Goal: Task Accomplishment & Management: Use online tool/utility

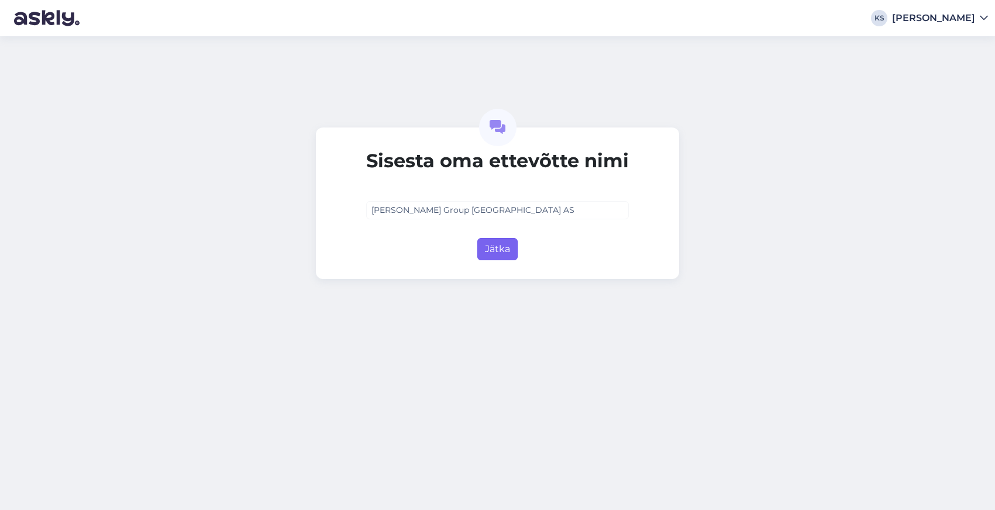
type input "[PERSON_NAME] Group [GEOGRAPHIC_DATA] AS"
click at [502, 250] on button "Jätka" at bounding box center [497, 249] width 40 height 22
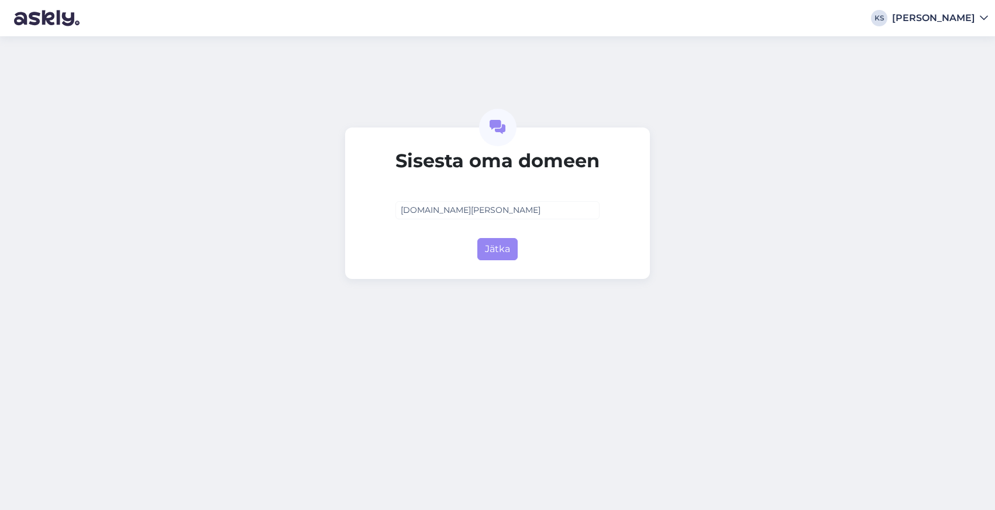
type input "[PERSON_NAME][DOMAIN_NAME]"
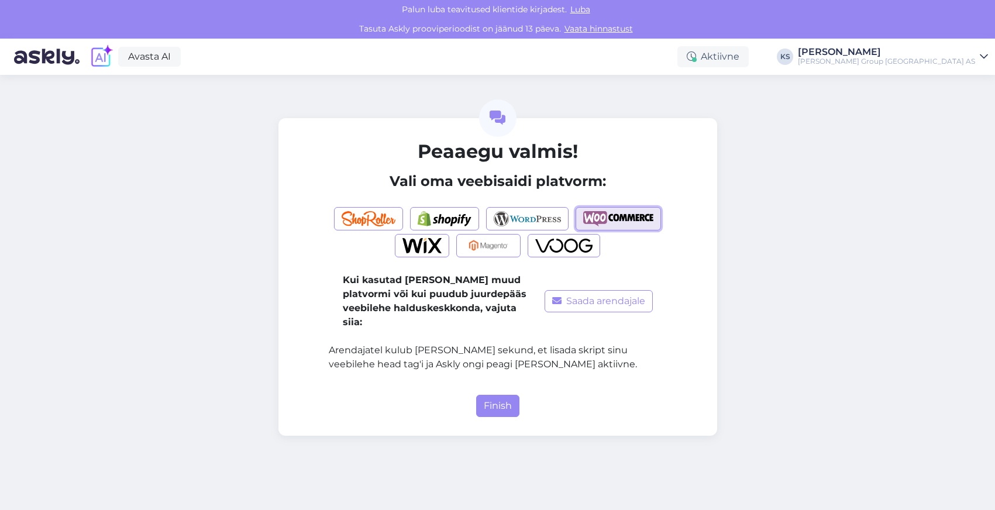
click at [625, 218] on img "button" at bounding box center [618, 218] width 70 height 15
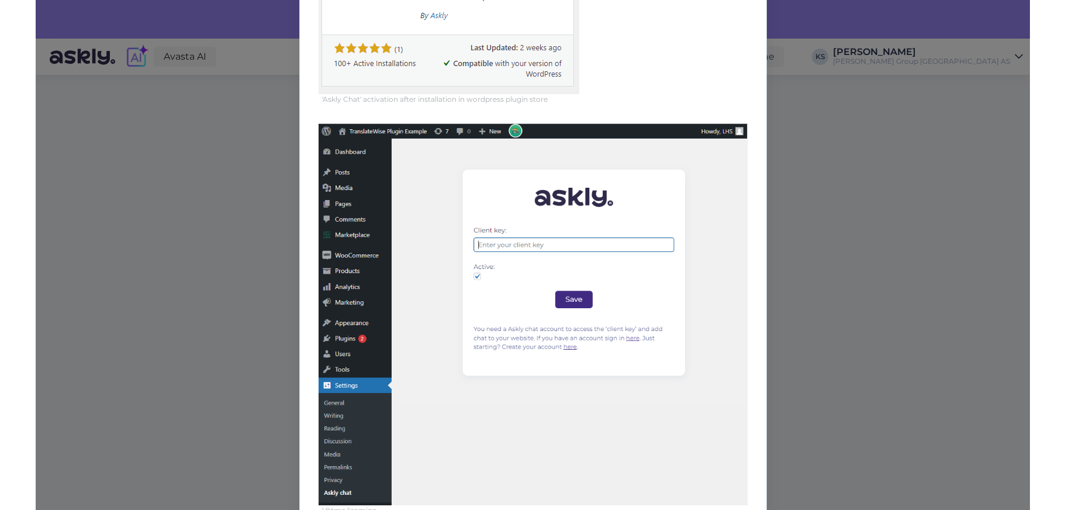
scroll to position [561, 0]
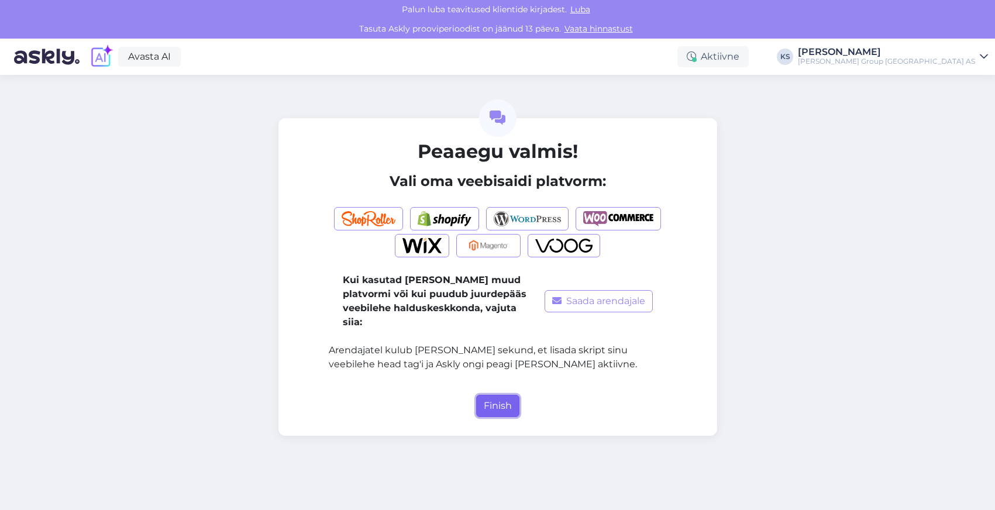
click at [498, 395] on button "Finish" at bounding box center [497, 406] width 43 height 22
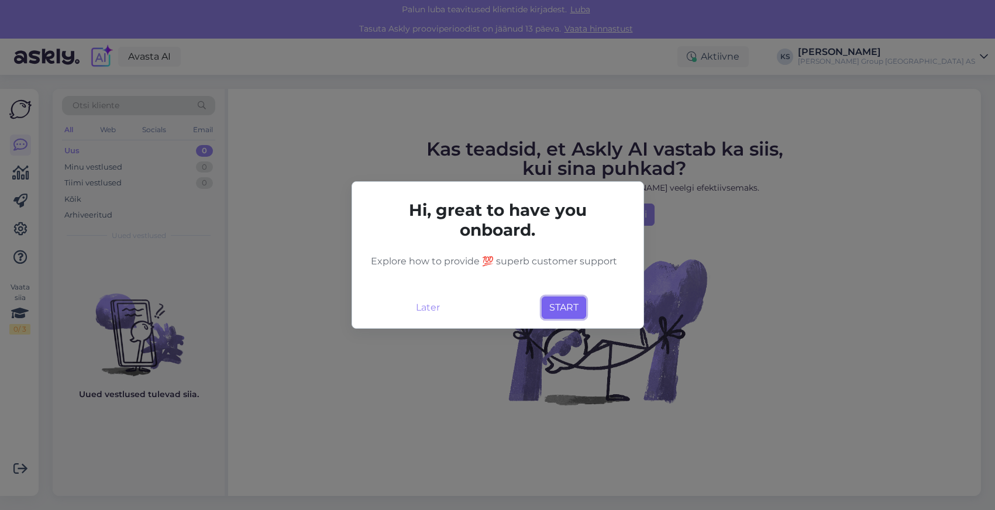
click at [568, 312] on button "START" at bounding box center [563, 307] width 44 height 22
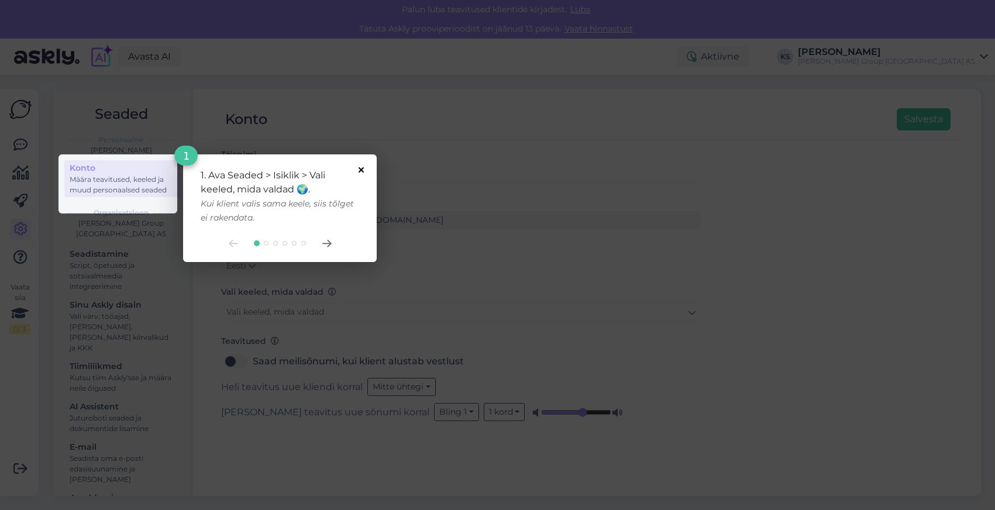
click at [362, 167] on icon at bounding box center [360, 169] width 5 height 5
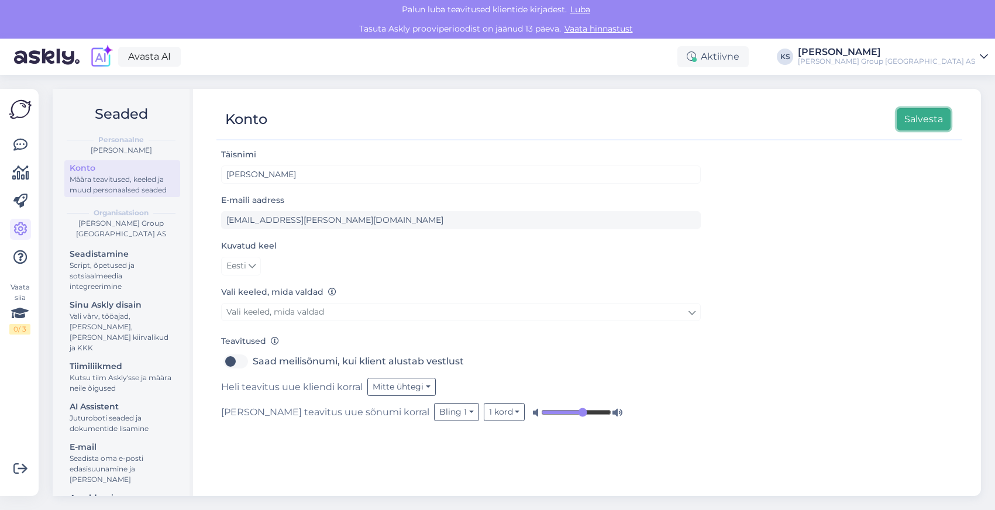
click at [933, 119] on button "Salvesta" at bounding box center [923, 119] width 54 height 22
click at [922, 120] on button "Salvesta" at bounding box center [923, 119] width 54 height 22
click at [54, 57] on img at bounding box center [46, 57] width 65 height 36
click at [101, 413] on div "Juturoboti seaded ja dokumentide lisamine" at bounding box center [122, 423] width 105 height 21
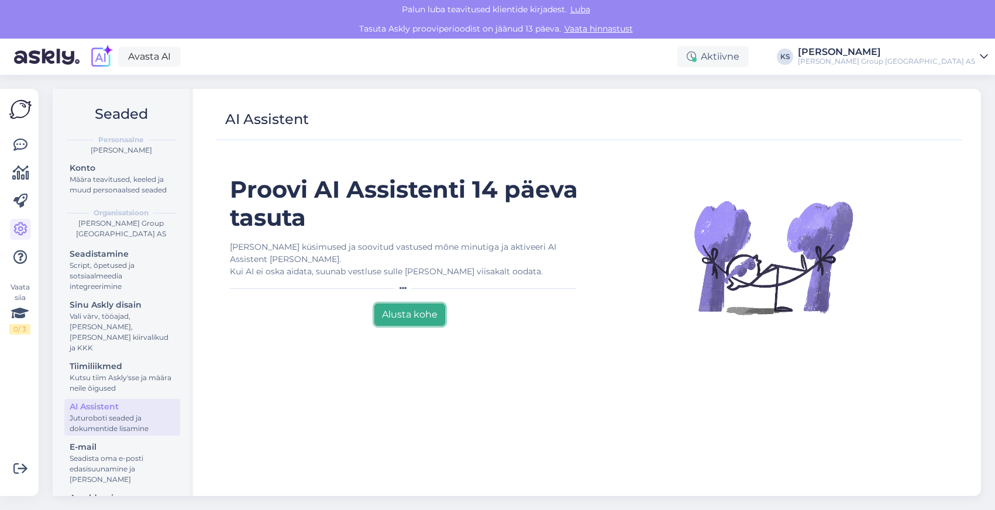
click at [416, 316] on button "Alusta kohe" at bounding box center [409, 314] width 71 height 22
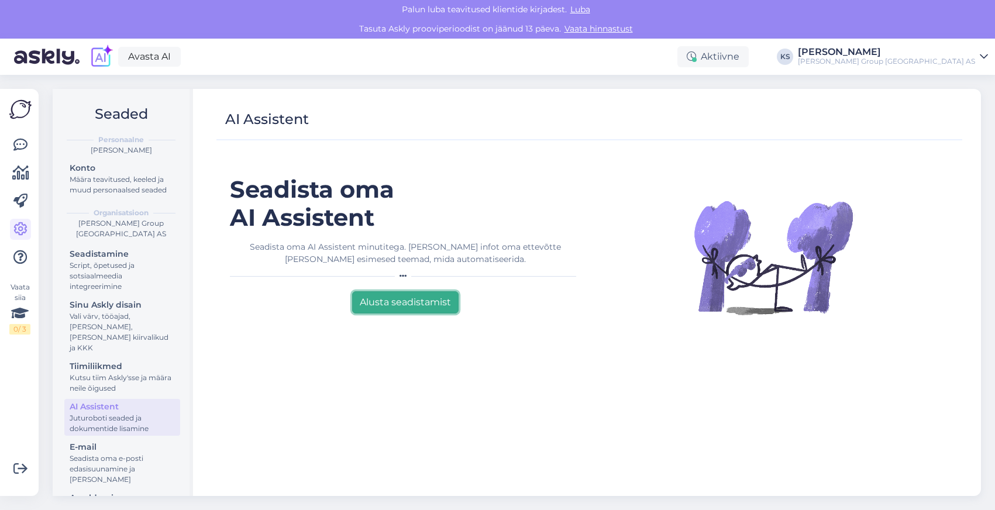
click at [415, 301] on button "Alusta seadistamist" at bounding box center [405, 302] width 106 height 22
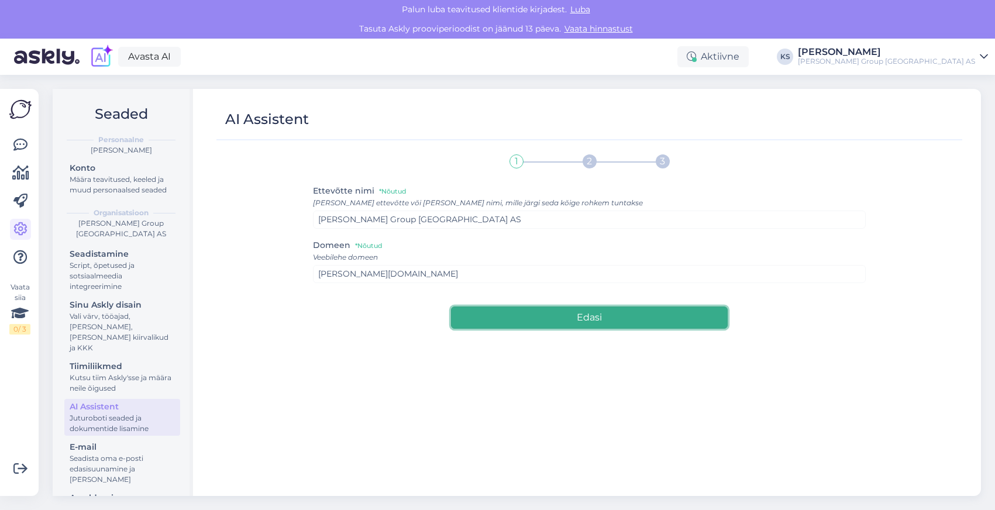
click at [601, 317] on button "Edasi" at bounding box center [589, 317] width 276 height 22
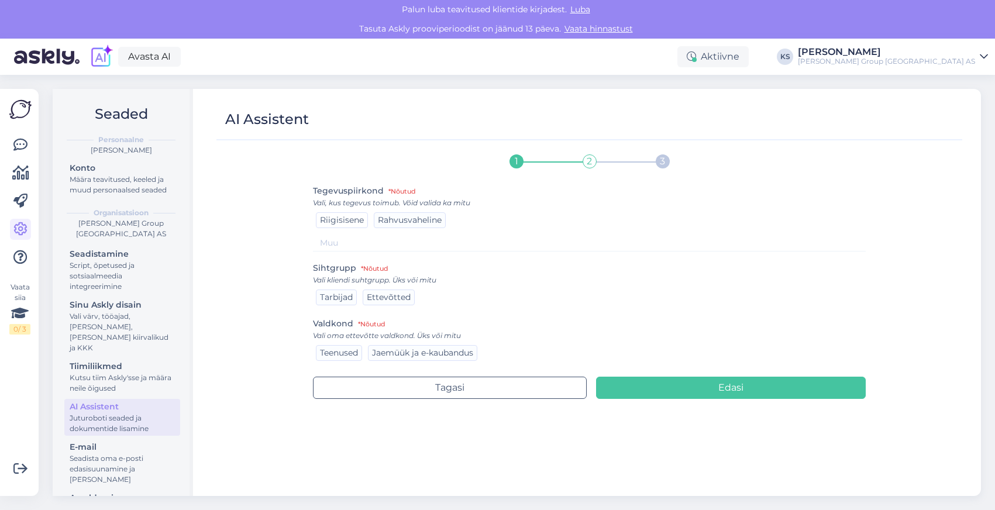
click at [342, 219] on span "Riigisisene" at bounding box center [342, 220] width 44 height 11
click at [385, 296] on span "Ettevõtted" at bounding box center [389, 297] width 44 height 11
click at [342, 300] on span "Tarbijad" at bounding box center [336, 297] width 33 height 11
click at [411, 220] on span "Rahvusvaheline" at bounding box center [410, 220] width 64 height 11
click at [350, 356] on span "Teenused" at bounding box center [339, 352] width 38 height 11
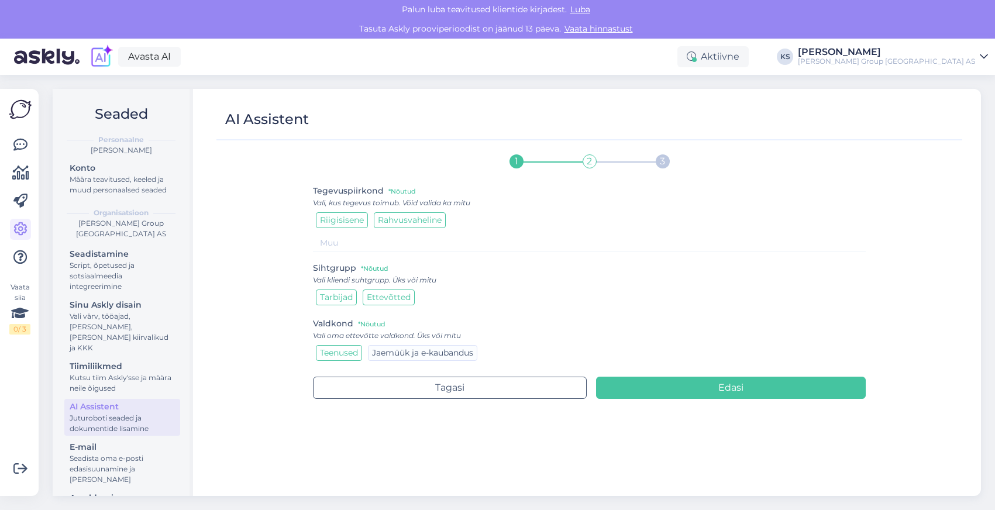
click at [335, 298] on span "Tarbijad" at bounding box center [336, 297] width 33 height 11
click at [412, 356] on span "Jaemüük ja e-kaubandus" at bounding box center [422, 352] width 101 height 11
click at [346, 356] on span "Teenused" at bounding box center [339, 352] width 38 height 11
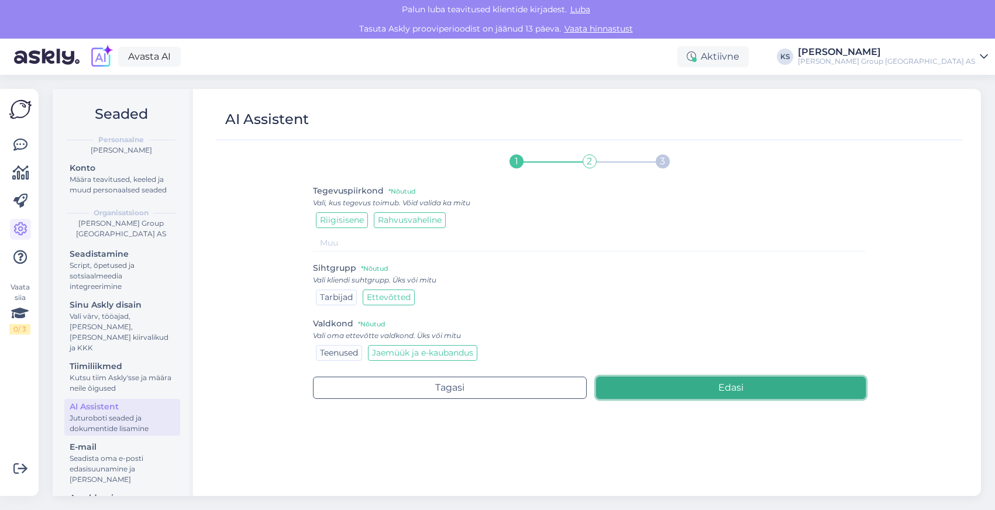
click at [798, 389] on button "Edasi" at bounding box center [731, 388] width 270 height 22
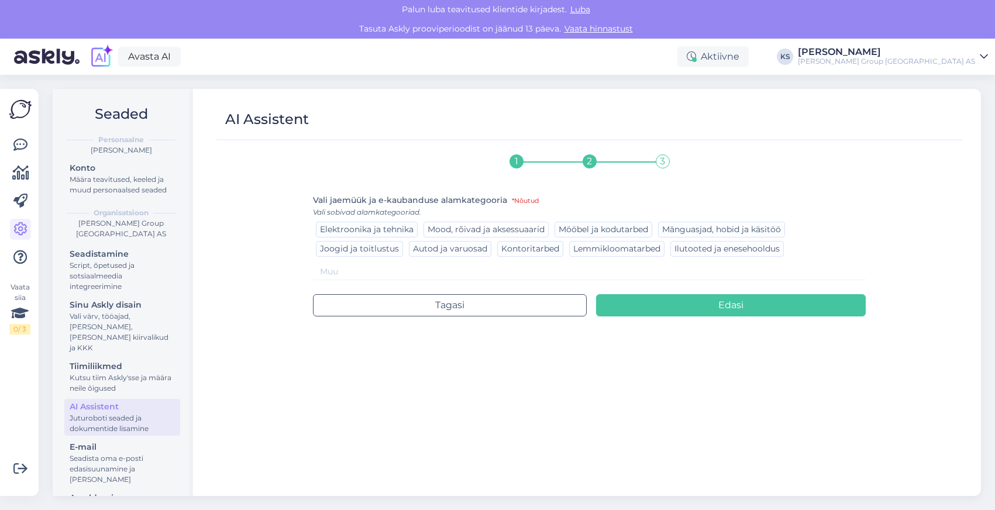
click at [487, 232] on span "Mood, rõivad ja aksessuaarid" at bounding box center [485, 229] width 117 height 11
click at [437, 275] on input at bounding box center [589, 271] width 552 height 17
type input "T"
type input "ö"
type input "Tööriistad, Jalanõud, Töörõivad"
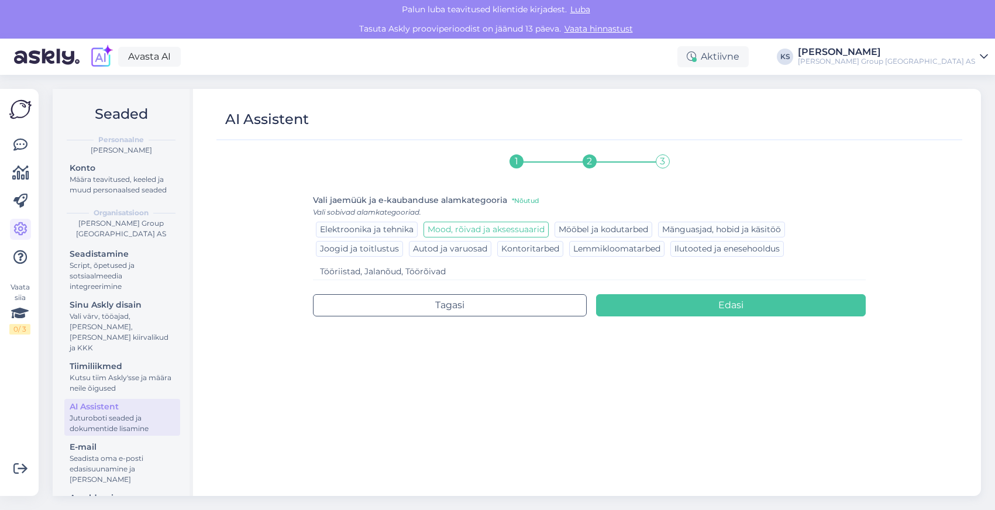
click at [511, 232] on span "Mood, rõivad ja aksessuaarid" at bounding box center [485, 229] width 117 height 11
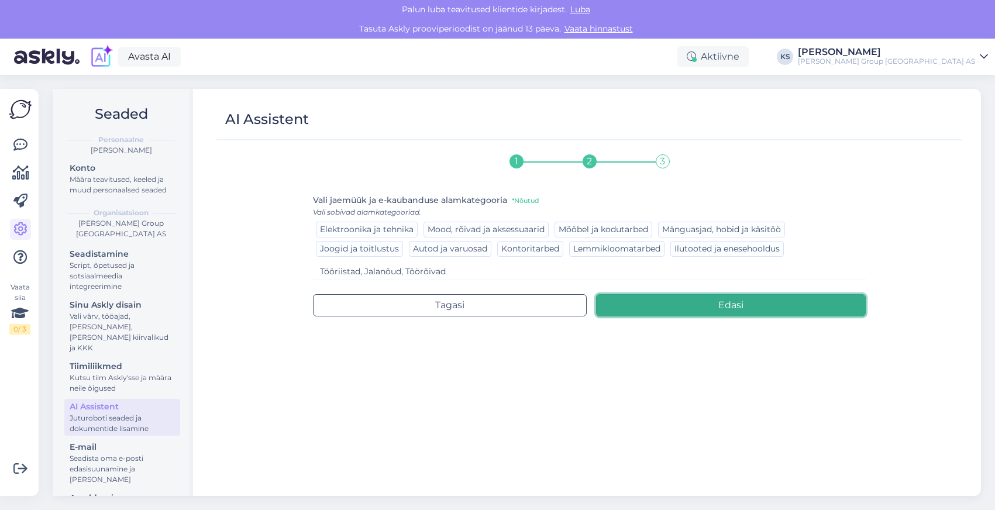
click at [730, 308] on button "Edasi" at bounding box center [731, 305] width 270 height 22
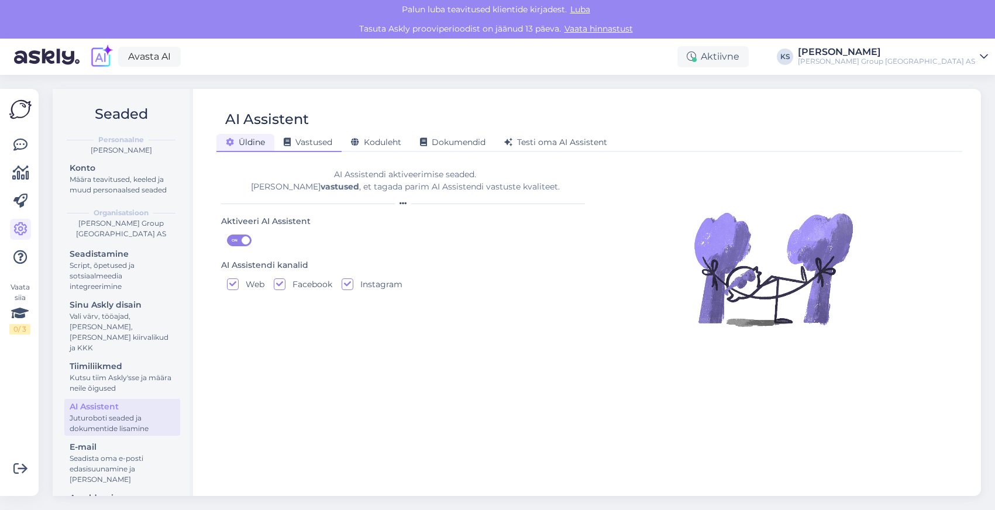
click at [309, 149] on div "Vastused" at bounding box center [307, 143] width 67 height 18
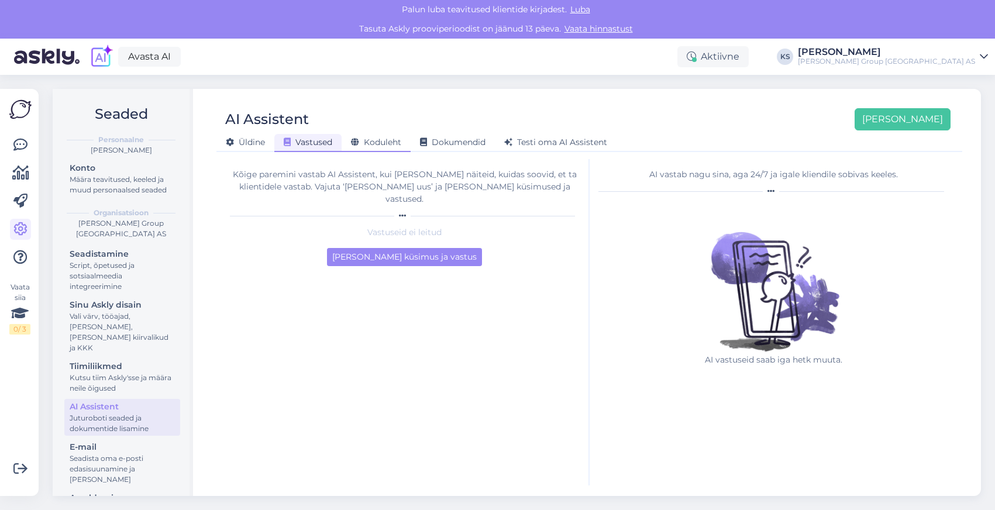
click at [377, 142] on span "Koduleht" at bounding box center [376, 142] width 50 height 11
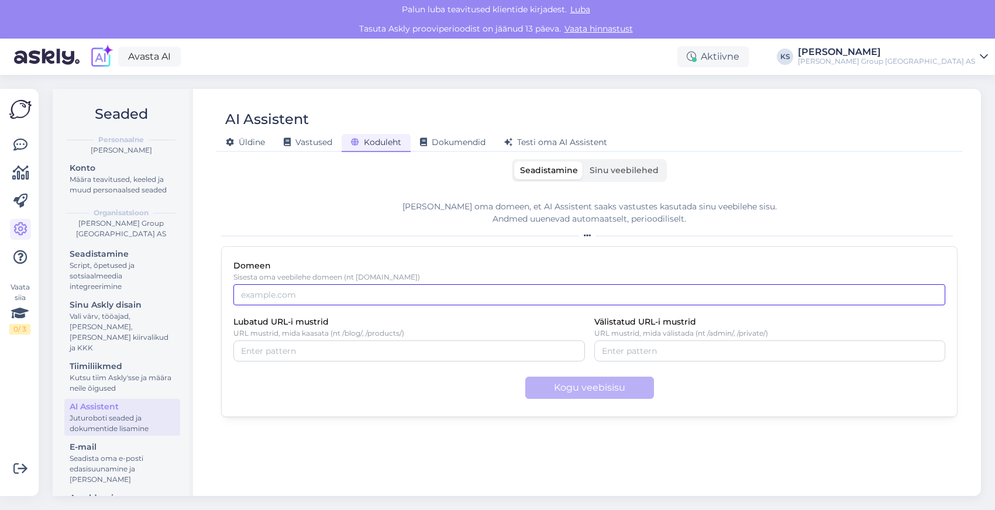
click at [367, 294] on input "Domeen" at bounding box center [589, 294] width 712 height 21
type input "[PERSON_NAME][DOMAIN_NAME]"
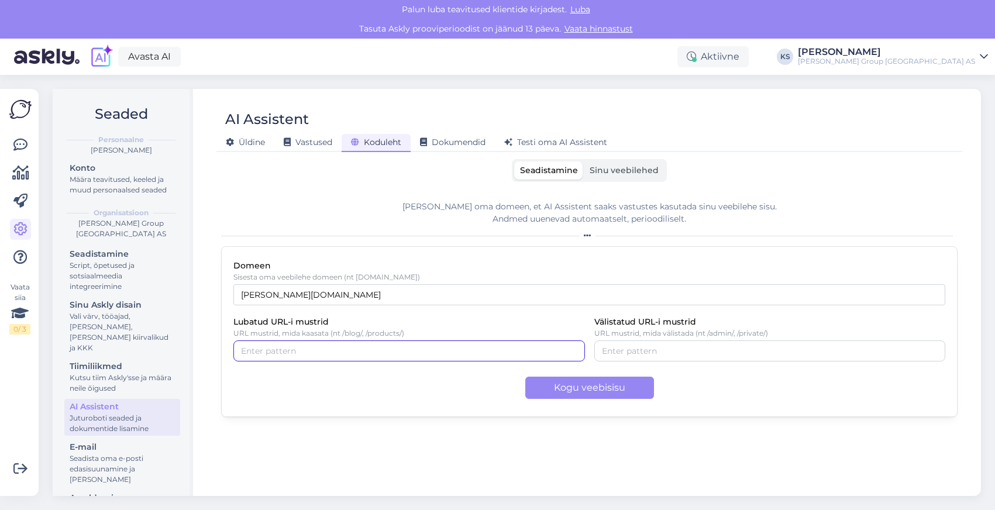
click at [358, 351] on input "Lubatud URL-i mustrid" at bounding box center [409, 350] width 336 height 13
click at [625, 168] on span "Sinu veebilehed" at bounding box center [623, 170] width 69 height 11
click at [584, 161] on input "Sinu veebilehed" at bounding box center [584, 161] width 0 height 0
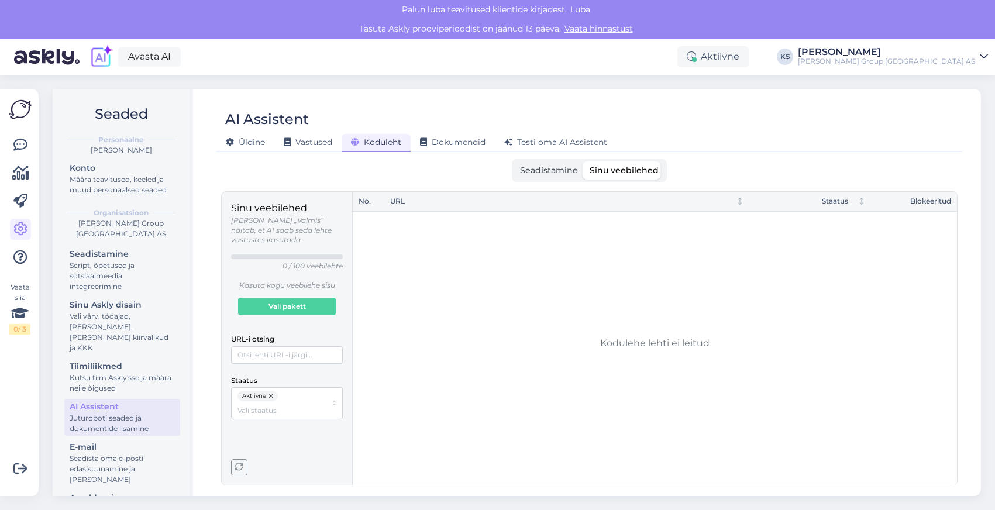
click at [536, 168] on span "Seadistamine" at bounding box center [549, 170] width 58 height 11
click at [514, 161] on input "Seadistamine" at bounding box center [514, 161] width 0 height 0
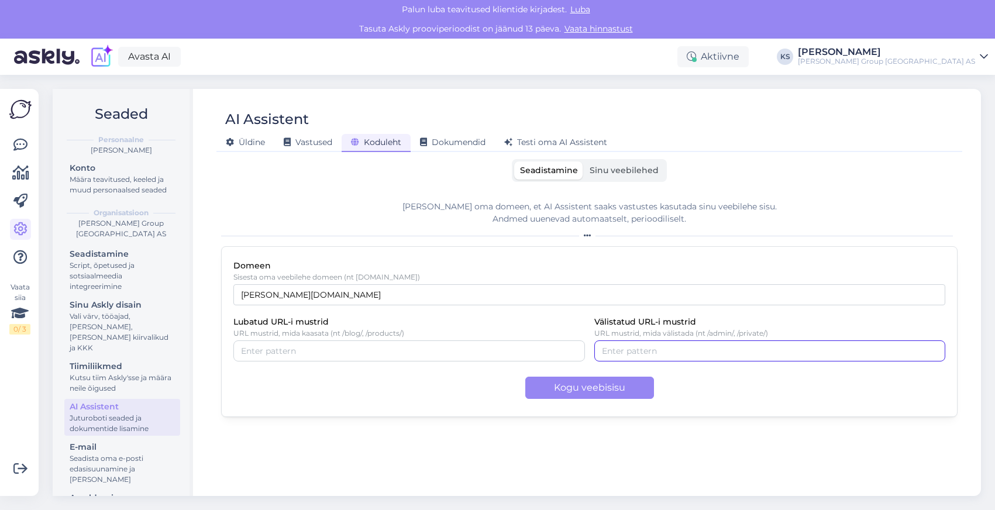
click at [633, 347] on input "Välistatud URL-i mustrid" at bounding box center [770, 350] width 336 height 13
type input "blogi"
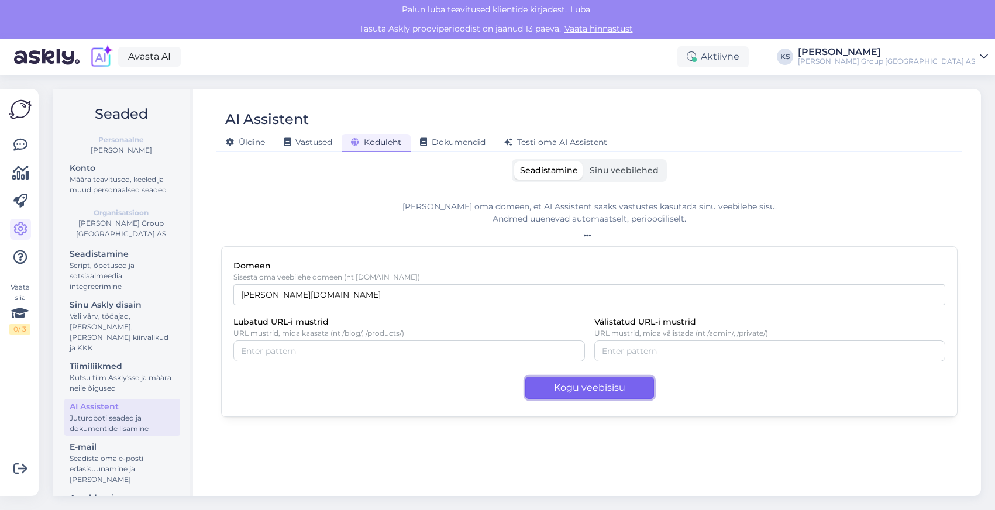
click at [594, 386] on button "Kogu veebisisu" at bounding box center [589, 388] width 129 height 22
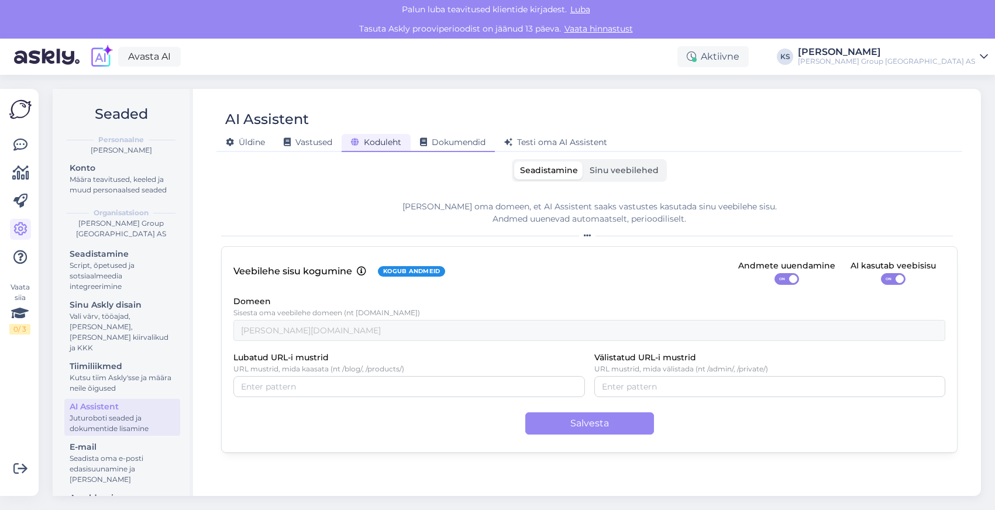
click at [451, 147] on div "Dokumendid" at bounding box center [453, 143] width 84 height 18
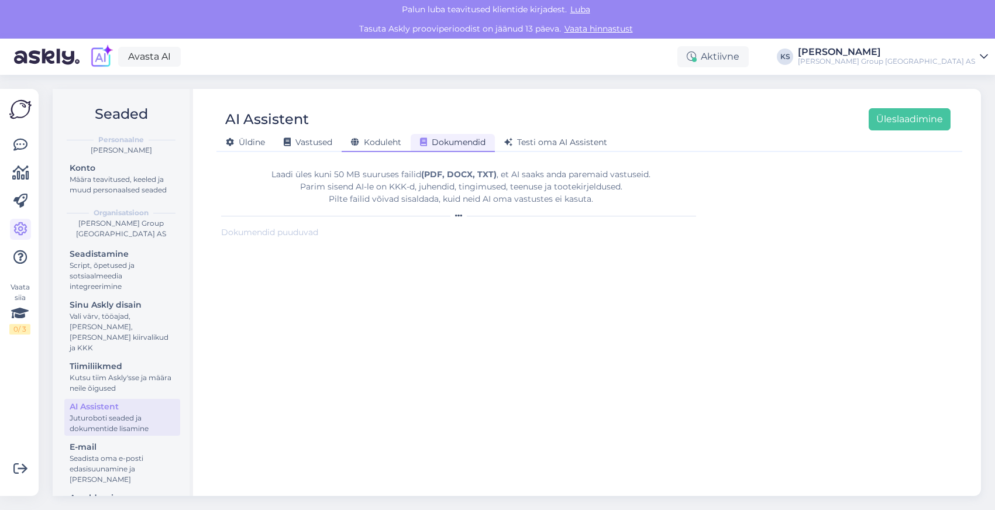
click at [372, 143] on span "Koduleht" at bounding box center [376, 142] width 50 height 11
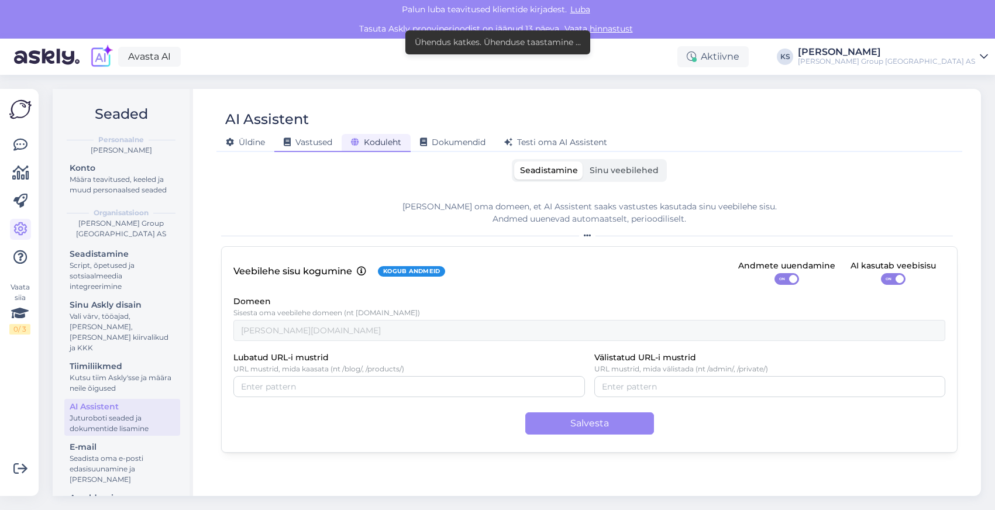
click at [316, 143] on span "Vastused" at bounding box center [308, 142] width 49 height 11
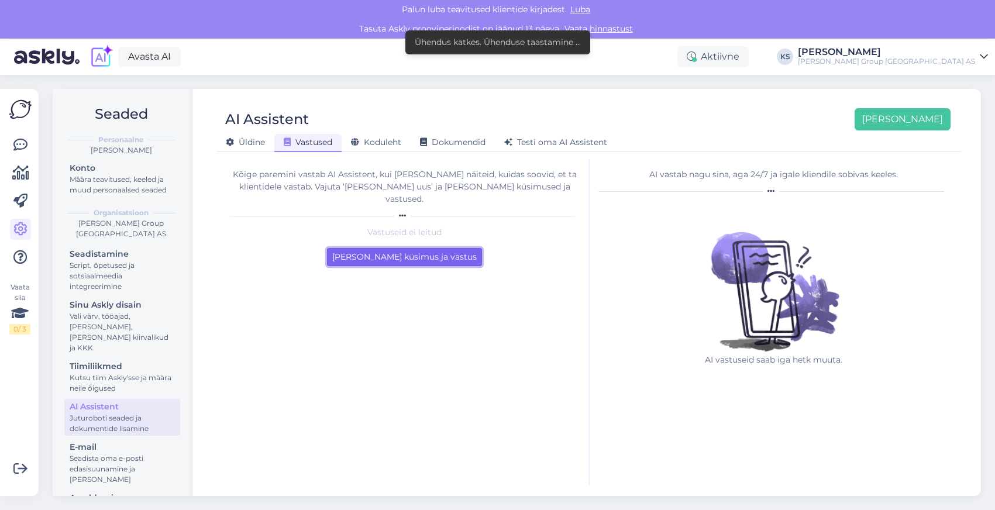
click at [403, 248] on button "[PERSON_NAME] küsimus ja vastus" at bounding box center [404, 257] width 155 height 18
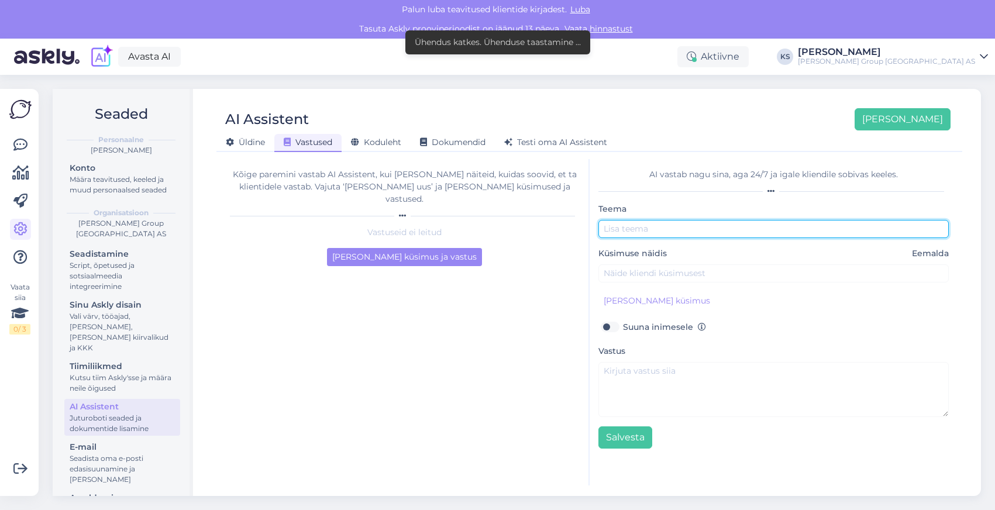
click at [668, 229] on input "text" at bounding box center [773, 229] width 351 height 18
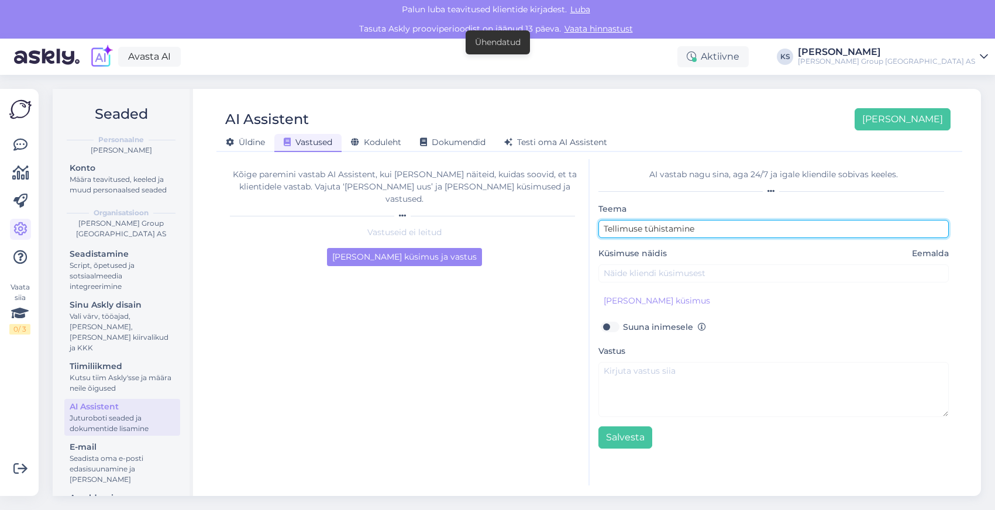
type input "Tellimuse tühistamine"
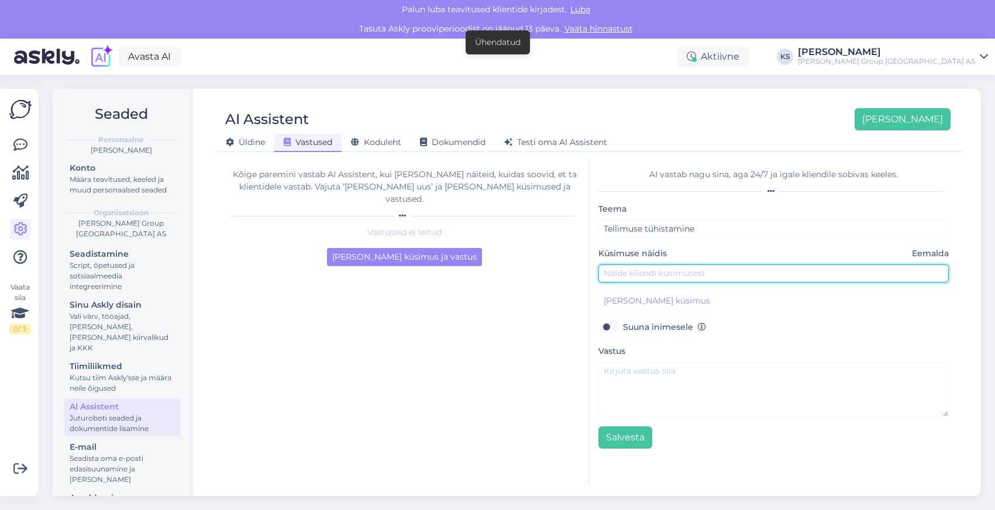
click at [657, 278] on input "text" at bounding box center [773, 273] width 351 height 18
click at [674, 277] on input "[PERSON_NAME] oma tellumuse tühistada" at bounding box center [773, 273] width 351 height 18
click at [792, 275] on input "[PERSON_NAME] oma tellimuse tühistada" at bounding box center [773, 273] width 351 height 18
type input "[PERSON_NAME] oma tellimuse tühistada."
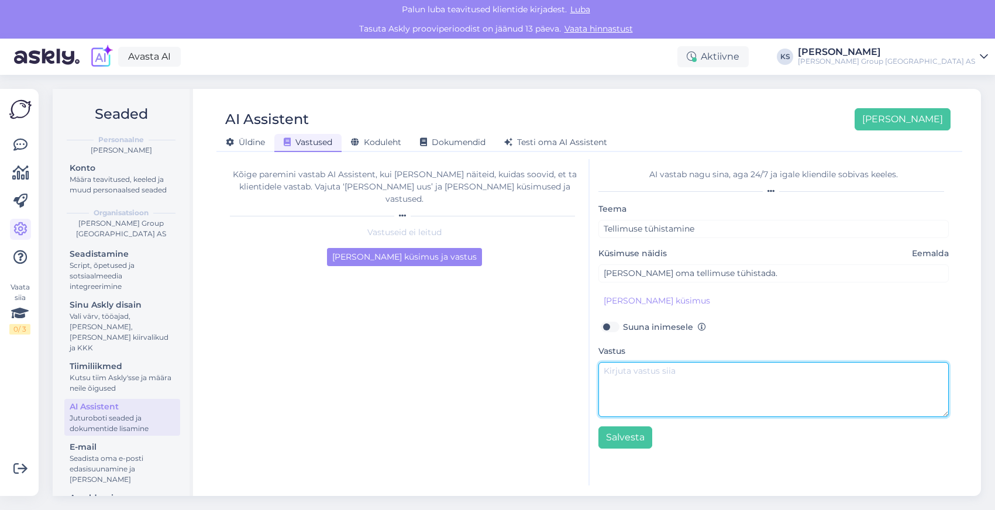
click at [634, 372] on textarea at bounding box center [773, 389] width 351 height 55
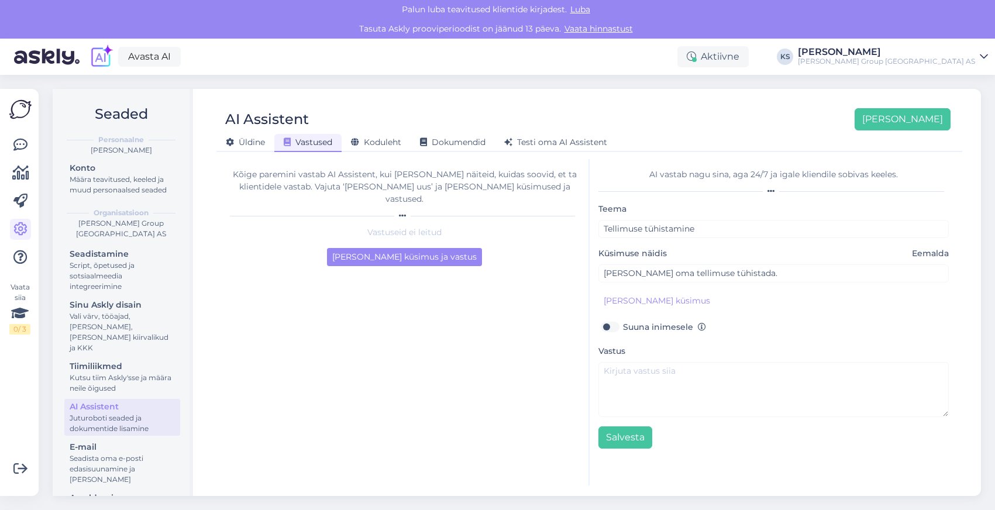
click at [623, 323] on label "Suuna inimesele" at bounding box center [664, 326] width 83 height 15
click at [618, 323] on input "Suuna inimesele" at bounding box center [609, 326] width 22 height 15
checkbox input "true"
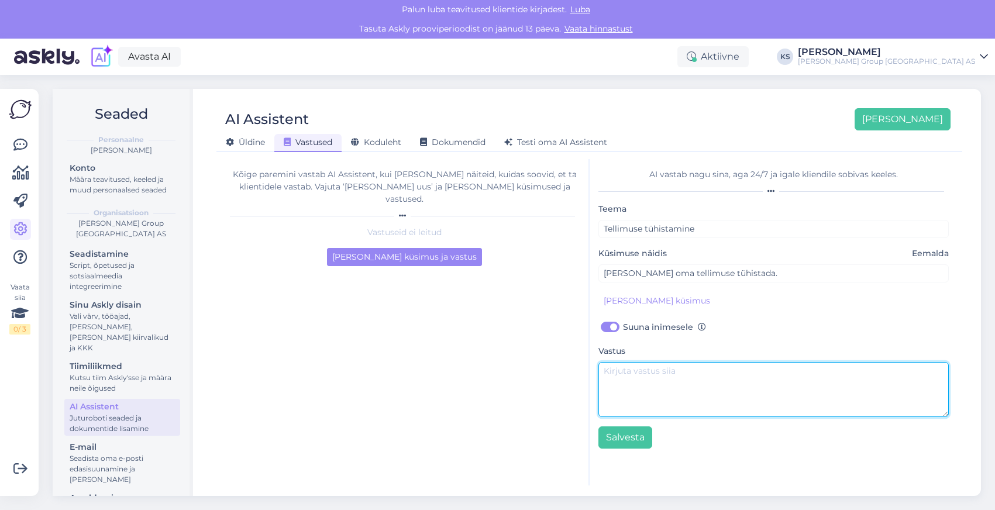
click at [653, 376] on textarea at bounding box center [773, 389] width 351 height 55
click at [676, 373] on textarea "Kahju kuulda aga suuname [PERSON_NAME]" at bounding box center [773, 389] width 351 height 55
click at [691, 372] on textarea "Kahju kuulda aga suuname [PERSON_NAME]" at bounding box center [773, 389] width 351 height 55
click at [734, 370] on textarea "Kahju kuulda aga aitame [PERSON_NAME]" at bounding box center [773, 389] width 351 height 55
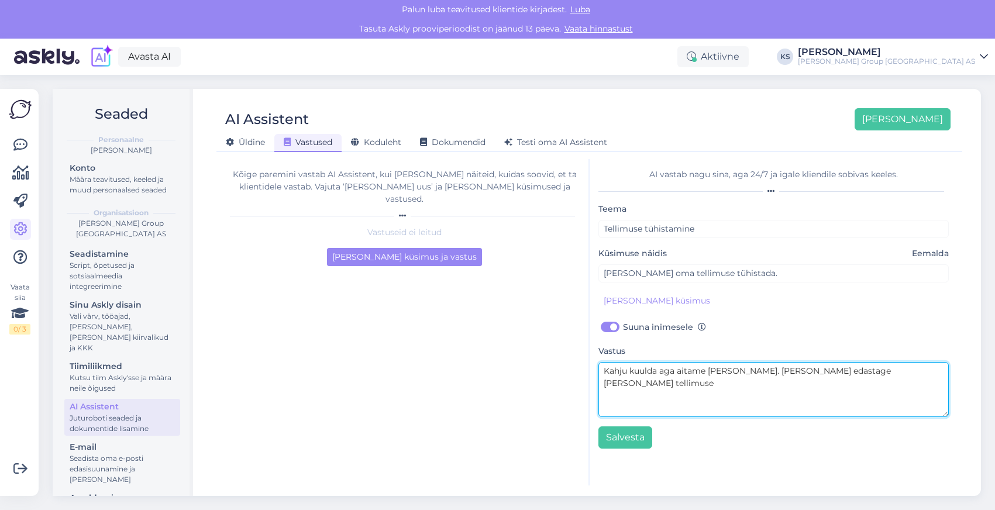
click at [741, 369] on textarea "Kahju kuulda aga aitame [PERSON_NAME]. [PERSON_NAME] edastage [PERSON_NAME] tel…" at bounding box center [773, 389] width 351 height 55
click at [935, 372] on textarea "Kahju kuulda aga aitame [PERSON_NAME] hea meelega. [PERSON_NAME] edastage [PERS…" at bounding box center [773, 389] width 351 height 55
type textarea "Kahju kuulda aga aitame [PERSON_NAME] hea meelega. [PERSON_NAME] edastage [PERS…"
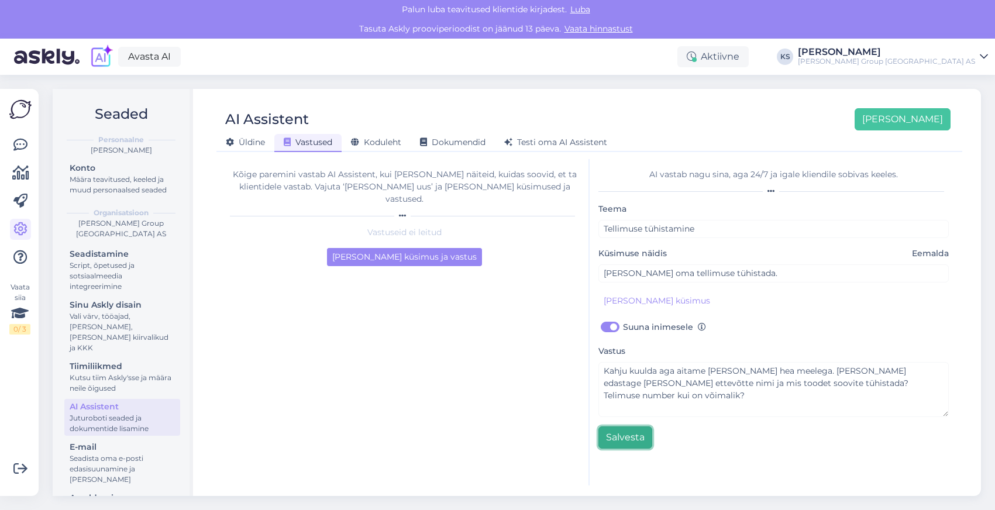
click at [628, 439] on button "Salvesta" at bounding box center [625, 437] width 54 height 22
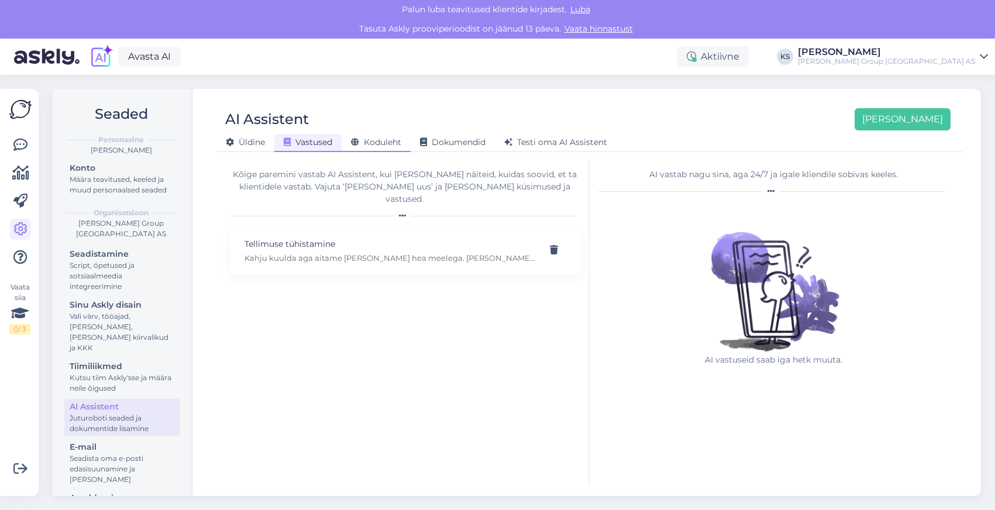
click at [372, 141] on span "Koduleht" at bounding box center [376, 142] width 50 height 11
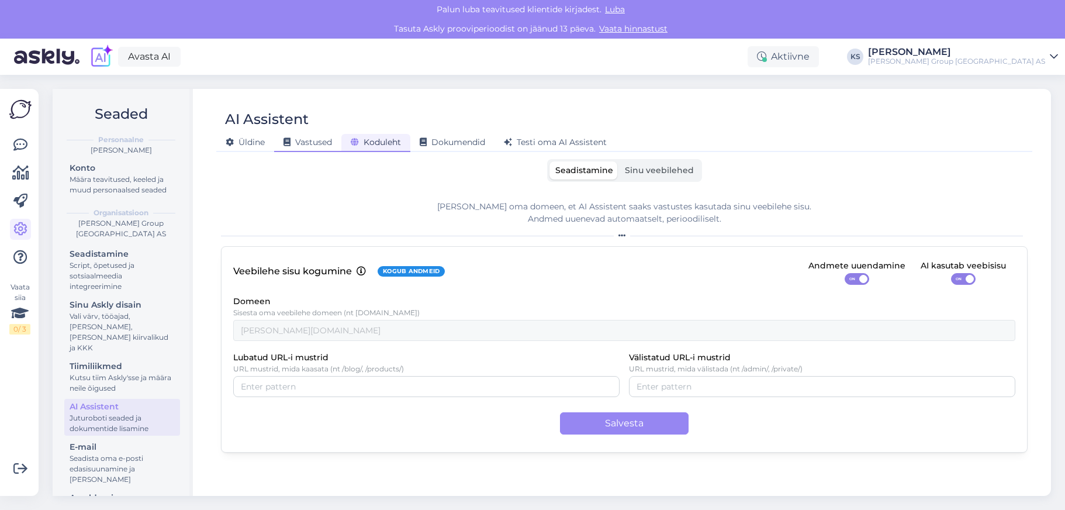
click at [318, 139] on span "Vastused" at bounding box center [308, 142] width 49 height 11
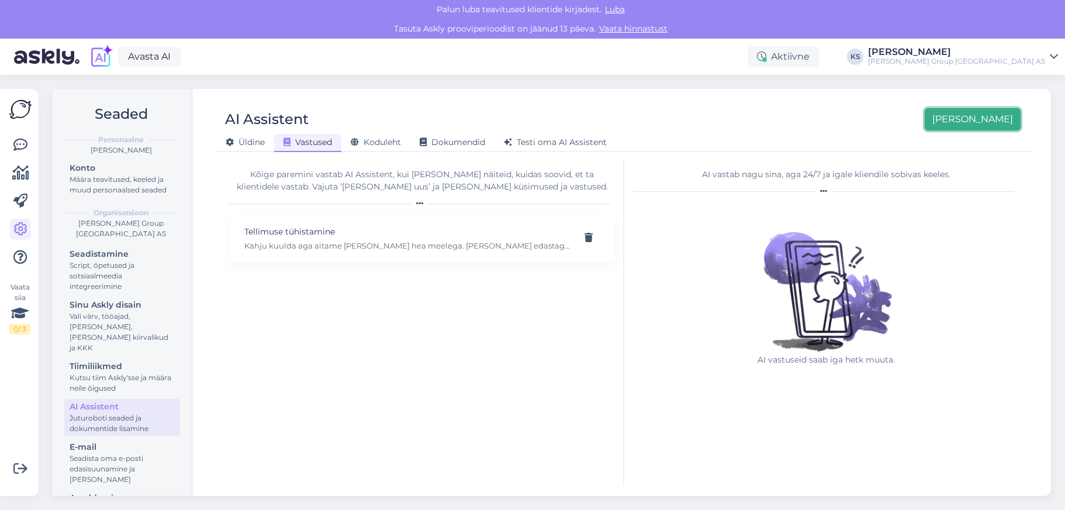
click at [994, 120] on button "[PERSON_NAME]" at bounding box center [973, 119] width 96 height 22
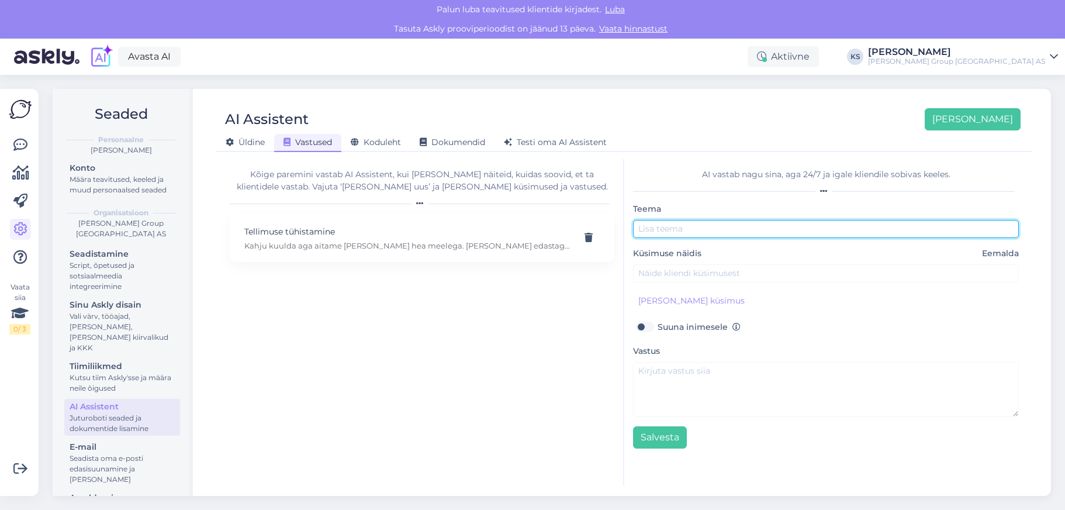
click at [702, 225] on input "text" at bounding box center [826, 229] width 386 height 18
type input "M"
type input "Tarneaeg?"
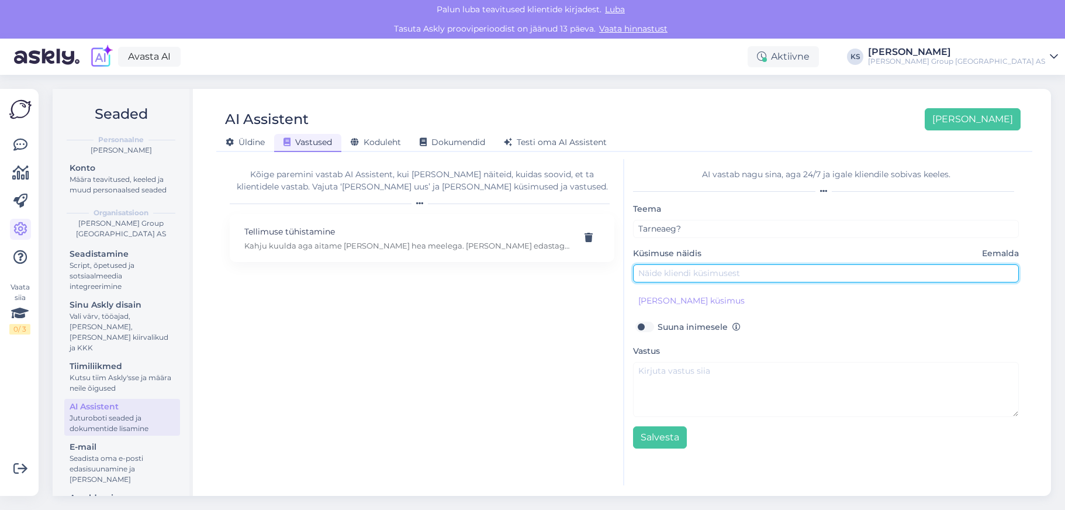
click at [667, 275] on input "text" at bounding box center [826, 273] width 386 height 18
type input "Mis on toote tarneaeg? [PERSON_NAME] ma antud toote kätte saan?"
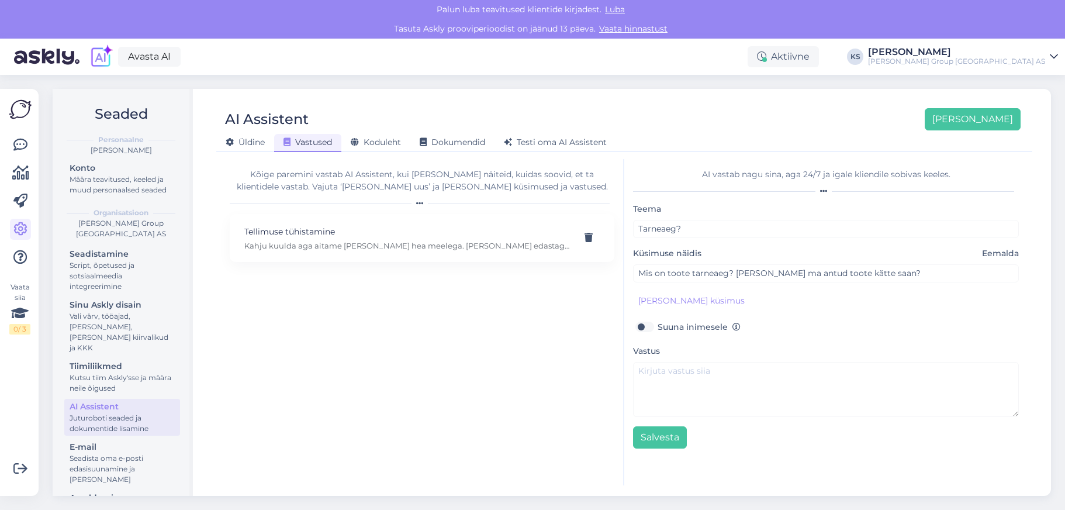
click at [658, 327] on label "Suuna inimesele" at bounding box center [699, 326] width 83 height 15
click at [650, 327] on input "Suuna inimesele" at bounding box center [644, 326] width 22 height 15
checkbox input "true"
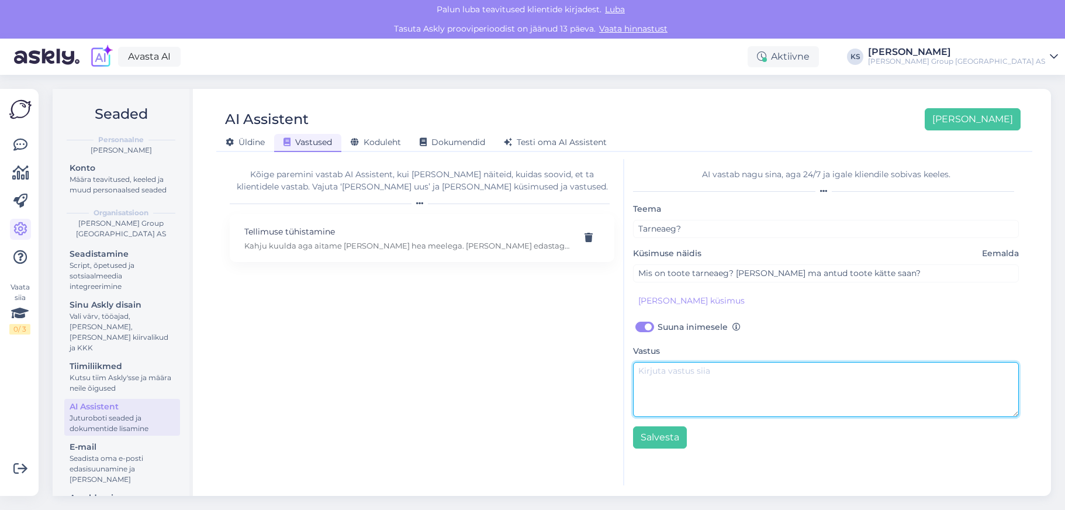
click at [729, 375] on textarea at bounding box center [826, 389] width 386 height 55
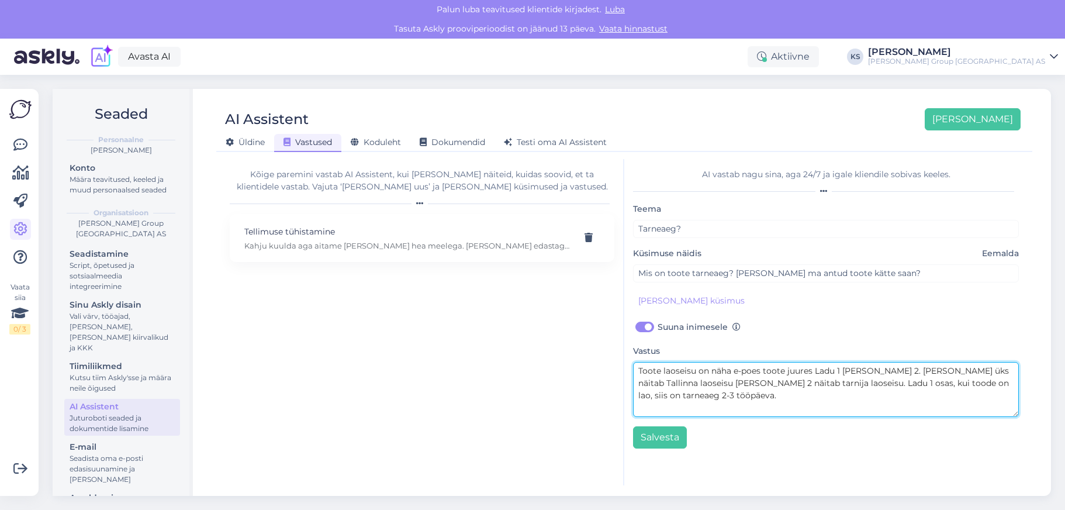
click at [991, 383] on textarea "Toote laoseisu on näha e-poes toote juures Ladu 1 [PERSON_NAME] 2. [PERSON_NAME…" at bounding box center [826, 389] width 386 height 55
click at [994, 381] on textarea "Toote laoseisu on näha e-poes toote juures Ladu 1 [PERSON_NAME] 2. [PERSON_NAME…" at bounding box center [826, 389] width 386 height 55
click at [870, 401] on textarea "Toote laoseisu on näha e-poes toote juures Ladu 1 [PERSON_NAME] 2. [PERSON_NAME…" at bounding box center [826, 389] width 386 height 55
click at [918, 384] on textarea "Toote laoseisu on näha e-poes toote juures Ladu 1 [PERSON_NAME] 2. [PERSON_NAME…" at bounding box center [826, 389] width 386 height 55
click at [920, 384] on textarea "Toote laoseisu on näha e-poes toote juures Ladu 1 [PERSON_NAME] 2. [PERSON_NAME…" at bounding box center [826, 389] width 386 height 55
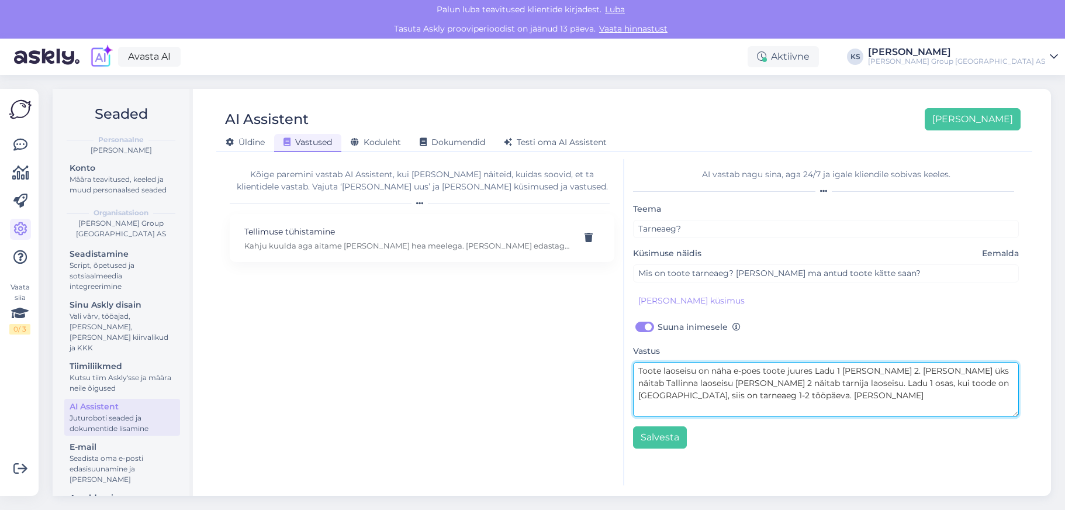
click at [994, 384] on textarea "Toote laoseisu on näha e-poes toote juures Ladu 1 [PERSON_NAME] 2. [PERSON_NAME…" at bounding box center [826, 389] width 386 height 55
click at [761, 394] on textarea "Toote laoseisu on näha e-poes toote juures Ladu 1 [PERSON_NAME] 2. [PERSON_NAME…" at bounding box center [826, 389] width 386 height 55
click at [795, 396] on textarea "Toote laoseisu on näha e-poes toote juures Ladu 1 [PERSON_NAME] 2. [PERSON_NAME…" at bounding box center [826, 389] width 386 height 55
click at [852, 397] on textarea "Toote laoseisu on näha e-poes toote juures Ladu 1 [PERSON_NAME] 2. [PERSON_NAME…" at bounding box center [826, 389] width 386 height 55
click at [852, 396] on textarea "Toote laoseisu on näha e-poes toote juures Ladu 1 [PERSON_NAME] 2. [PERSON_NAME…" at bounding box center [826, 389] width 386 height 55
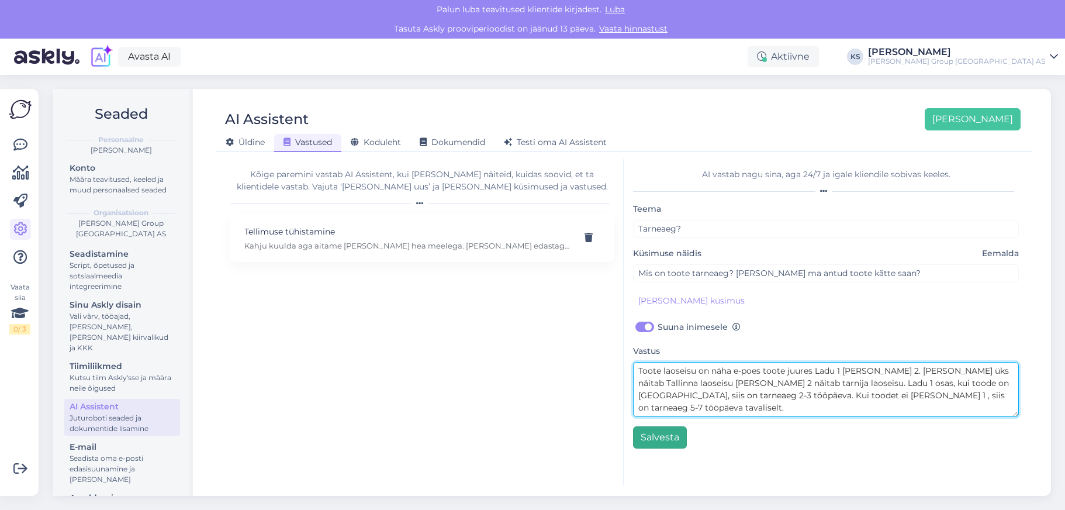
type textarea "Toote laoseisu on näha e-poes toote juures Ladu 1 [PERSON_NAME] 2. [PERSON_NAME…"
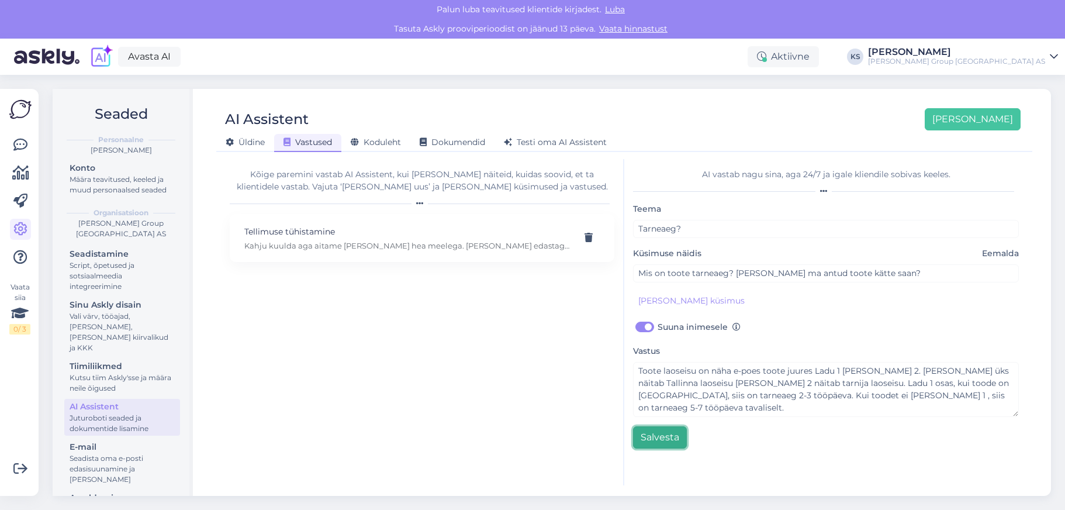
click at [664, 436] on button "Salvesta" at bounding box center [660, 437] width 54 height 22
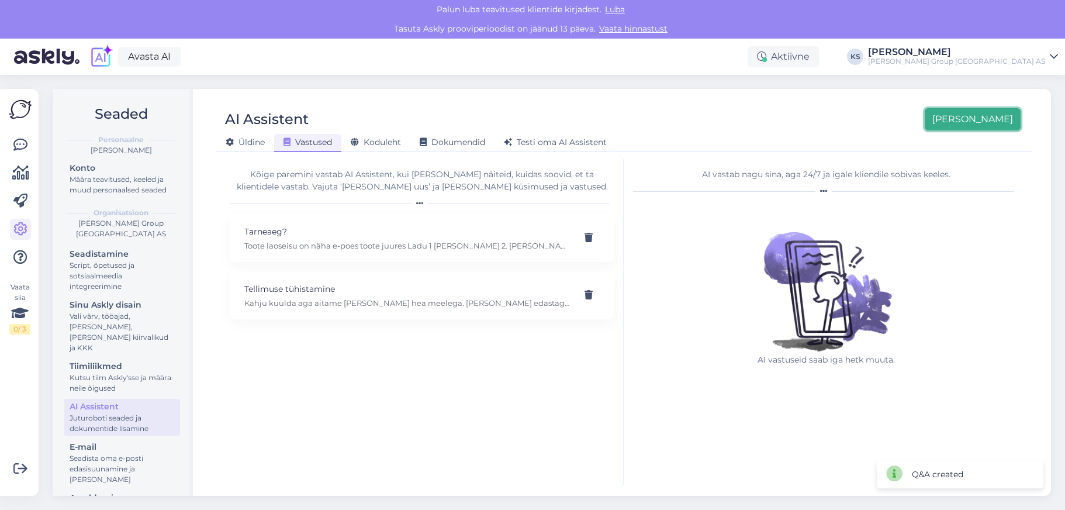
click at [994, 115] on button "[PERSON_NAME]" at bounding box center [973, 119] width 96 height 22
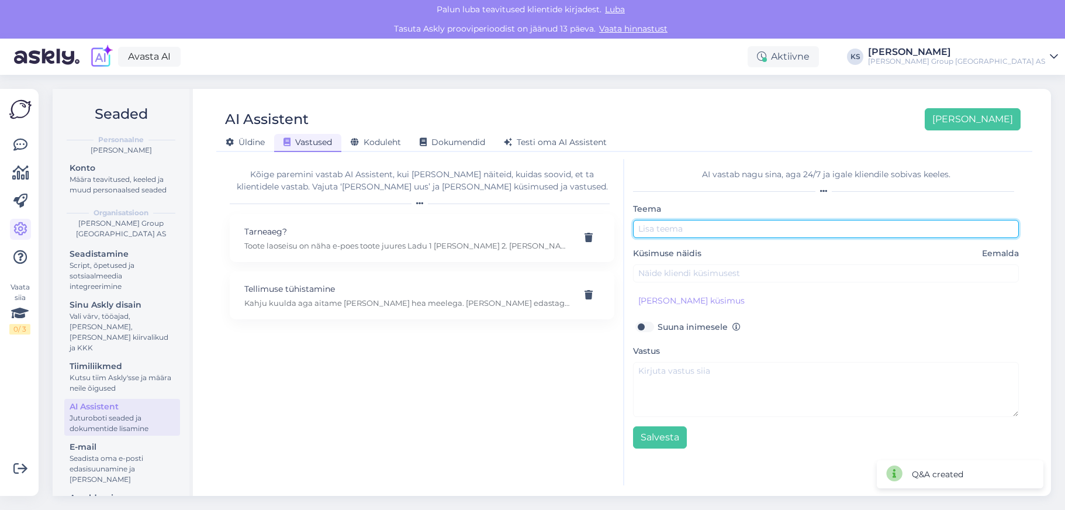
click at [696, 228] on input "text" at bounding box center [826, 229] width 386 height 18
type input "K"
type input "L"
type input "Toodete logotamine"
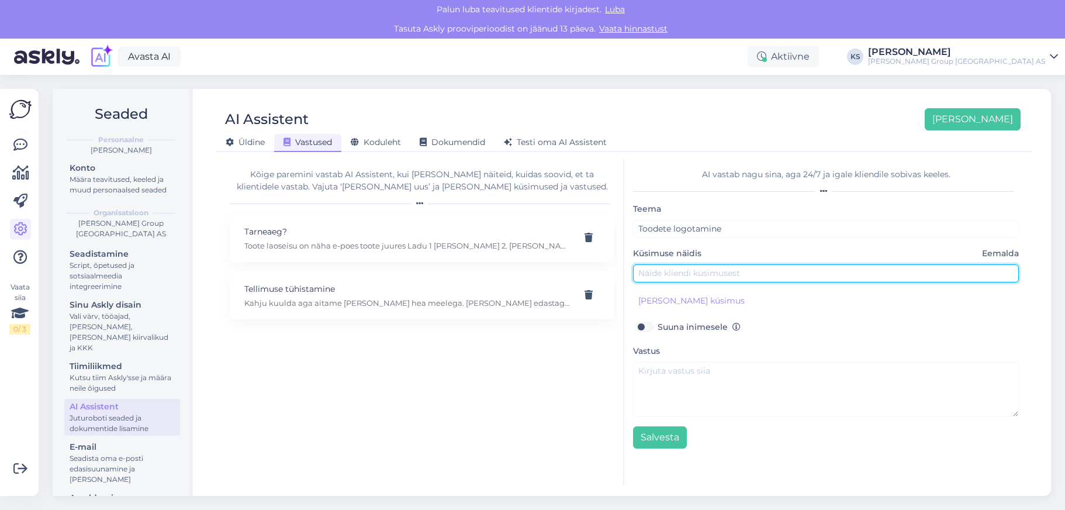
click at [689, 280] on input "text" at bounding box center [826, 273] width 386 height 18
type input "Kas [PERSON_NAME] juures saab ka toodetele logosid [PERSON_NAME]?"
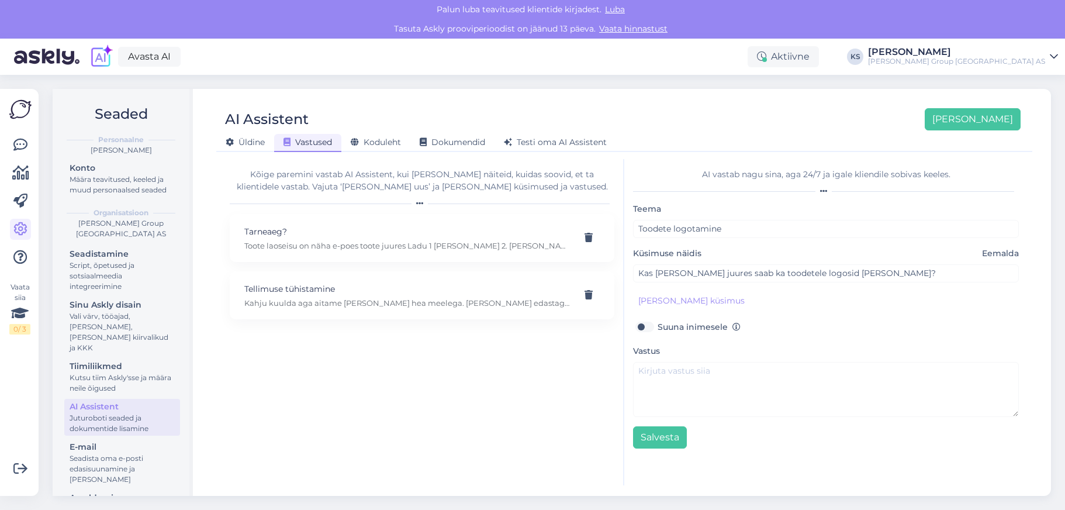
click at [658, 328] on label "Suuna inimesele" at bounding box center [699, 326] width 83 height 15
click at [650, 328] on input "Suuna inimesele" at bounding box center [644, 326] width 22 height 15
checkbox input "true"
click at [660, 302] on button "[PERSON_NAME] küsimus" at bounding box center [691, 301] width 117 height 18
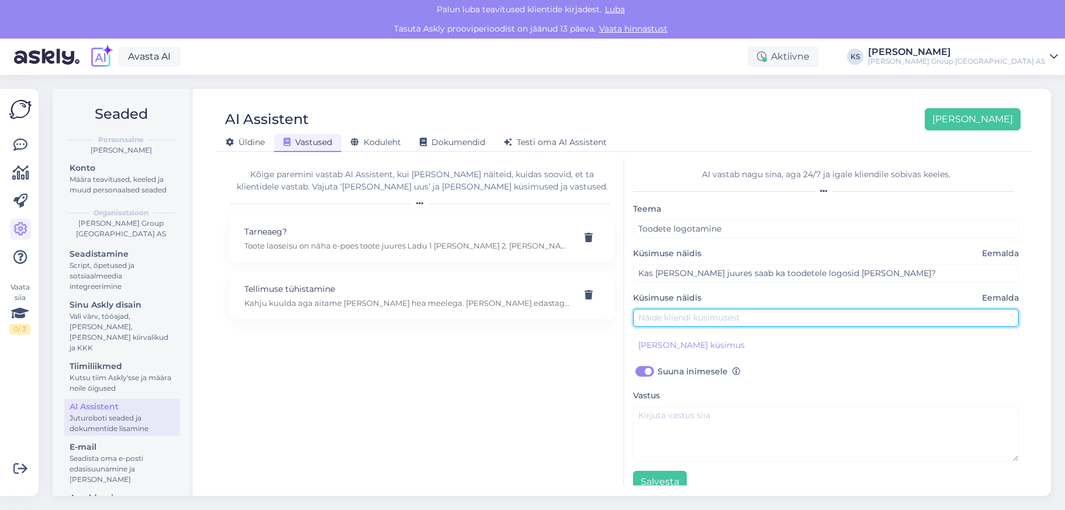
click at [731, 316] on input "text" at bounding box center [826, 318] width 386 height 18
type input "Kas logotate tooteid?"
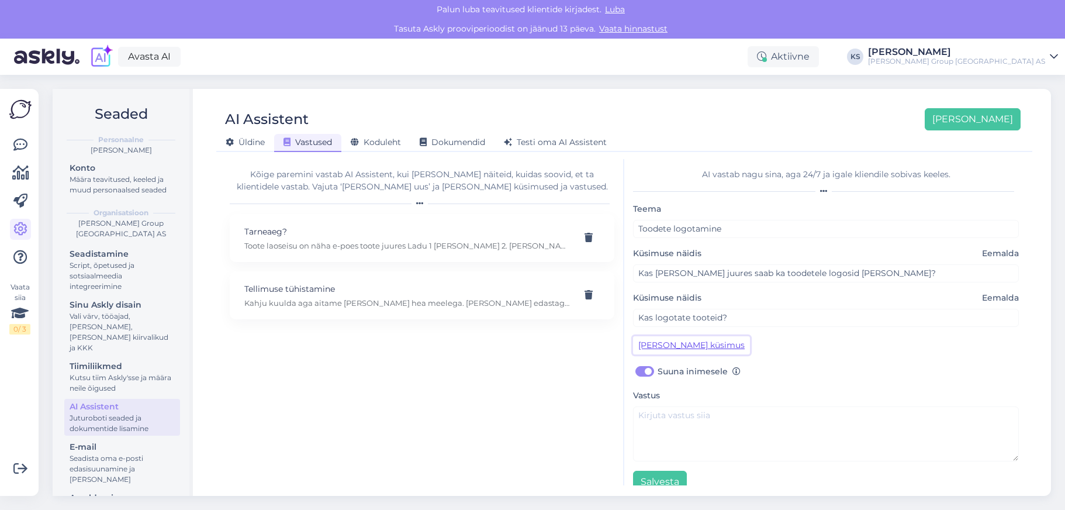
click at [678, 345] on button "[PERSON_NAME] küsimus" at bounding box center [691, 345] width 117 height 18
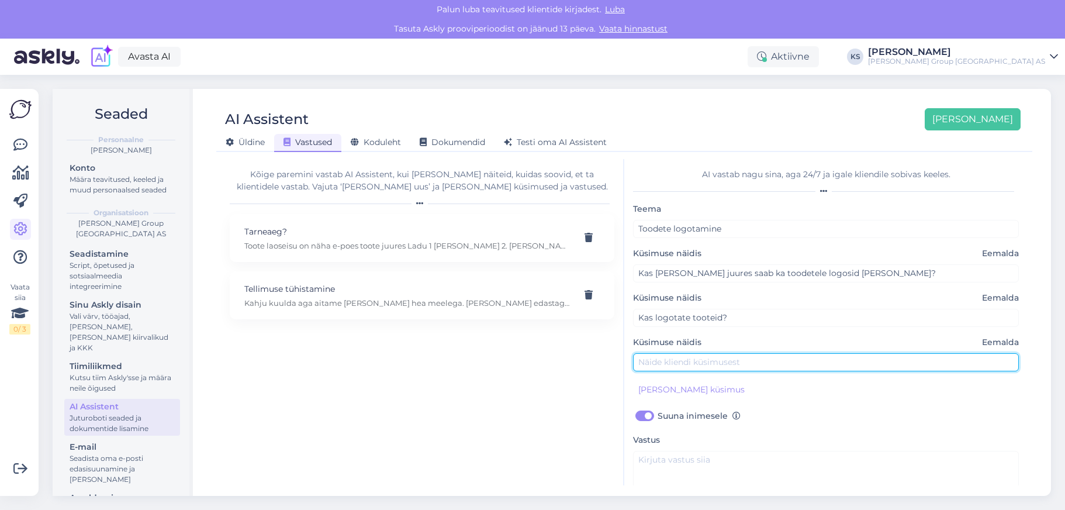
click at [680, 363] on input "text" at bounding box center [826, 362] width 386 height 18
type input "Kas teete logosid?"
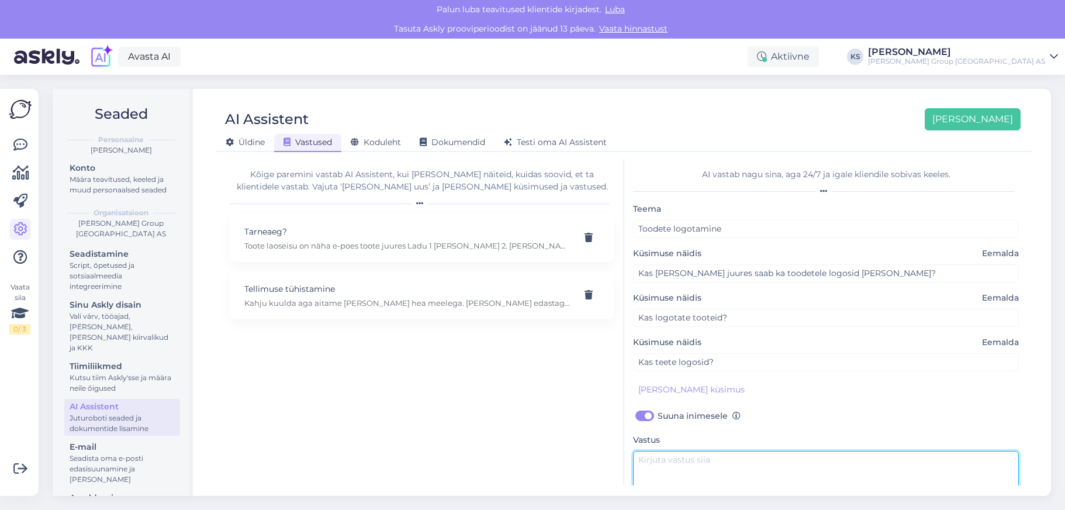
click at [672, 462] on textarea at bounding box center [826, 478] width 386 height 55
type textarea "Aitäh, et küsisite"
click at [378, 140] on span "Koduleht" at bounding box center [376, 142] width 50 height 11
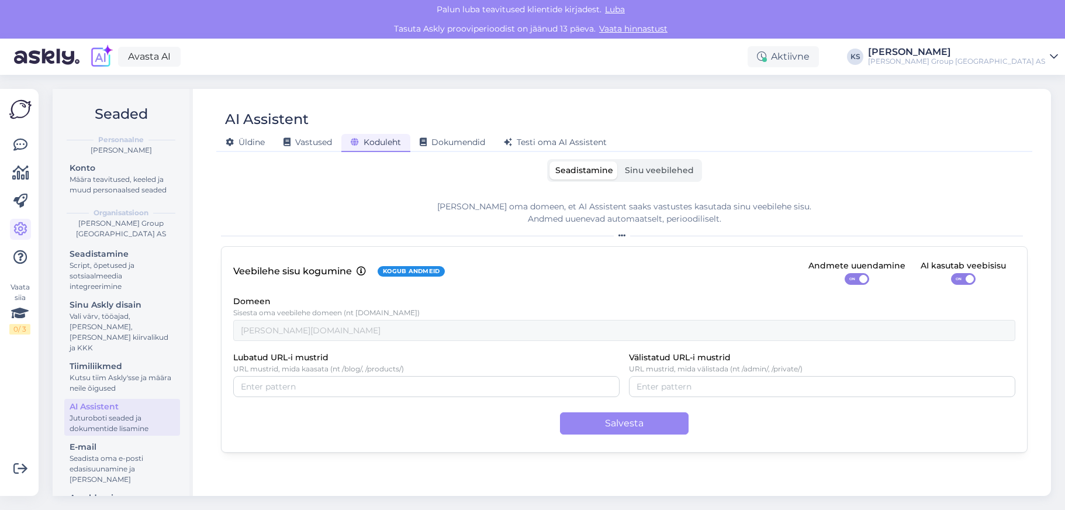
click at [671, 175] on span "Sinu veebilehed" at bounding box center [659, 170] width 69 height 11
click at [619, 161] on input "Sinu veebilehed" at bounding box center [619, 161] width 0 height 0
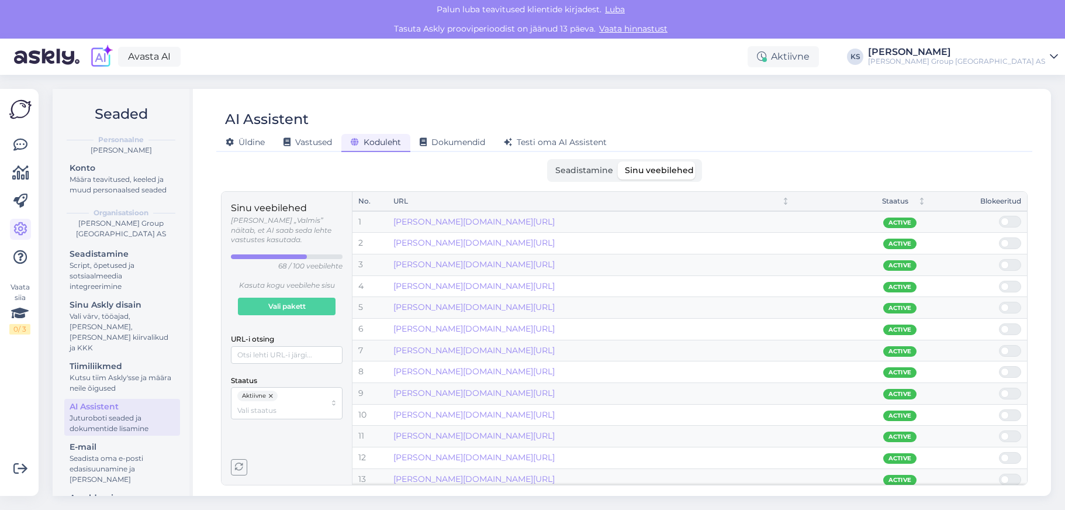
click at [594, 173] on span "Seadistamine" at bounding box center [585, 170] width 58 height 11
click at [550, 161] on input "Seadistamine" at bounding box center [550, 161] width 0 height 0
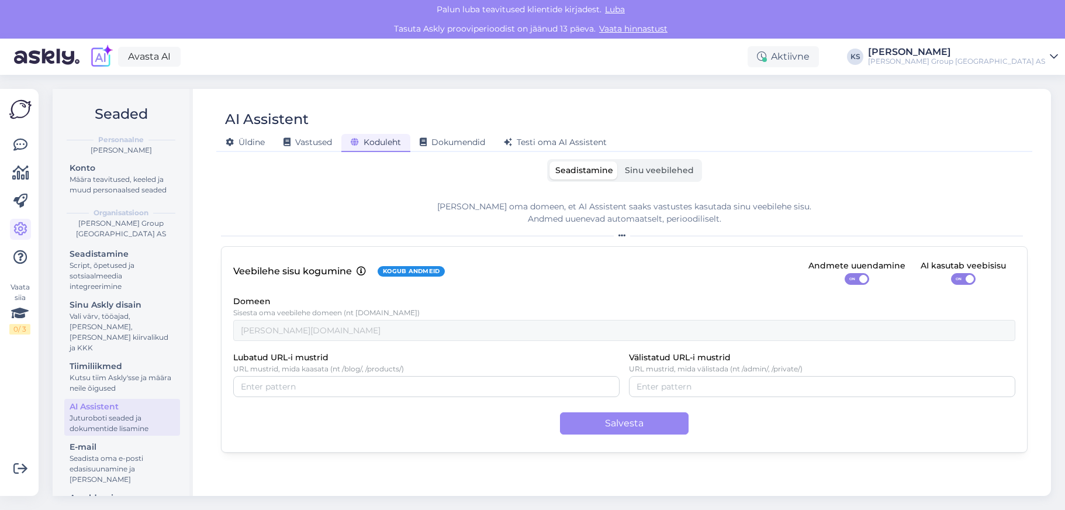
click at [666, 173] on span "Sinu veebilehed" at bounding box center [659, 170] width 69 height 11
click at [619, 161] on input "Sinu veebilehed" at bounding box center [619, 161] width 0 height 0
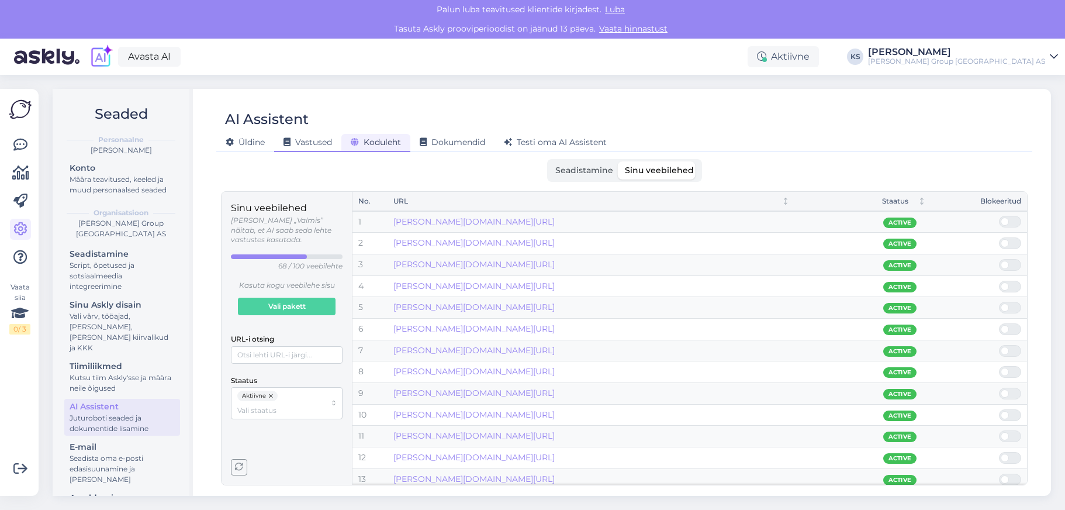
click at [312, 146] on span "Vastused" at bounding box center [308, 142] width 49 height 11
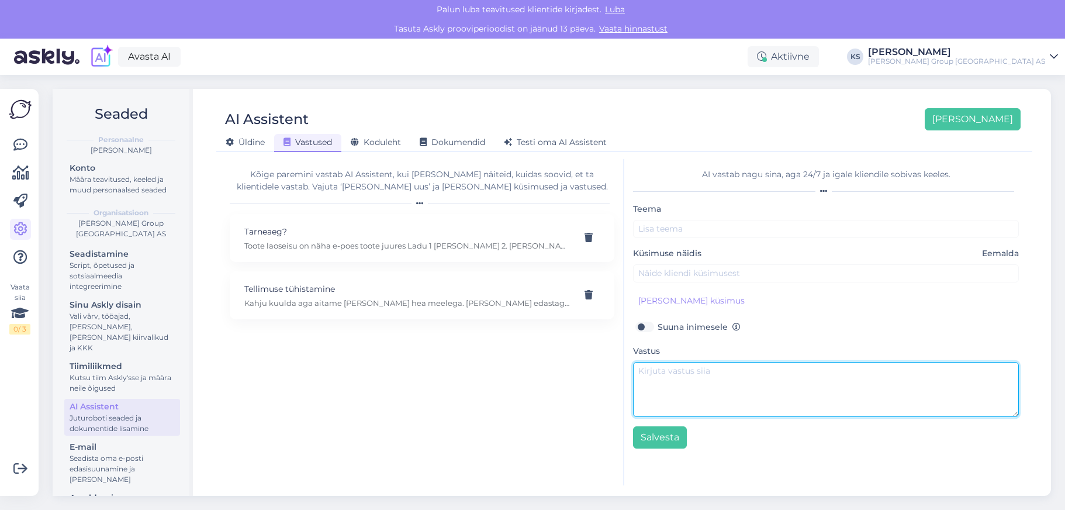
click at [706, 372] on textarea at bounding box center [826, 389] width 386 height 55
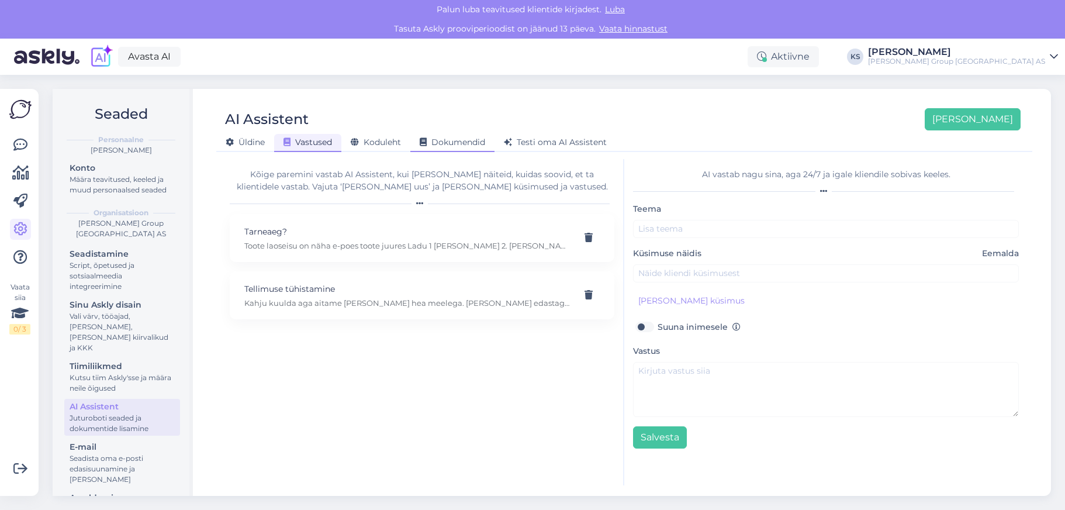
click at [449, 139] on span "Dokumendid" at bounding box center [452, 142] width 65 height 11
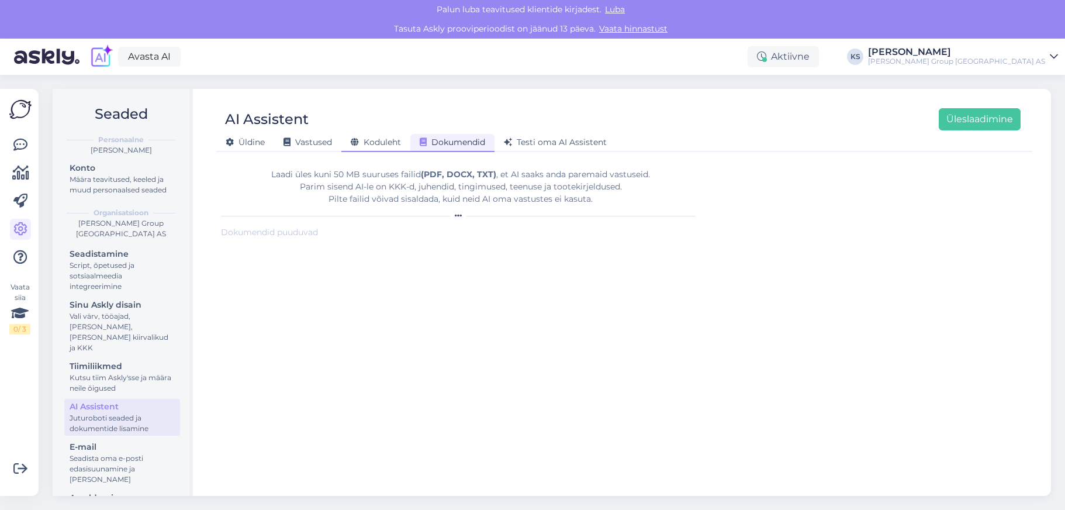
click at [382, 143] on span "Koduleht" at bounding box center [376, 142] width 50 height 11
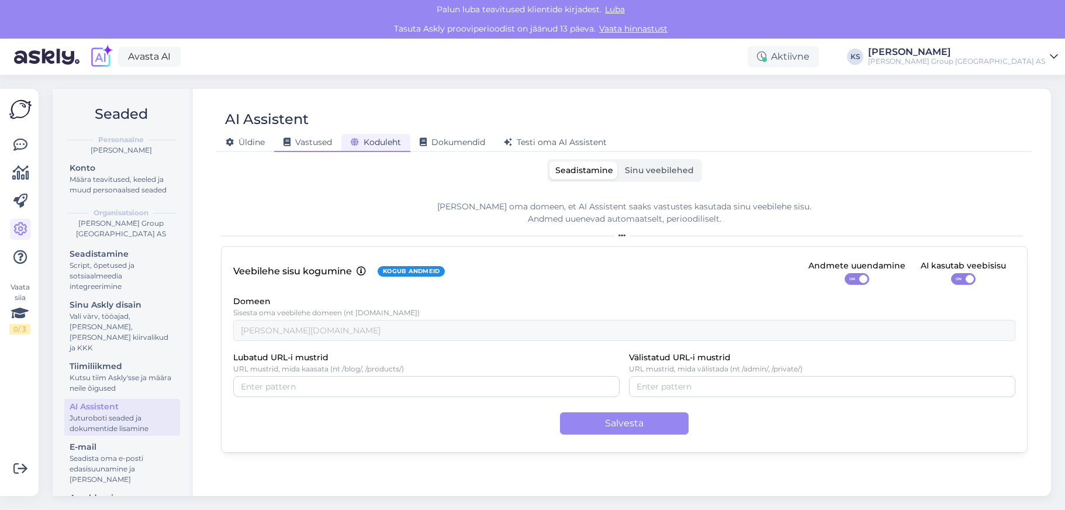
click at [315, 142] on span "Vastused" at bounding box center [308, 142] width 49 height 11
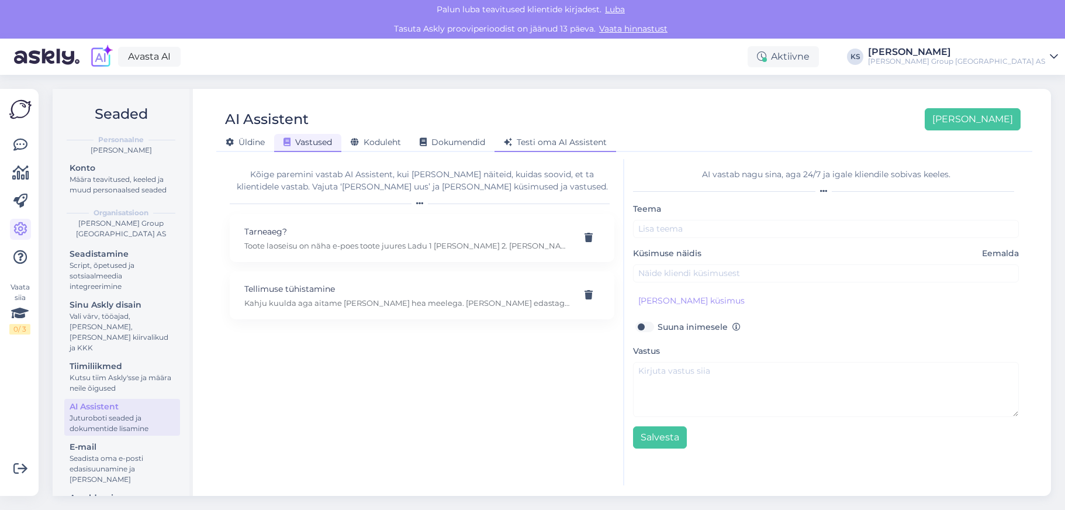
click at [574, 139] on span "Testi oma AI Assistent" at bounding box center [555, 142] width 103 height 11
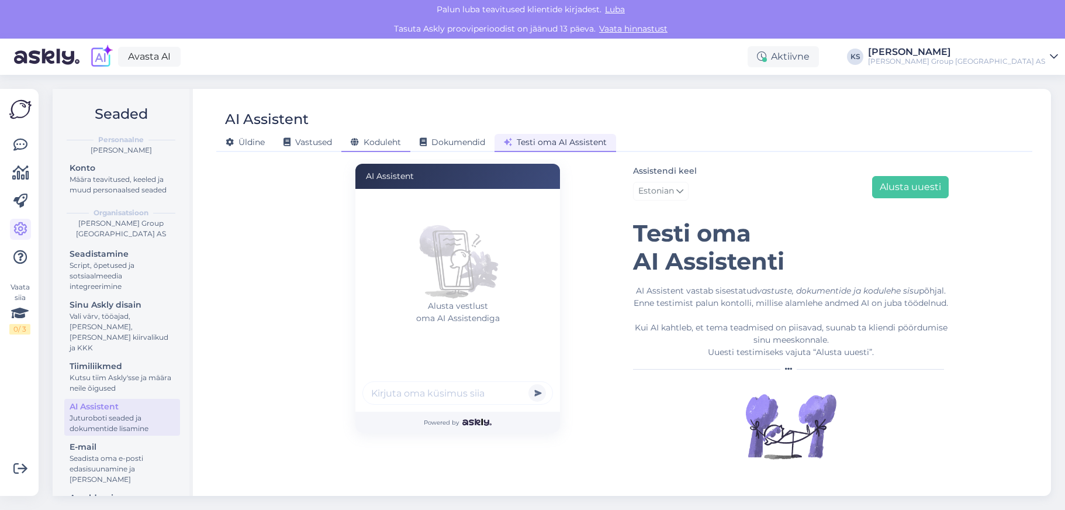
click at [379, 142] on span "Koduleht" at bounding box center [376, 142] width 50 height 11
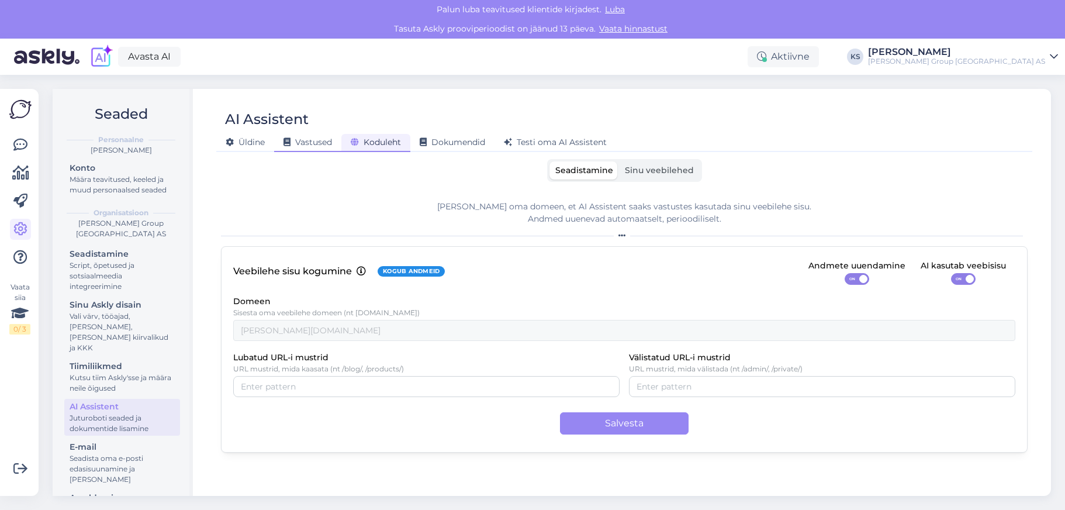
click at [303, 143] on span "Vastused" at bounding box center [308, 142] width 49 height 11
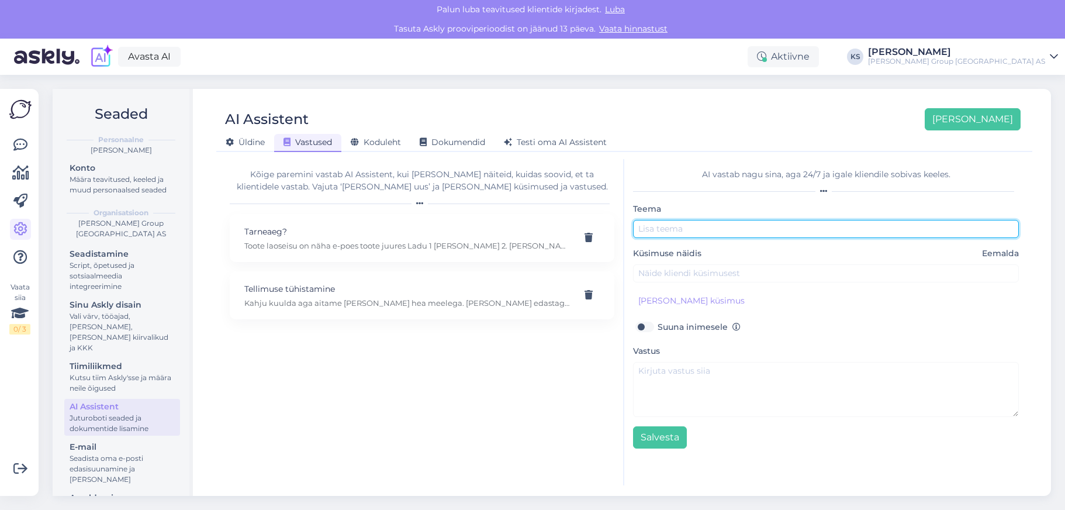
click at [679, 228] on input "text" at bounding box center [826, 229] width 386 height 18
type input "L"
type input "Soodushinnaga tooted"
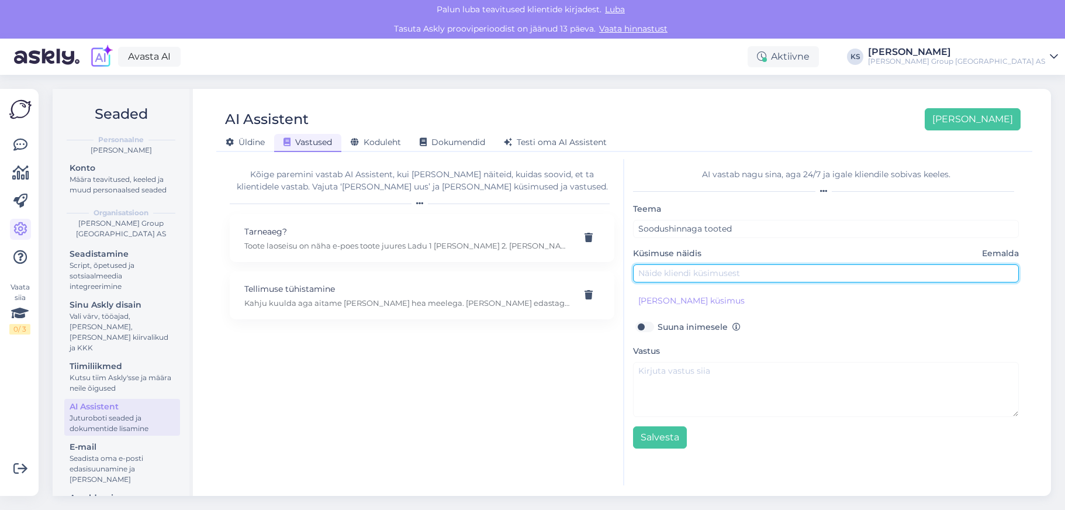
click at [710, 273] on input "text" at bounding box center [826, 273] width 386 height 18
type input "Kas saan tellida soodushinnaga tooteid?"
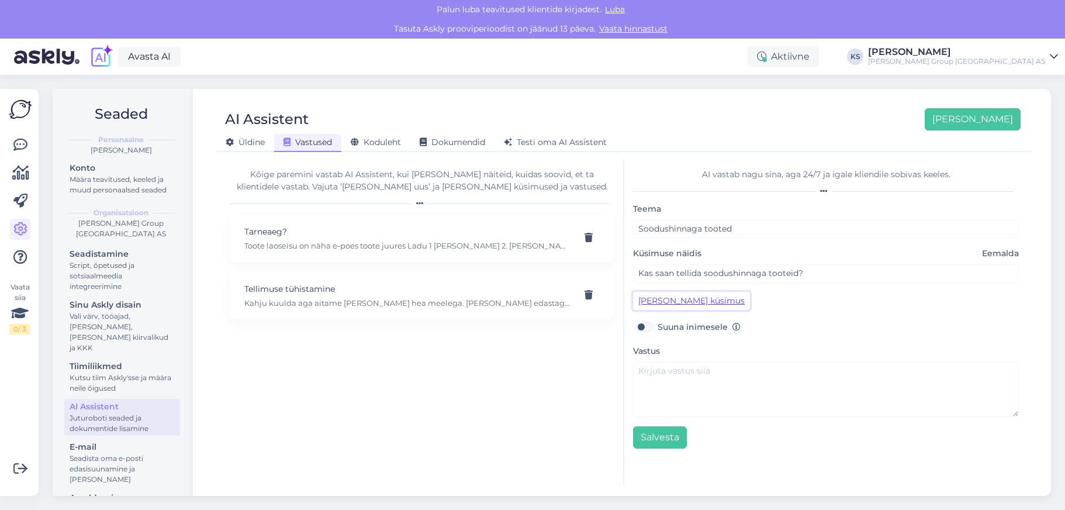
click at [689, 303] on button "[PERSON_NAME] küsimus" at bounding box center [691, 301] width 117 height 18
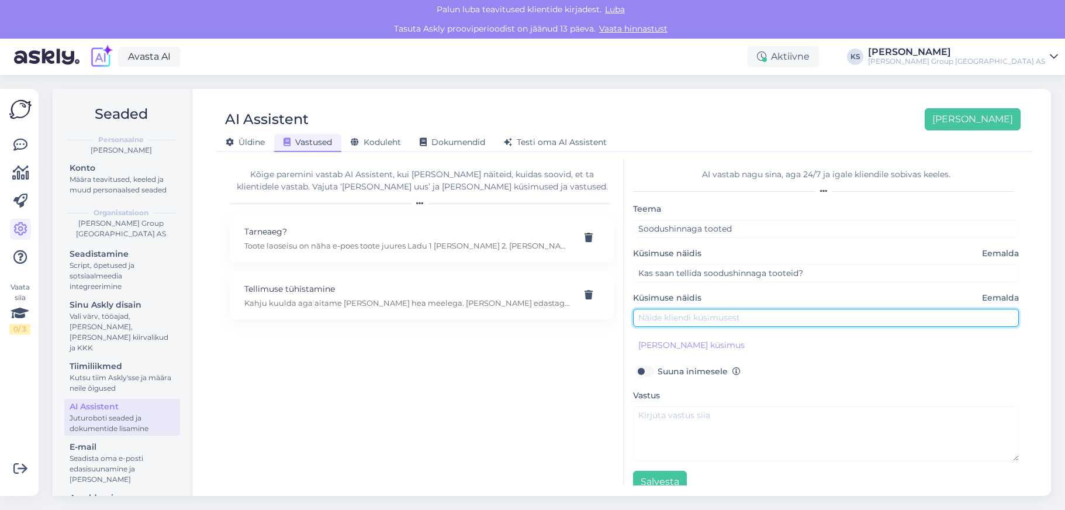
click at [684, 316] on input "text" at bounding box center [826, 318] width 386 height 18
type input "Kas saan osta suuremas koguses soodushinnaga tooteid?"
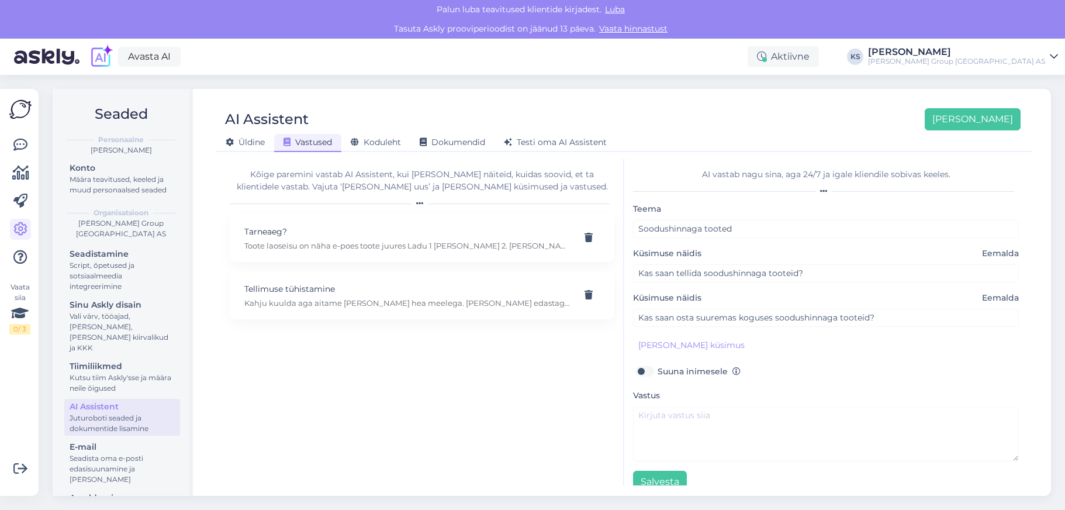
click at [658, 371] on label "Suuna inimesele" at bounding box center [699, 371] width 83 height 15
click at [649, 371] on input "Suuna inimesele" at bounding box center [644, 371] width 22 height 15
click at [658, 368] on label "Suuna inimesele" at bounding box center [699, 371] width 83 height 15
click at [638, 368] on input "Suuna inimesele" at bounding box center [644, 371] width 22 height 15
checkbox input "false"
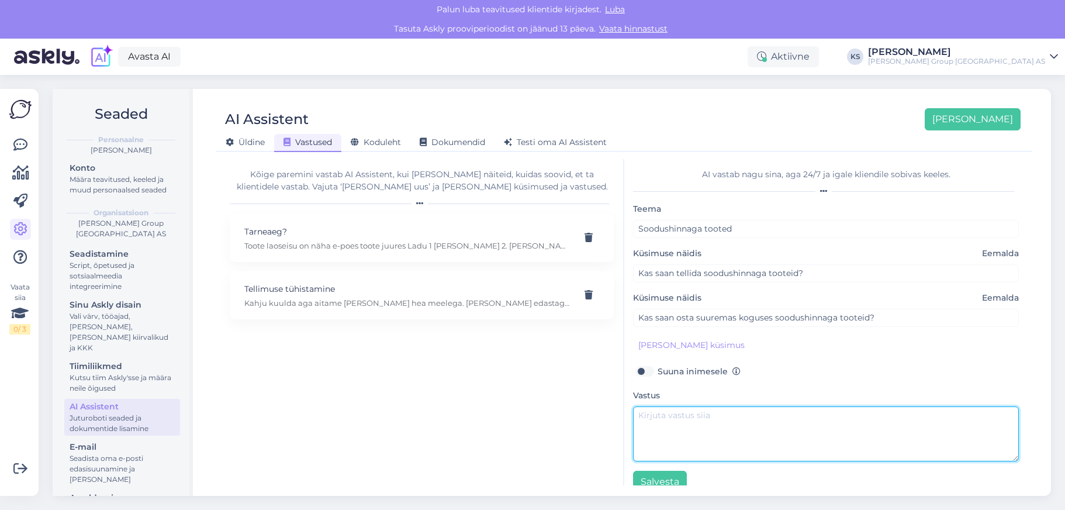
click at [658, 415] on textarea at bounding box center [826, 433] width 386 height 55
click at [825, 415] on textarea "Aitäh küsimuse eest! Soodushind kehtib laos olevale ko" at bounding box center [826, 433] width 386 height 55
click at [915, 415] on textarea "Aitäh küsimuse eest! Soodushind kehtib laos (Ladu 1) olevale ko" at bounding box center [826, 433] width 386 height 55
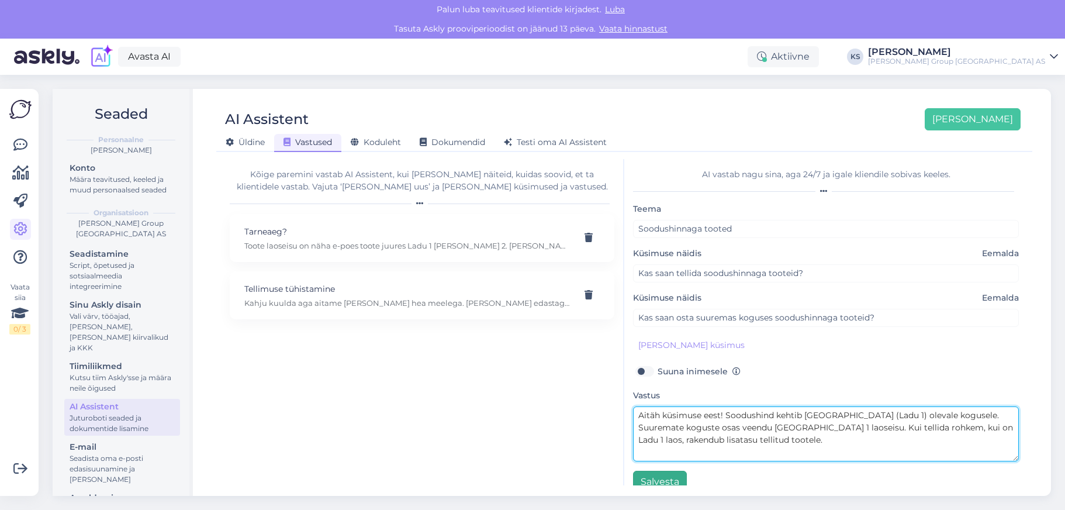
type textarea "Aitäh küsimuse eest! Soodushind kehtib [GEOGRAPHIC_DATA] (Ladu 1) olevale kogus…"
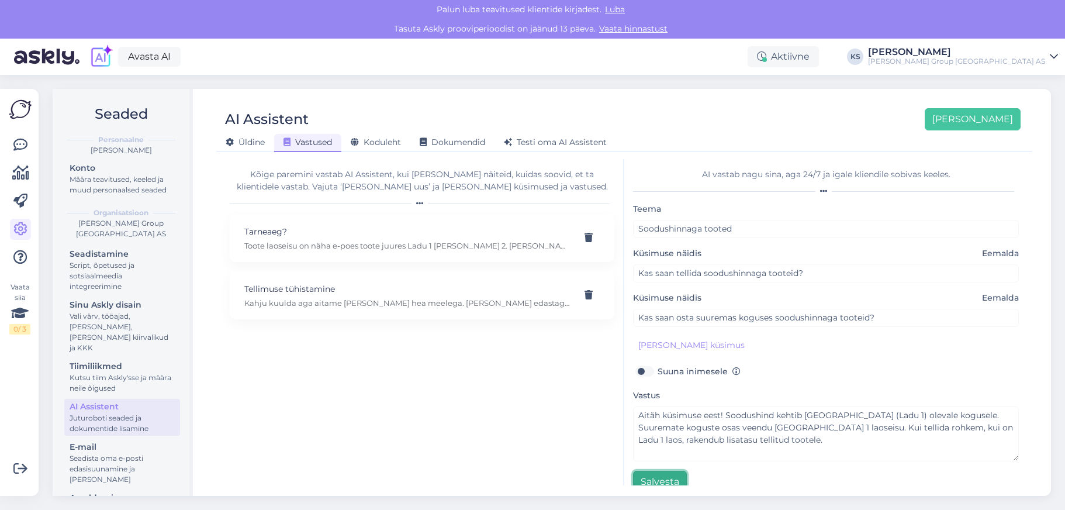
click at [660, 480] on button "Salvesta" at bounding box center [660, 482] width 54 height 22
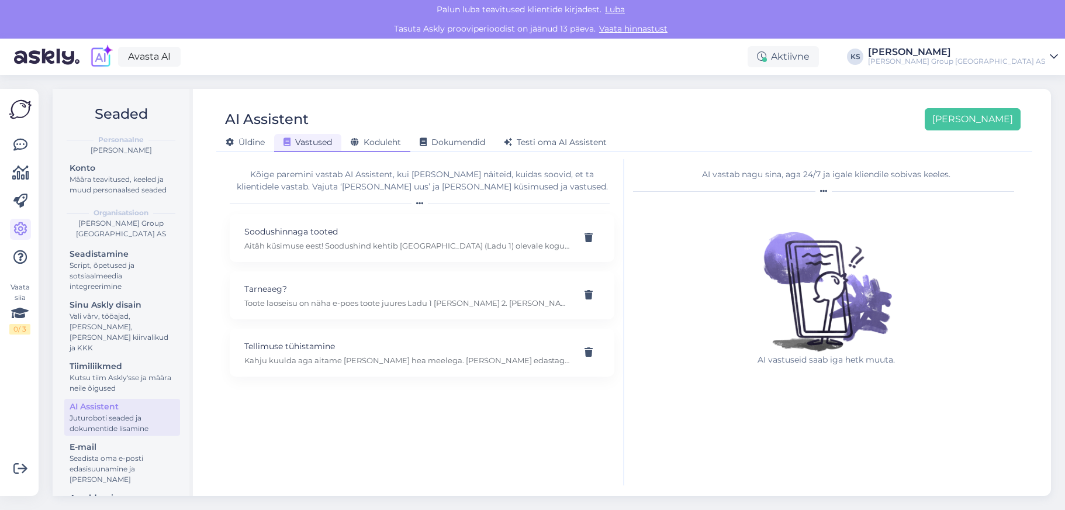
click at [380, 139] on span "Koduleht" at bounding box center [376, 142] width 50 height 11
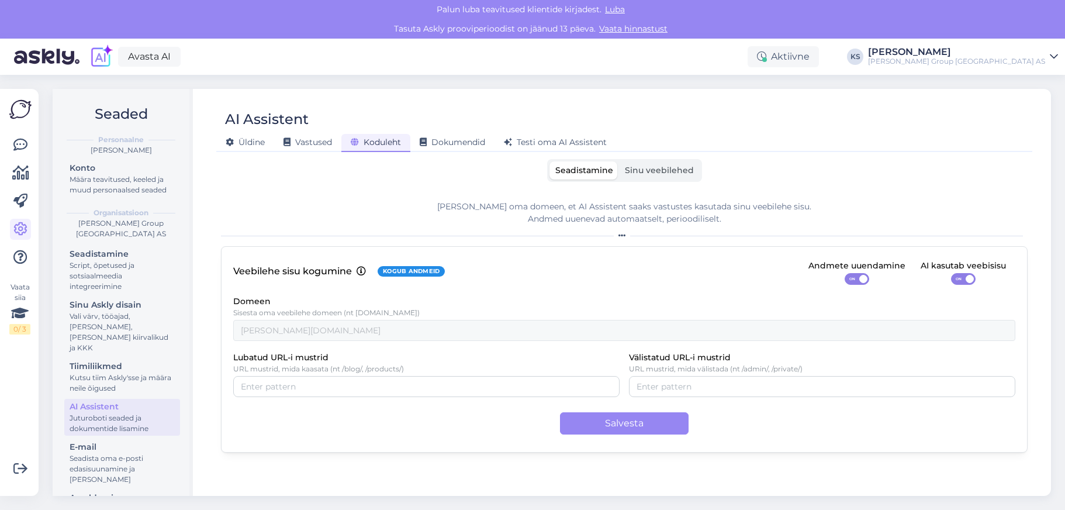
click at [669, 170] on span "Sinu veebilehed" at bounding box center [659, 170] width 69 height 11
click at [619, 161] on input "Sinu veebilehed" at bounding box center [619, 161] width 0 height 0
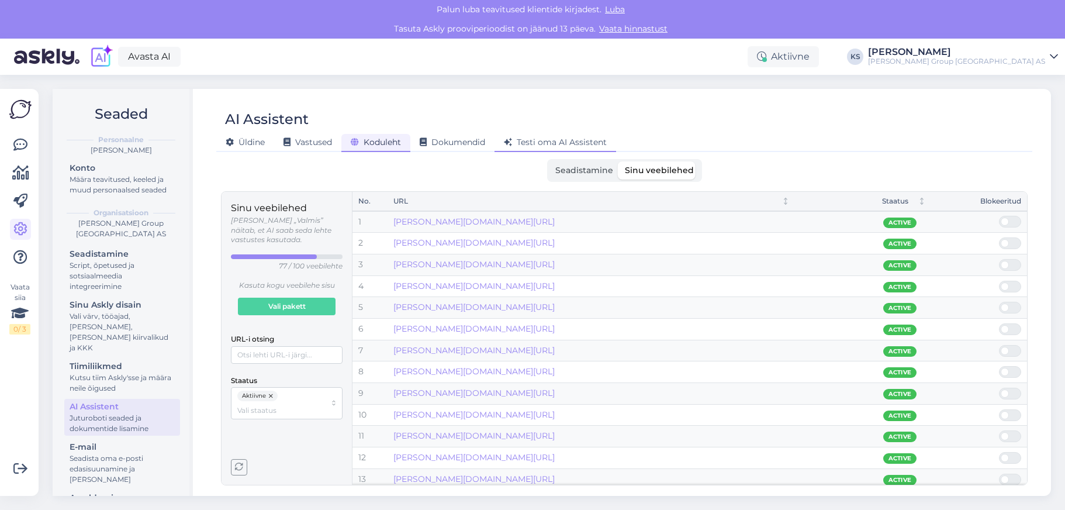
click at [553, 140] on span "Testi oma AI Assistent" at bounding box center [555, 142] width 103 height 11
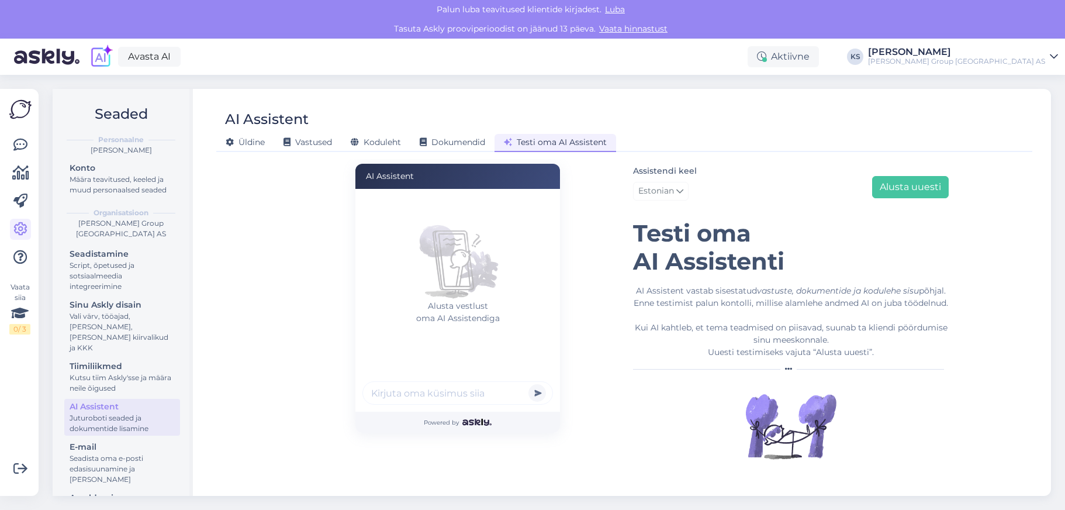
click at [467, 394] on input "text" at bounding box center [458, 392] width 191 height 23
click at [378, 143] on span "Koduleht" at bounding box center [376, 142] width 50 height 11
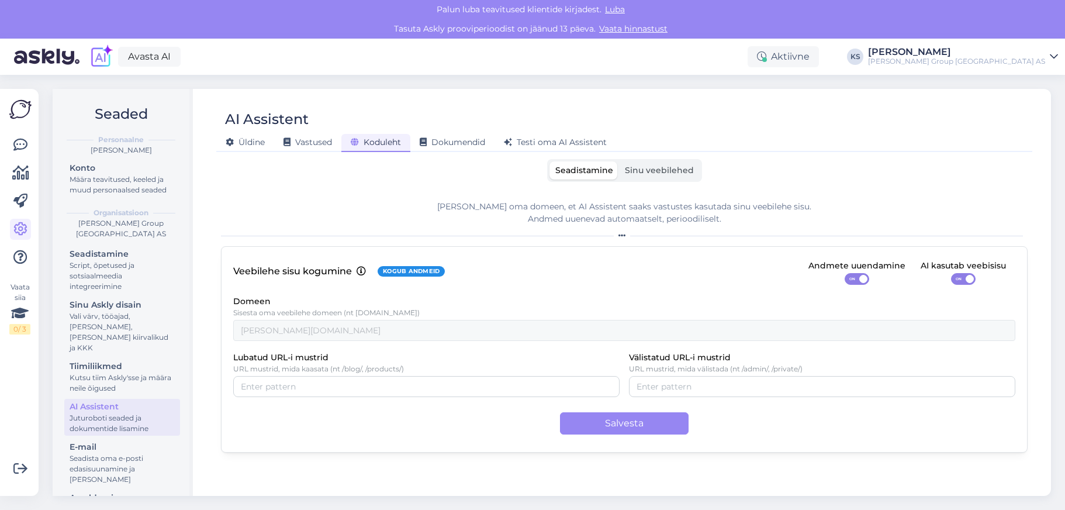
click at [675, 174] on span "Sinu veebilehed" at bounding box center [659, 170] width 69 height 11
click at [619, 161] on input "Sinu veebilehed" at bounding box center [619, 161] width 0 height 0
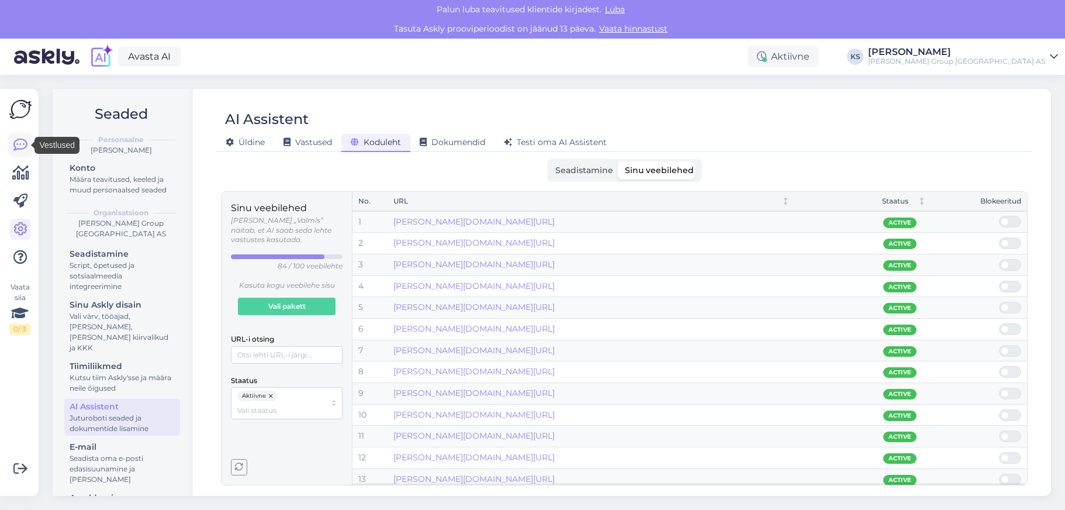
click at [17, 142] on icon at bounding box center [20, 145] width 14 height 14
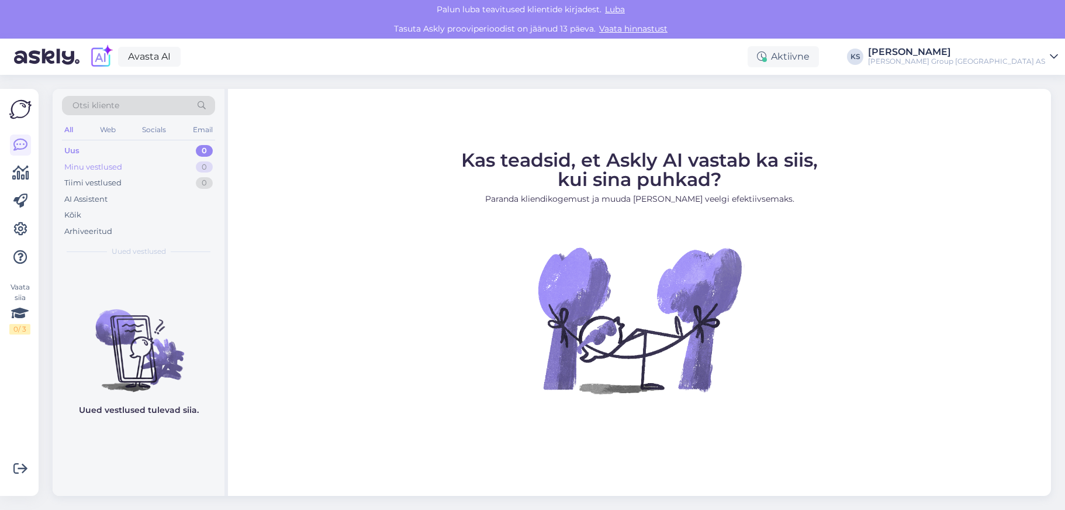
click at [113, 168] on div "Minu vestlused" at bounding box center [93, 167] width 58 height 12
click at [73, 153] on div "Uus" at bounding box center [71, 151] width 15 height 12
click at [21, 113] on img at bounding box center [20, 109] width 22 height 22
click at [20, 107] on img at bounding box center [20, 109] width 22 height 22
click at [20, 111] on img at bounding box center [20, 109] width 22 height 22
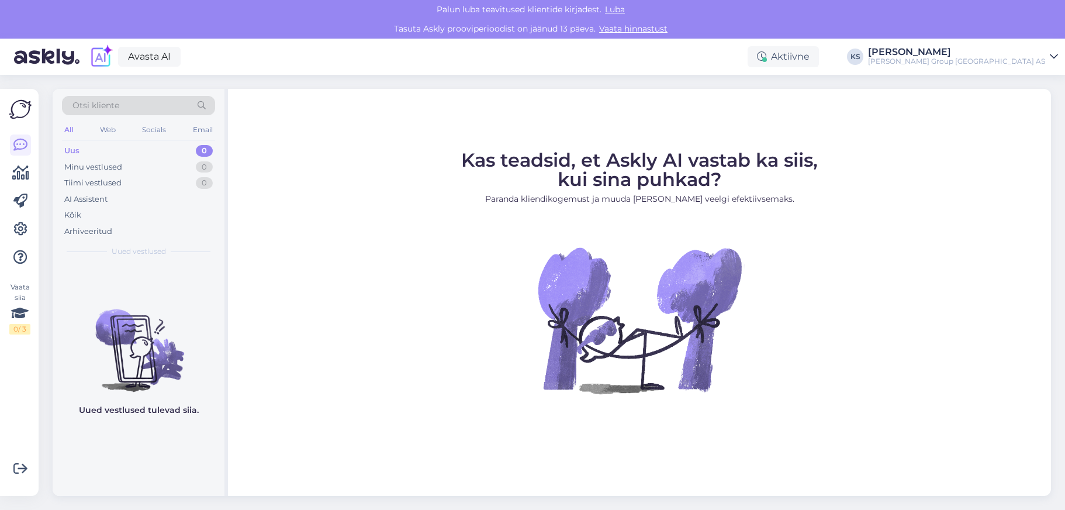
click at [43, 58] on img at bounding box center [46, 57] width 65 height 36
click at [22, 227] on icon at bounding box center [20, 229] width 14 height 14
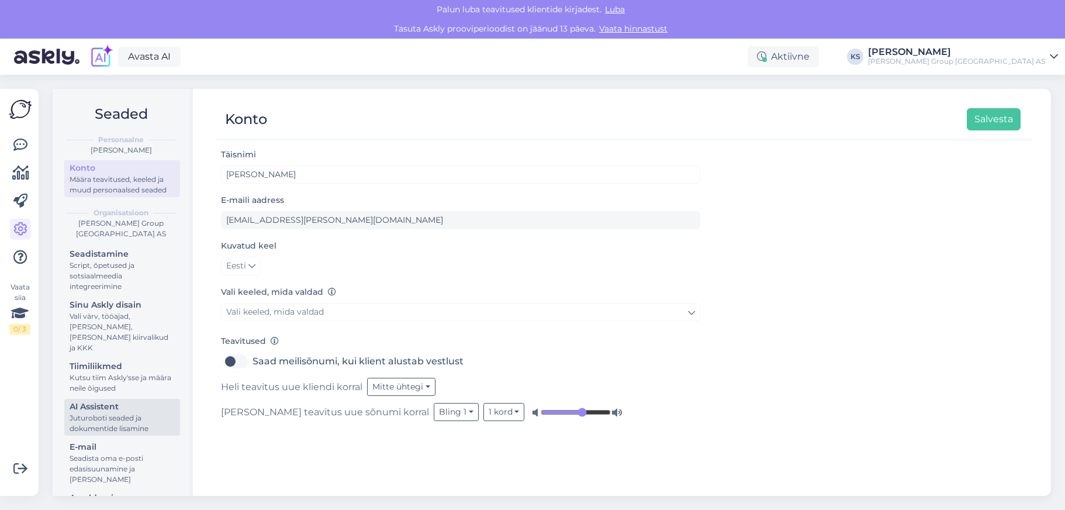
click at [110, 413] on div "Juturoboti seaded ja dokumentide lisamine" at bounding box center [122, 423] width 105 height 21
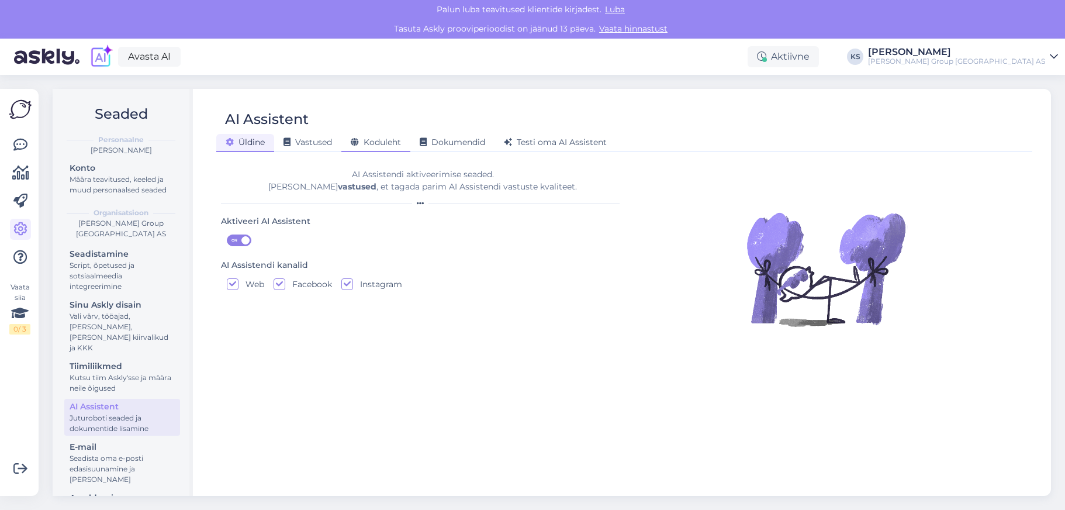
click at [368, 144] on span "Koduleht" at bounding box center [376, 142] width 50 height 11
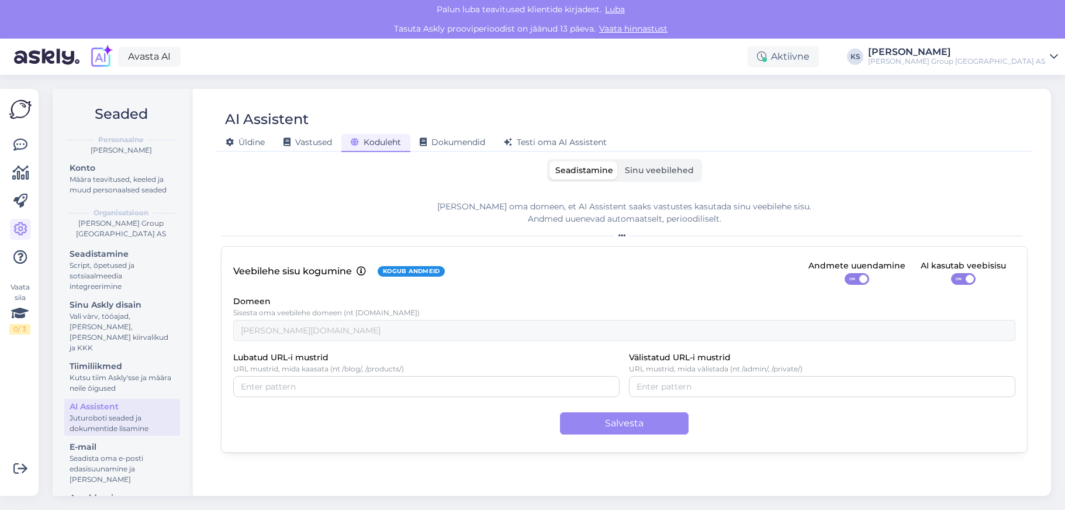
click at [677, 168] on span "Sinu veebilehed" at bounding box center [659, 170] width 69 height 11
click at [619, 161] on input "Sinu veebilehed" at bounding box center [619, 161] width 0 height 0
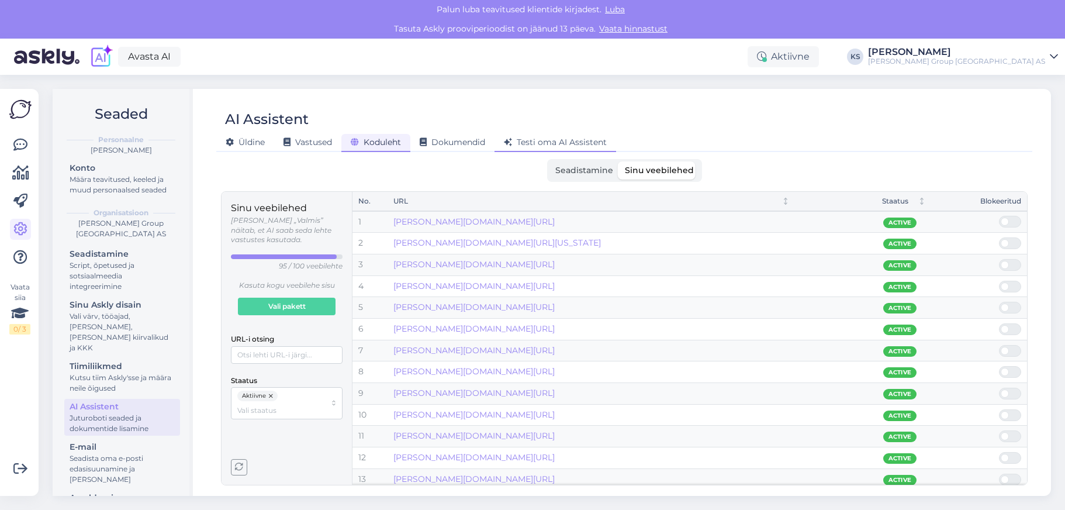
click at [550, 140] on span "Testi oma AI Assistent" at bounding box center [555, 142] width 103 height 11
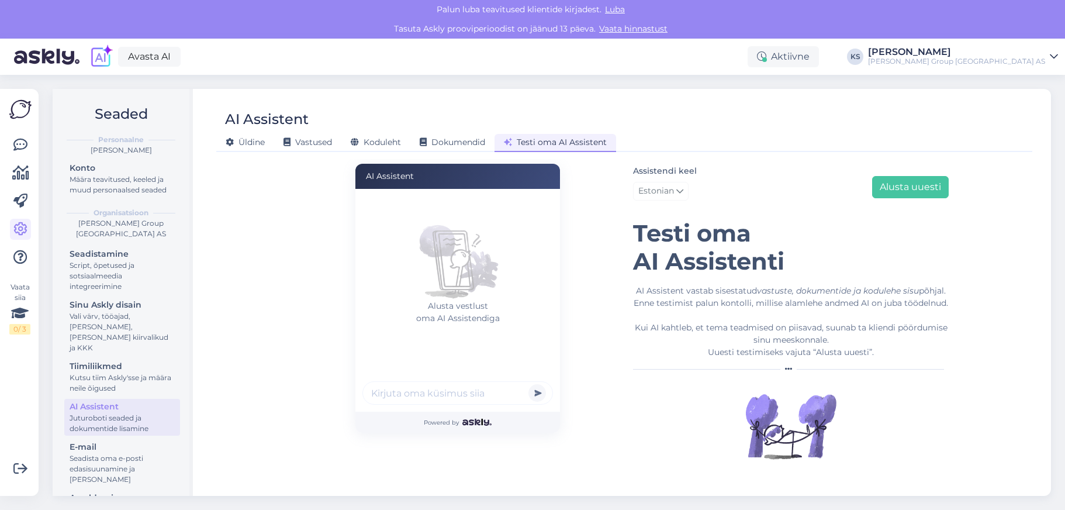
click at [426, 395] on input "text" at bounding box center [458, 392] width 191 height 23
click at [502, 392] on input "text" at bounding box center [458, 392] width 191 height 23
type input "Kas pakute logotamist riietele?"
click at [534, 391] on button "submit" at bounding box center [538, 393] width 18 height 18
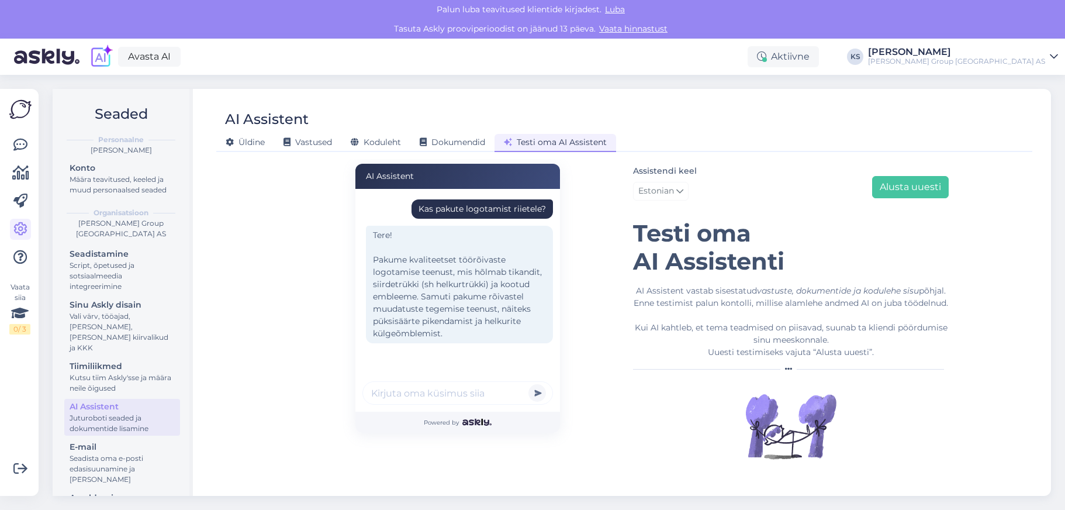
click at [448, 394] on input "text" at bounding box center [458, 392] width 191 height 23
type input "mis see maksab?"
click at [529, 384] on button "submit" at bounding box center [538, 393] width 18 height 18
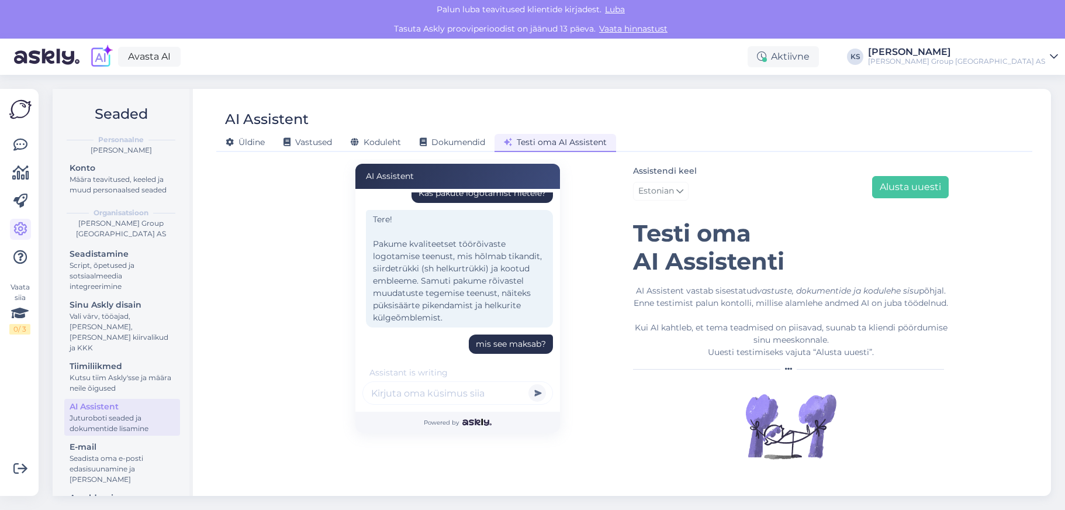
scroll to position [135, 0]
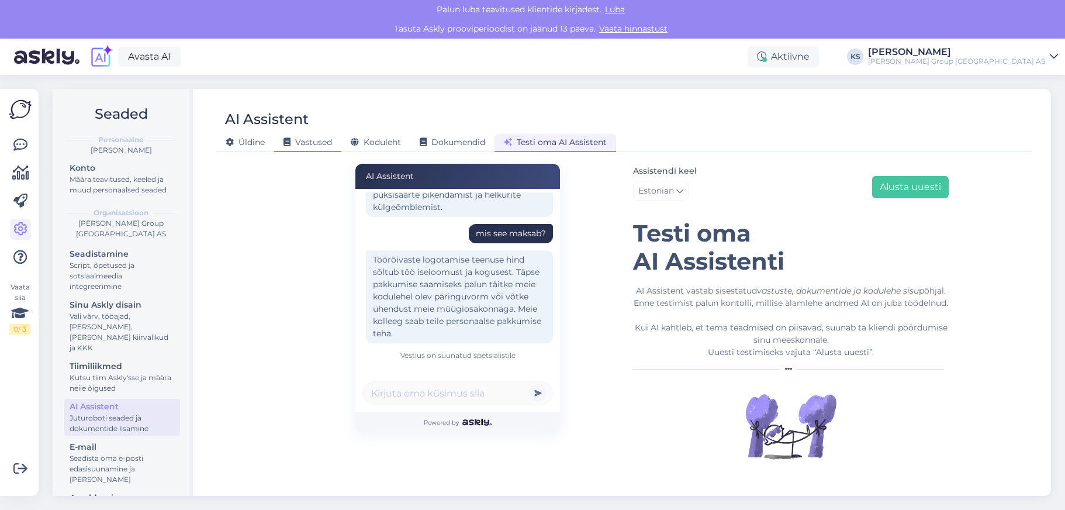
click at [308, 136] on div "Vastused" at bounding box center [307, 143] width 67 height 18
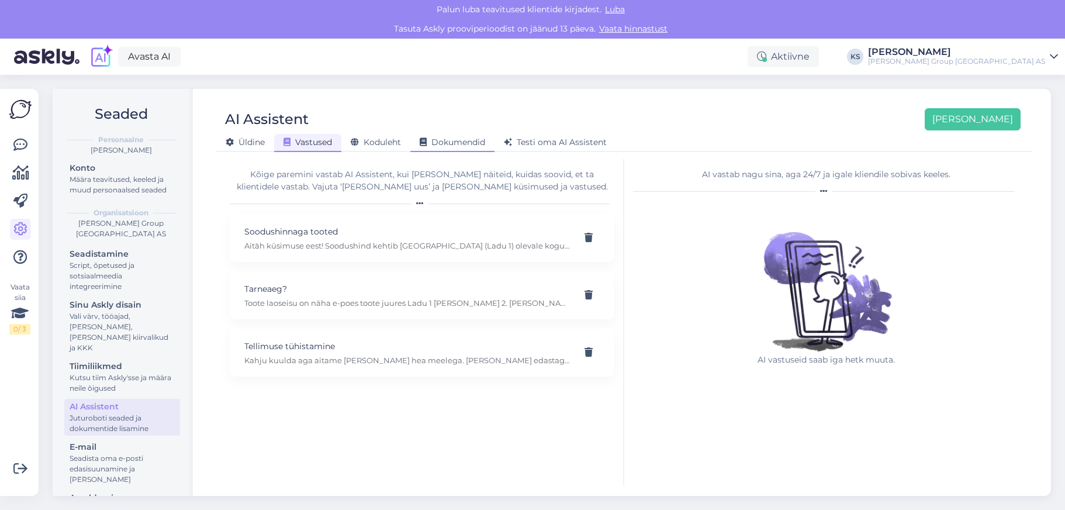
click at [470, 146] on span "Dokumendid" at bounding box center [452, 142] width 65 height 11
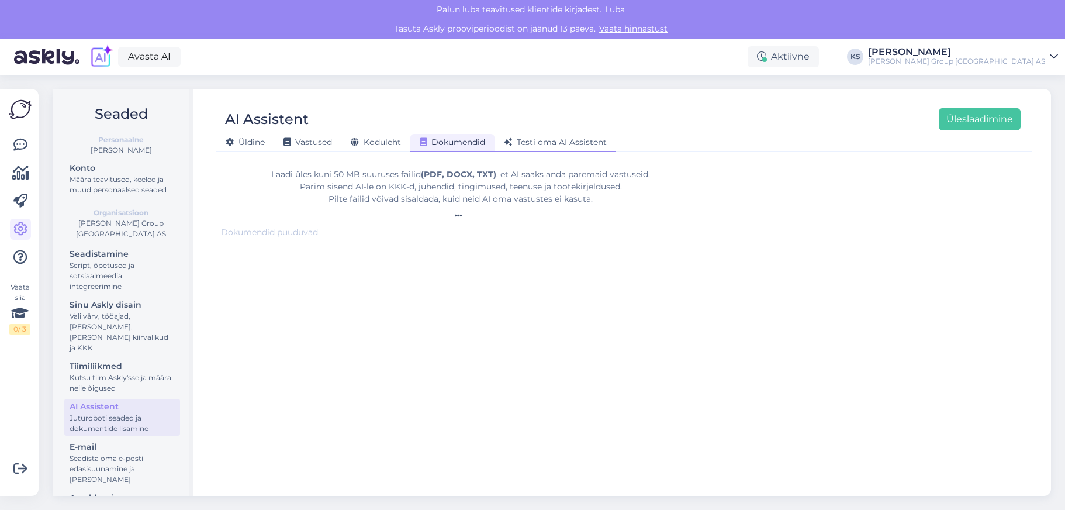
click at [554, 144] on span "Testi oma AI Assistent" at bounding box center [555, 142] width 103 height 11
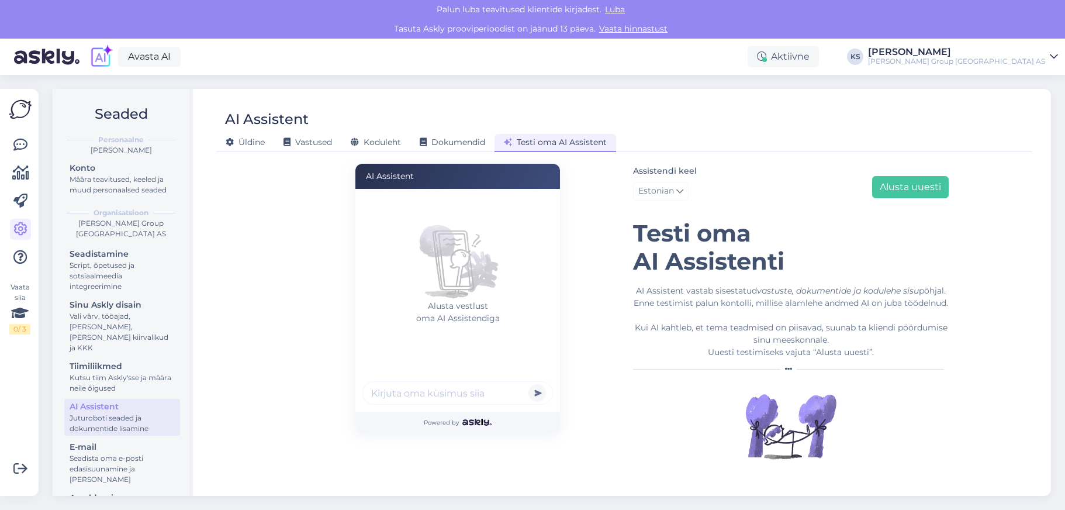
click at [435, 393] on input "text" at bounding box center [458, 392] width 191 height 23
type input "m"
click at [474, 392] on input "text" at bounding box center [458, 392] width 191 height 23
paste input "Tulekindel softshell-jakk 4016 FSS klass 3 Hi-Vis"
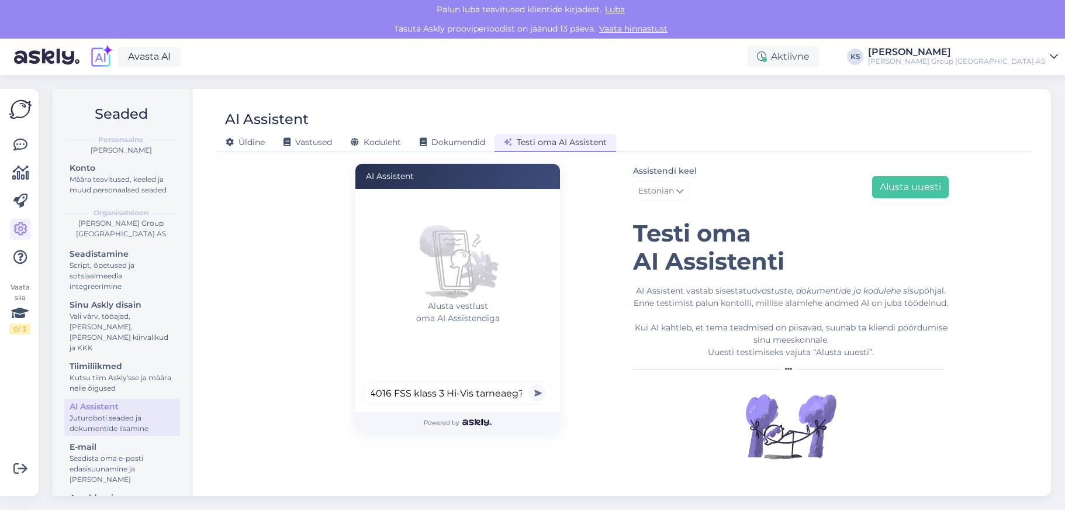
type input "Mis on toote Tulekindel softshell-jakk 4016 FSS klass 3 Hi-Vis tarneaeg?"
click at [529, 384] on button "submit" at bounding box center [538, 393] width 18 height 18
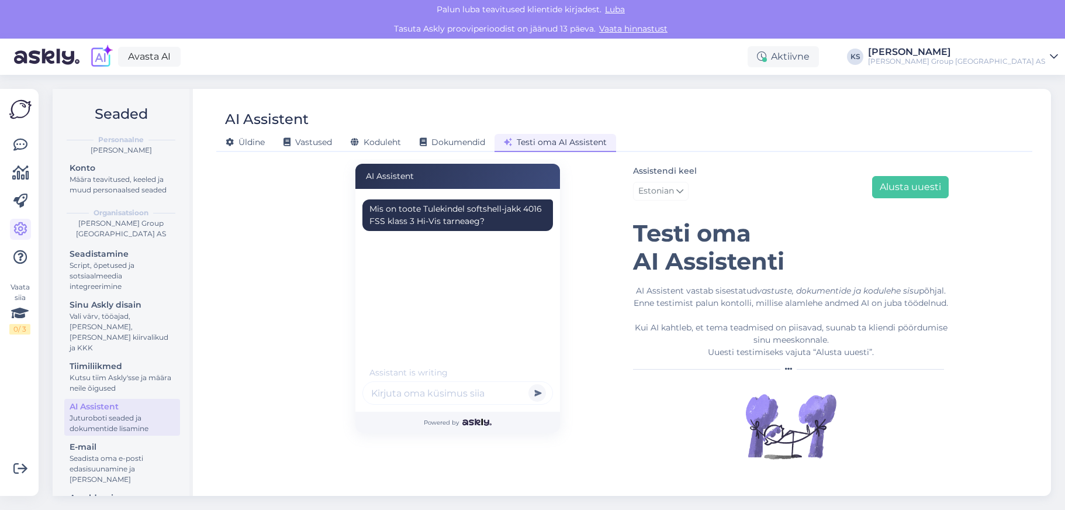
scroll to position [21, 0]
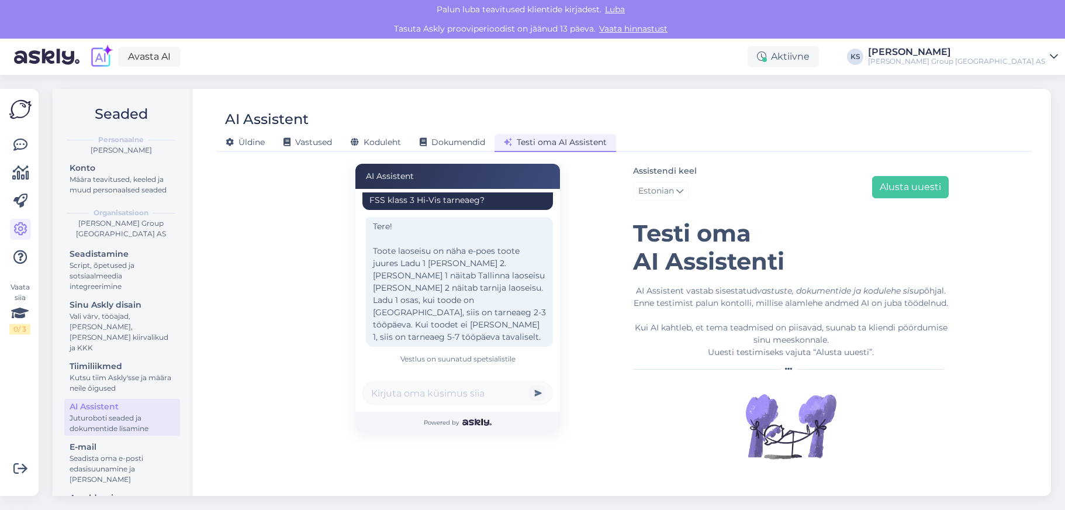
click at [495, 354] on div "Vestlus on suunatud spetsialistile" at bounding box center [458, 359] width 191 height 11
click at [17, 143] on icon at bounding box center [20, 145] width 14 height 14
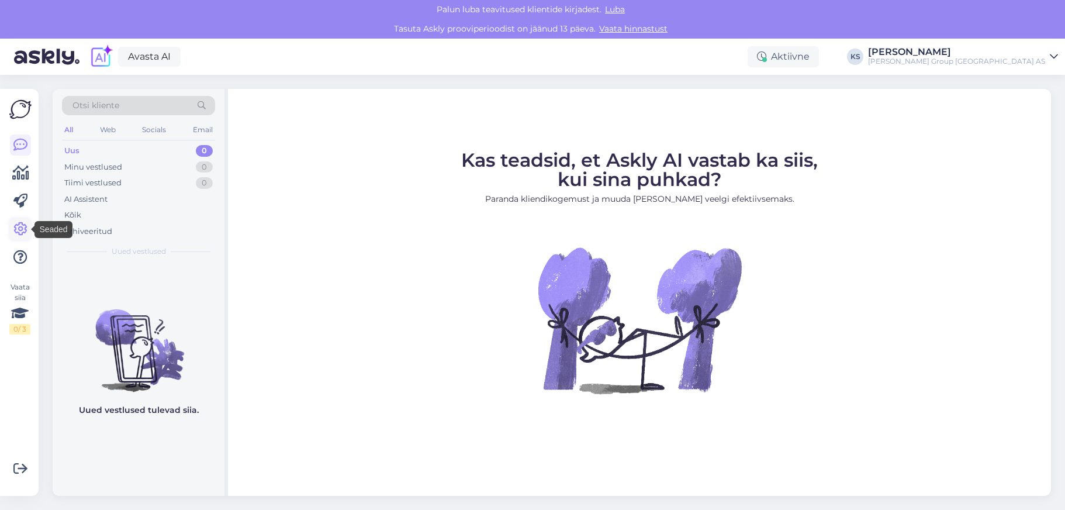
click at [18, 232] on icon at bounding box center [20, 229] width 14 height 14
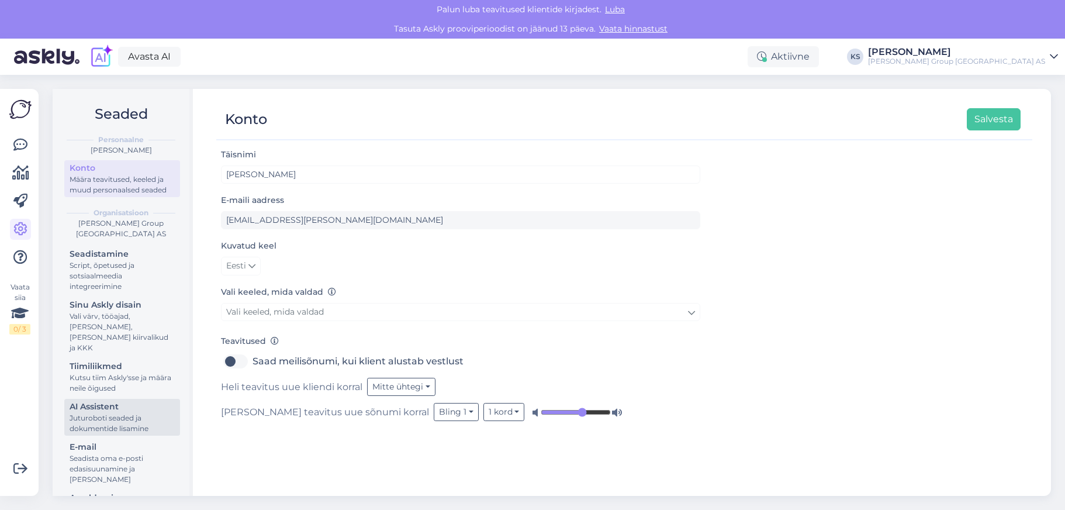
click at [114, 413] on div "Juturoboti seaded ja dokumentide lisamine" at bounding box center [122, 423] width 105 height 21
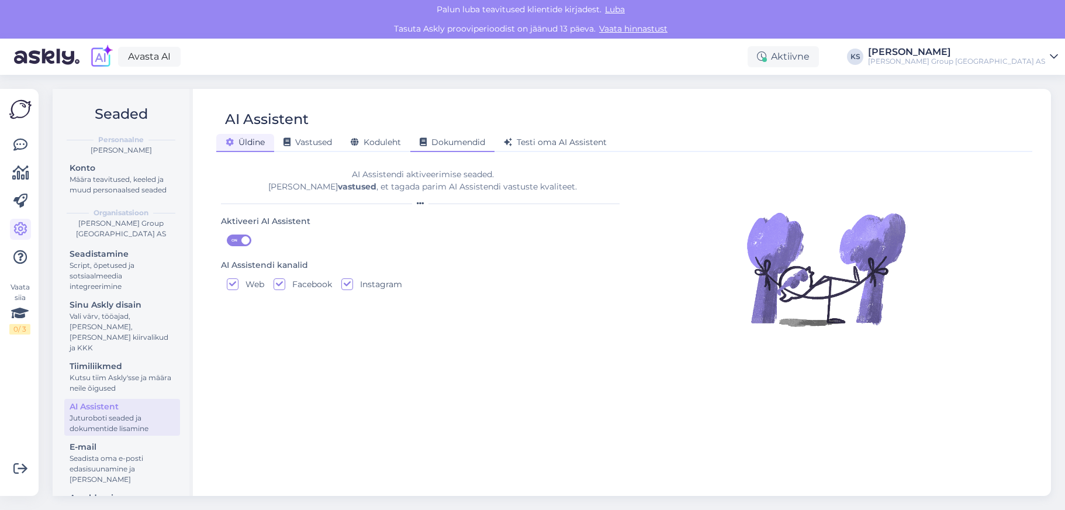
click at [437, 148] on div "Dokumendid" at bounding box center [453, 143] width 84 height 18
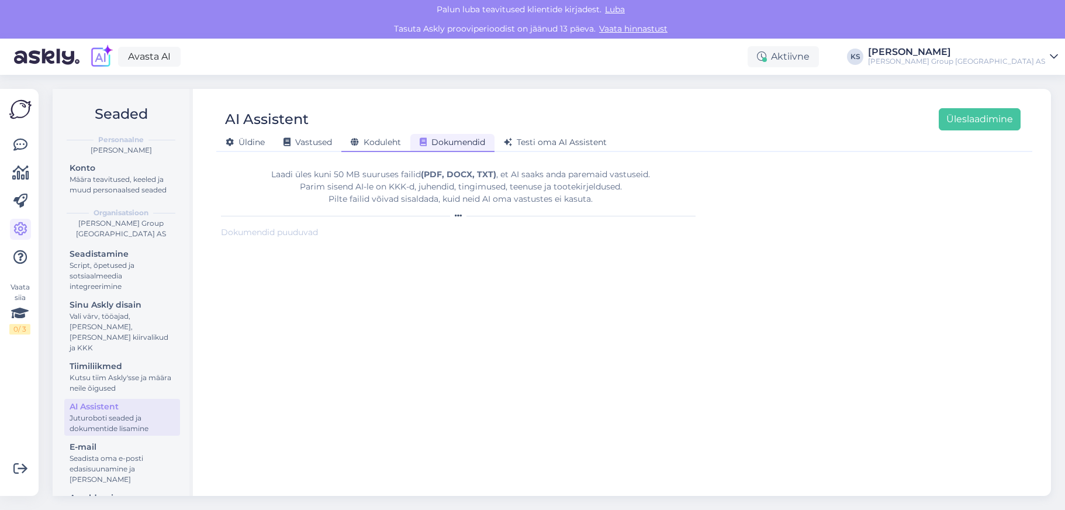
click at [385, 148] on div "Koduleht" at bounding box center [376, 143] width 69 height 18
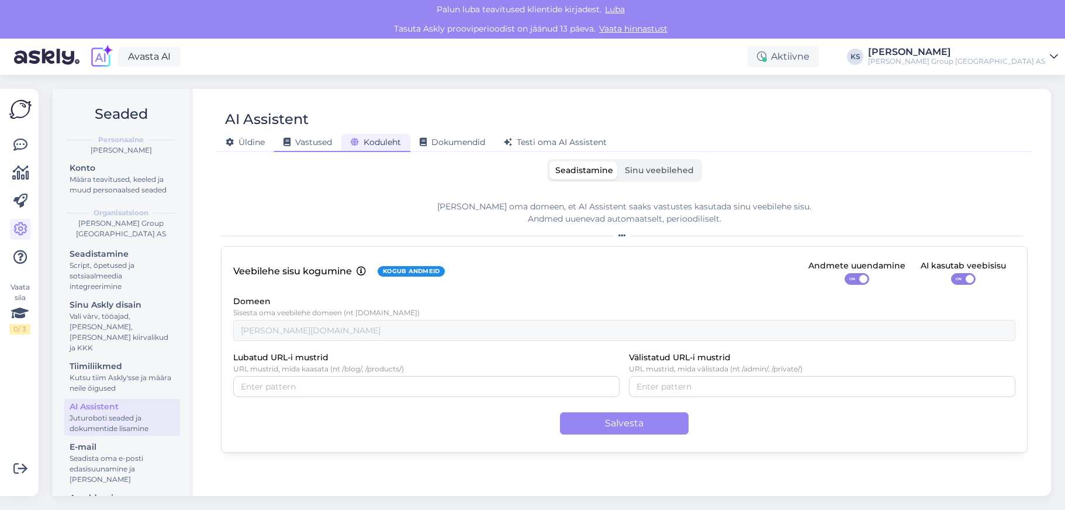
click at [312, 144] on span "Vastused" at bounding box center [308, 142] width 49 height 11
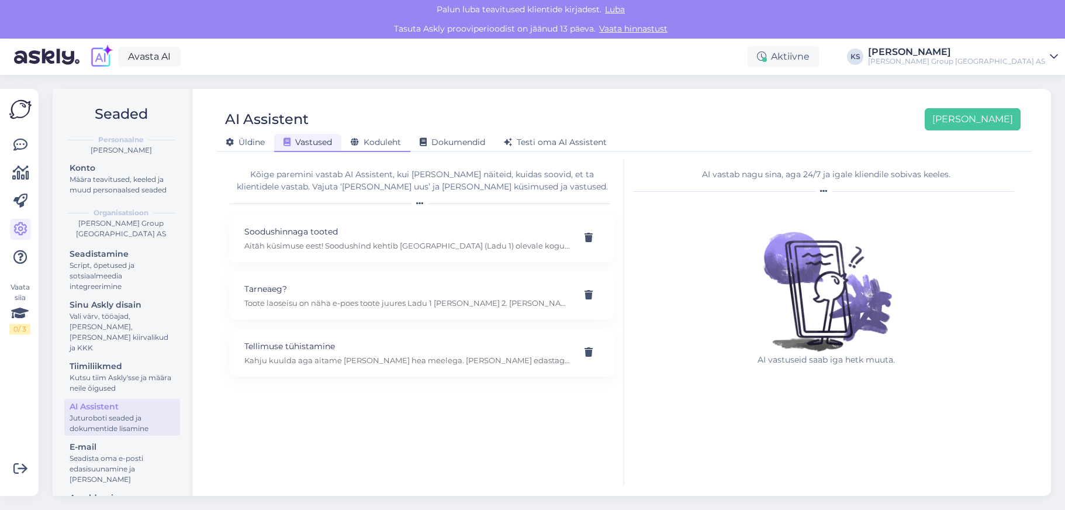
click at [372, 146] on span "Koduleht" at bounding box center [376, 142] width 50 height 11
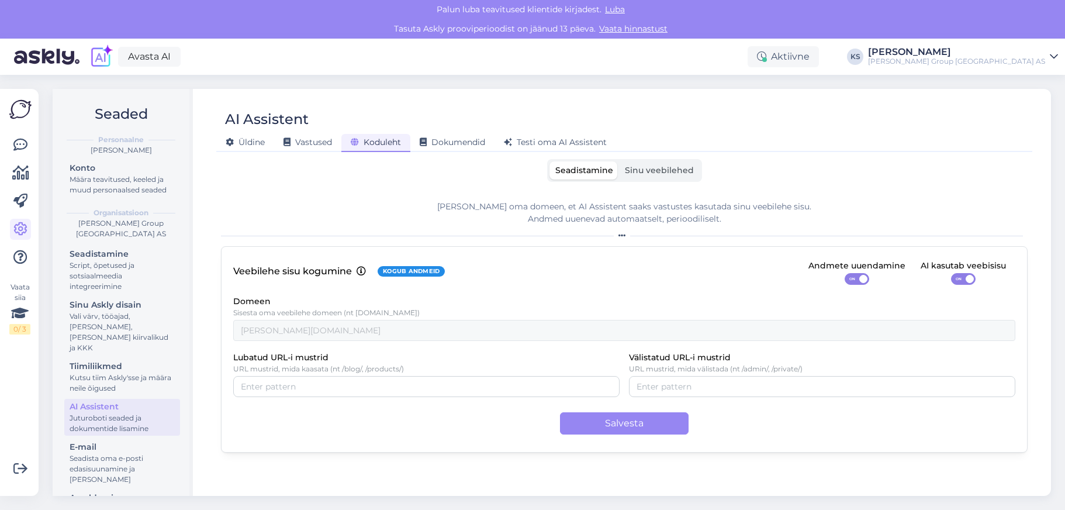
click at [676, 170] on span "Sinu veebilehed" at bounding box center [659, 170] width 69 height 11
click at [619, 161] on input "Sinu veebilehed" at bounding box center [619, 161] width 0 height 0
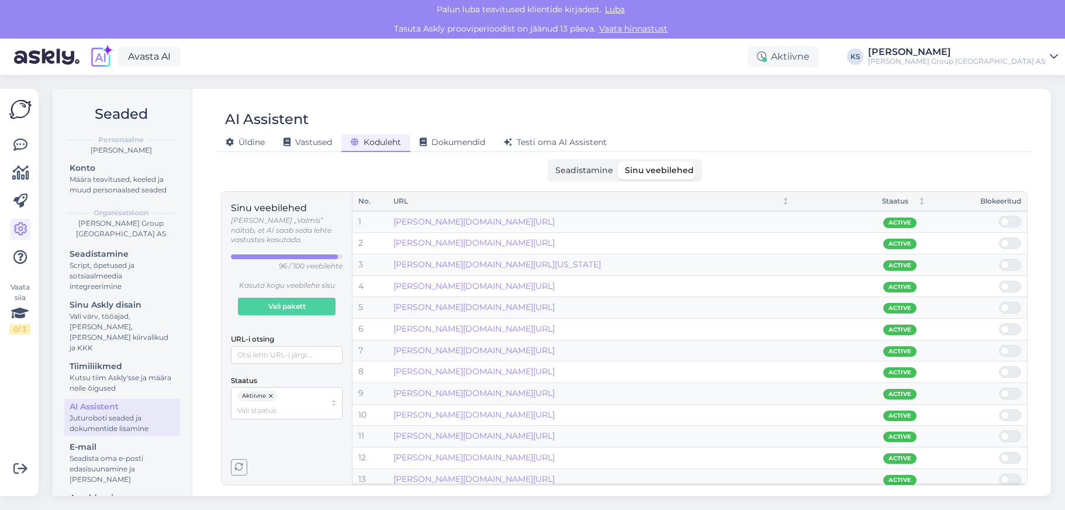
scroll to position [31, 0]
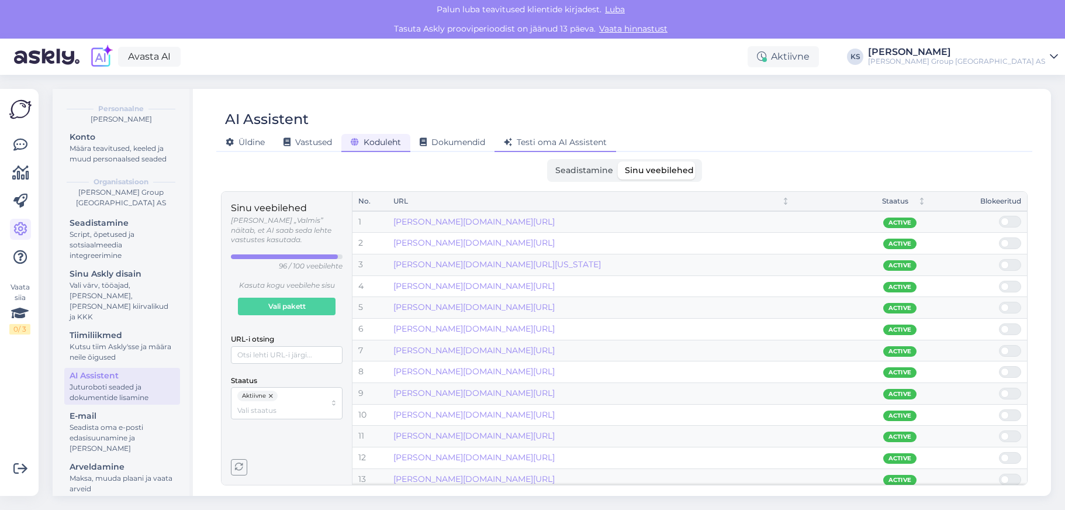
click at [592, 140] on span "Testi oma AI Assistent" at bounding box center [555, 142] width 103 height 11
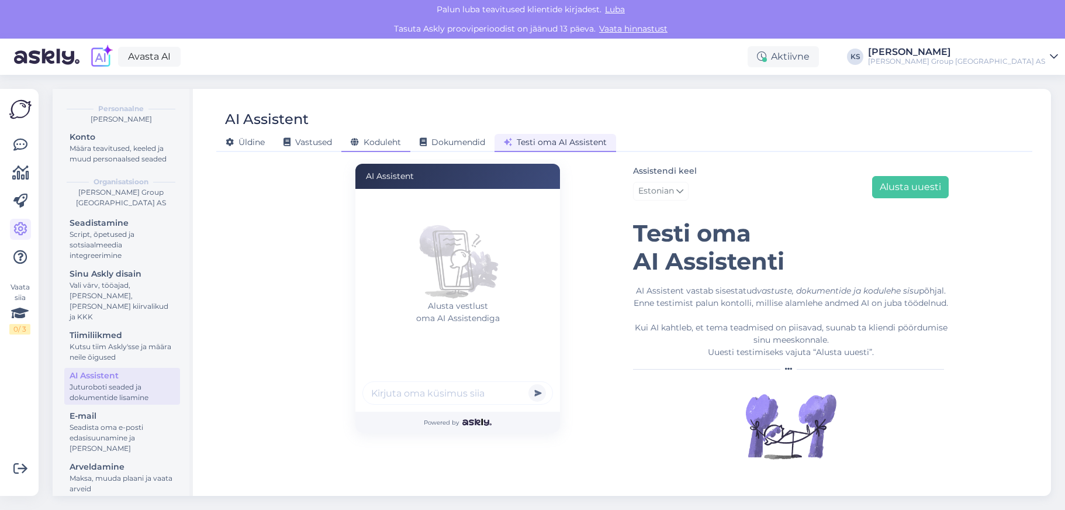
click at [385, 140] on span "Koduleht" at bounding box center [376, 142] width 50 height 11
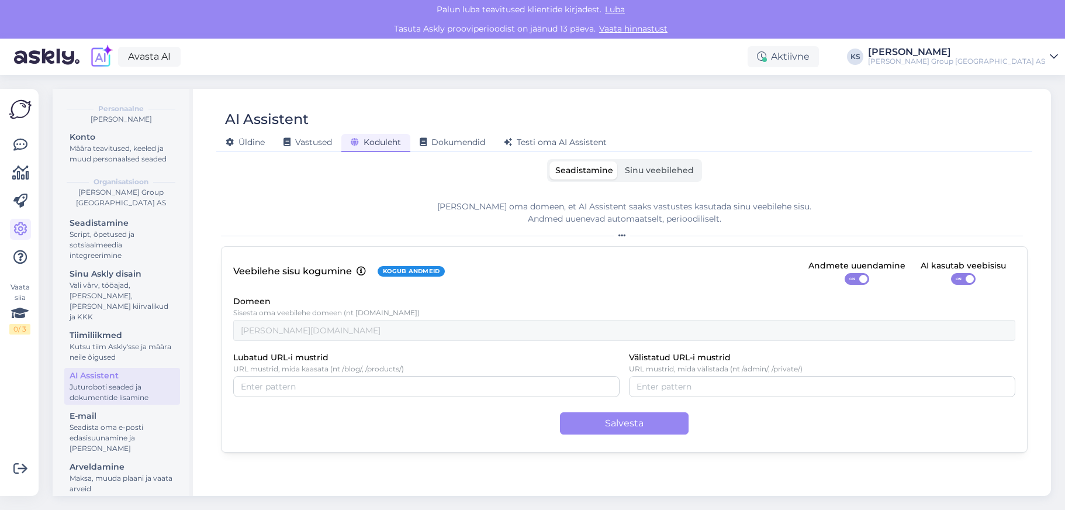
click at [647, 172] on span "Sinu veebilehed" at bounding box center [659, 170] width 69 height 11
click at [619, 161] on input "Sinu veebilehed" at bounding box center [619, 161] width 0 height 0
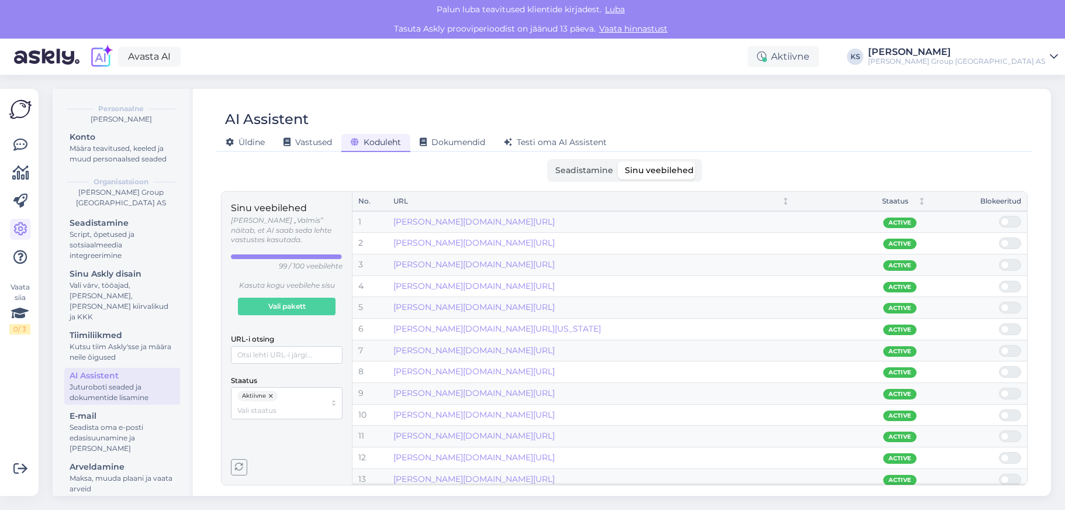
click at [813, 129] on div "AI Assistent" at bounding box center [618, 119] width 805 height 22
click at [25, 143] on icon at bounding box center [20, 145] width 14 height 14
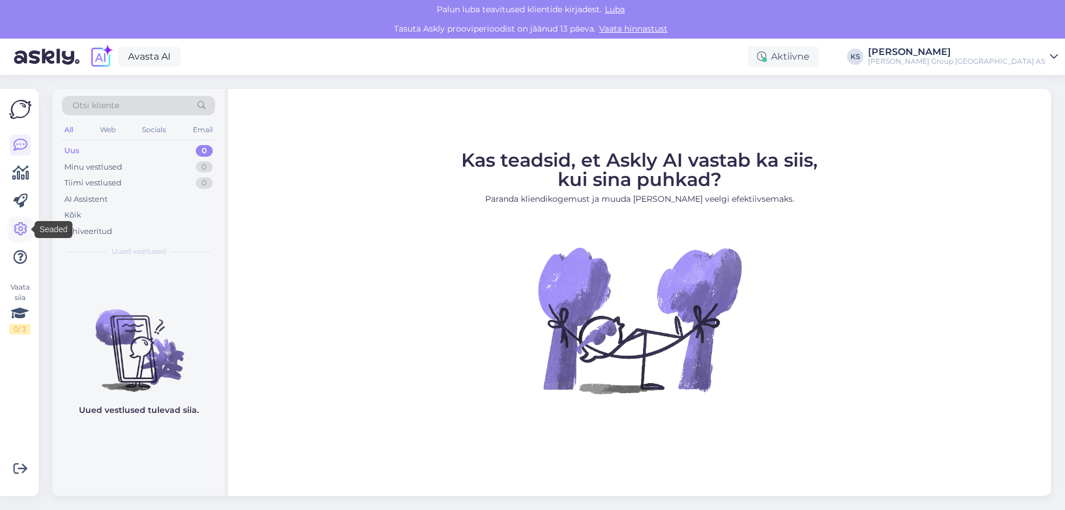
click at [19, 233] on icon at bounding box center [20, 229] width 14 height 14
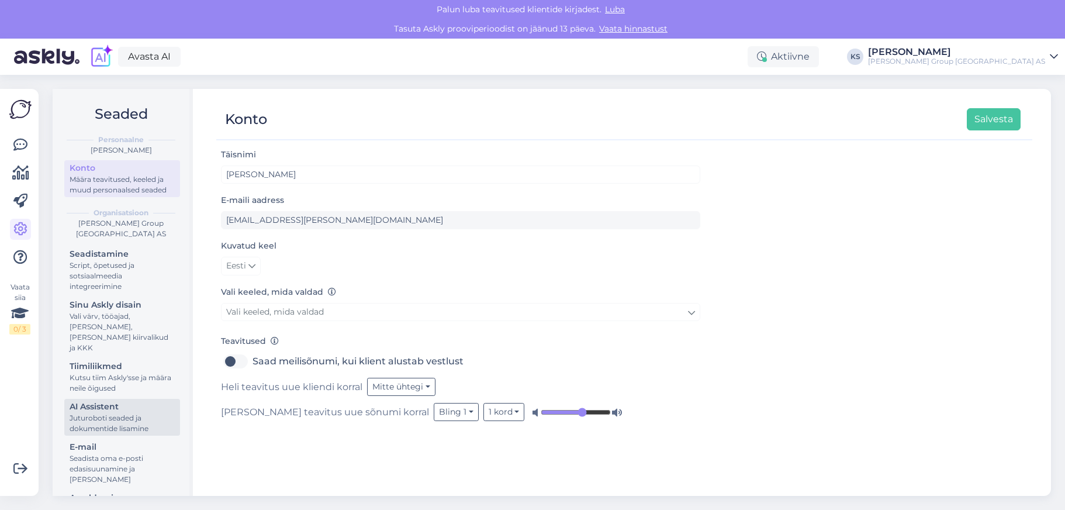
click at [104, 401] on div "AI Assistent" at bounding box center [122, 407] width 105 height 12
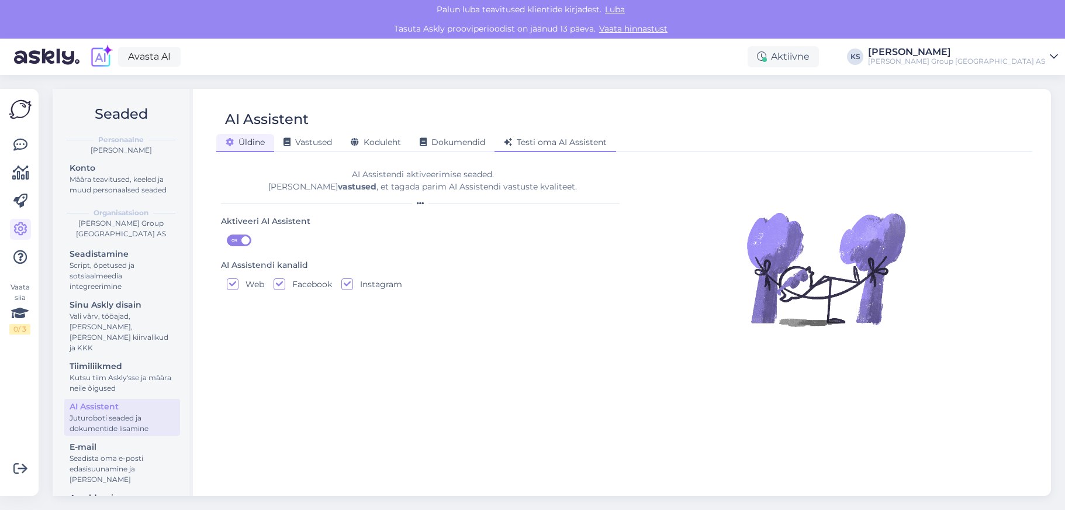
click at [584, 140] on span "Testi oma AI Assistent" at bounding box center [555, 142] width 103 height 11
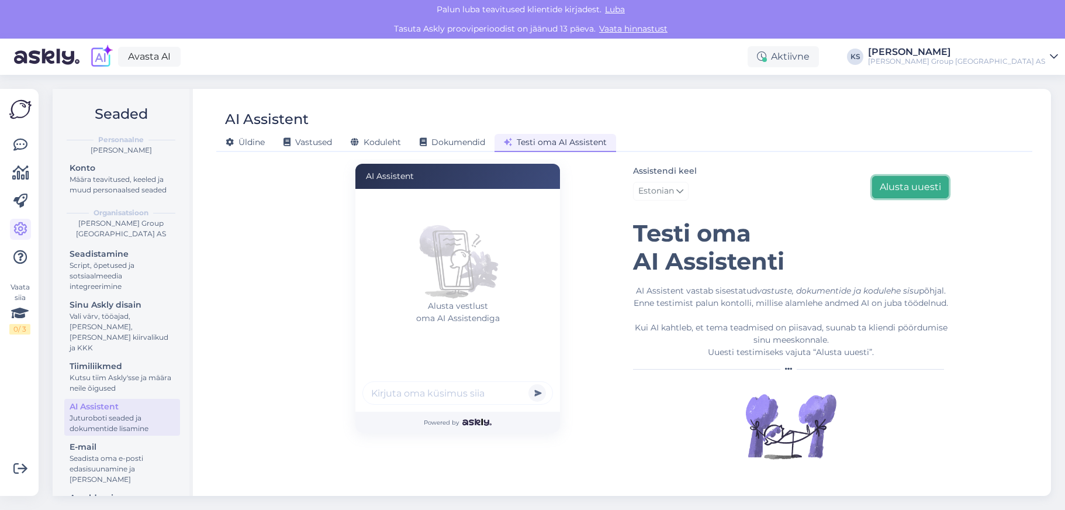
click at [936, 189] on button "Alusta uuesti" at bounding box center [910, 187] width 77 height 22
click at [894, 279] on div "Assistendi keel Estonian Alusta uuesti [PERSON_NAME] oma AI Assistenti AI Assis…" at bounding box center [791, 318] width 316 height 309
click at [908, 180] on button "Alusta uuesti" at bounding box center [910, 187] width 77 height 22
click at [405, 257] on figure "Alusta vestlust oma AI Assistendiga" at bounding box center [458, 258] width 191 height 105
click at [425, 388] on input "text" at bounding box center [458, 392] width 191 height 23
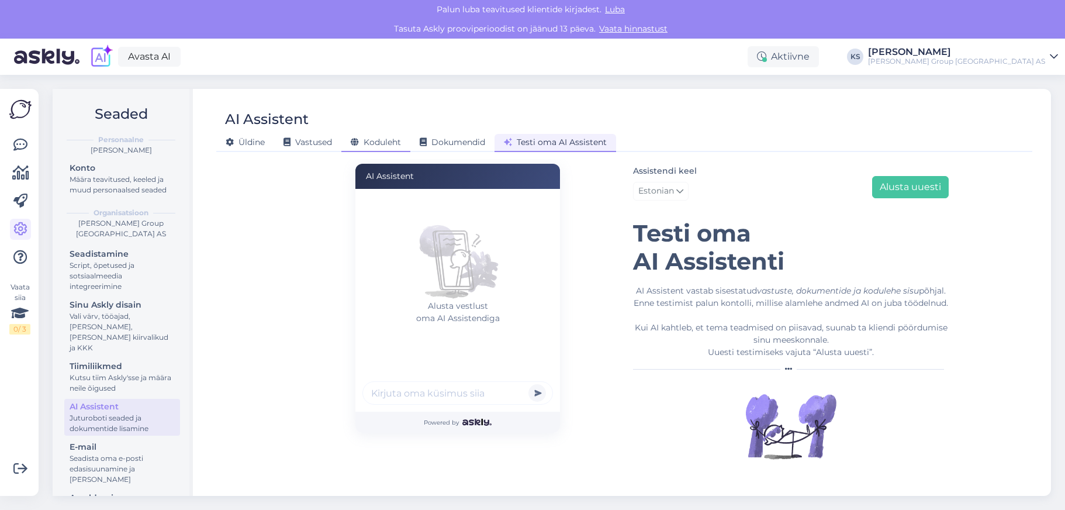
click at [375, 142] on span "Koduleht" at bounding box center [376, 142] width 50 height 11
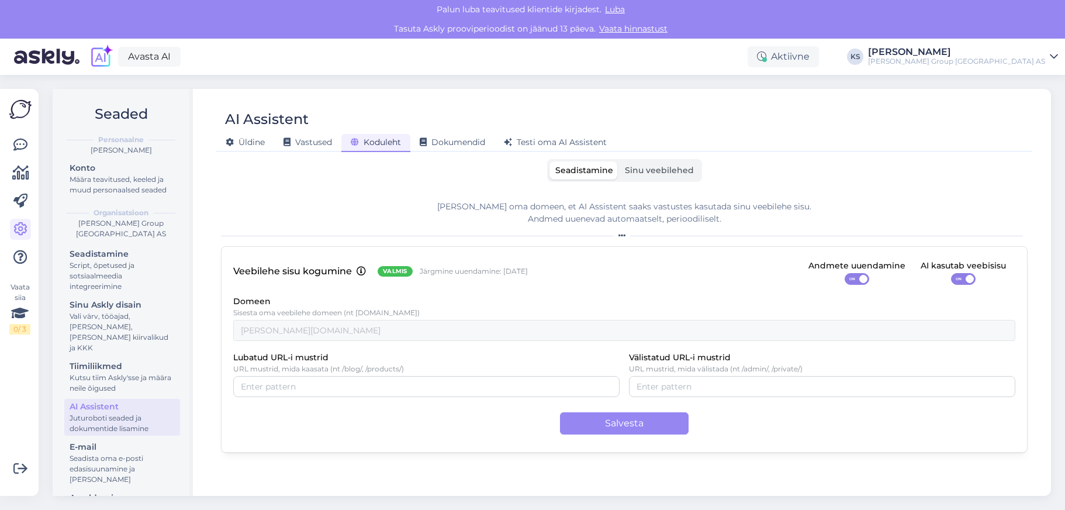
click at [648, 168] on span "Sinu veebilehed" at bounding box center [659, 170] width 69 height 11
click at [619, 161] on input "Sinu veebilehed" at bounding box center [619, 161] width 0 height 0
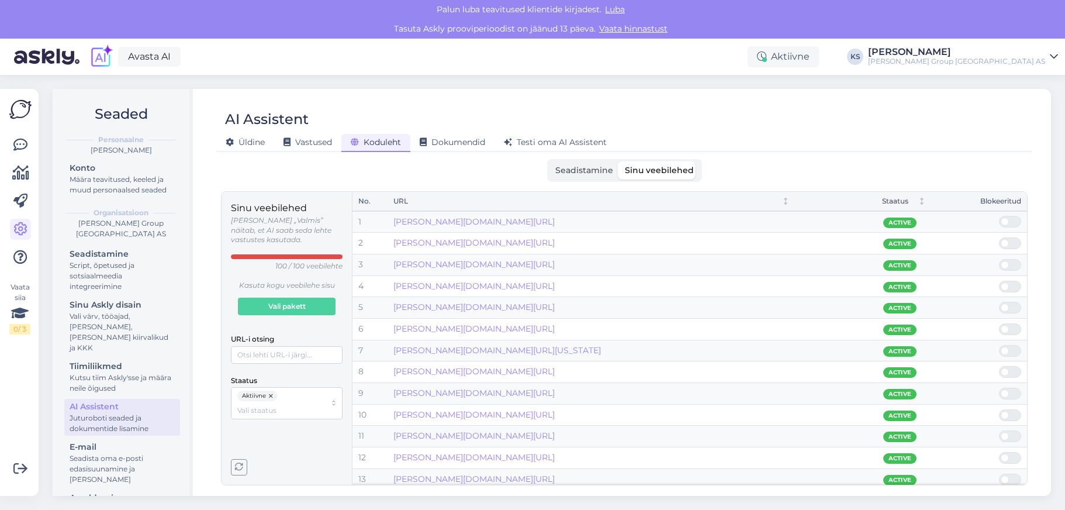
click at [589, 172] on span "Seadistamine" at bounding box center [585, 170] width 58 height 11
click at [550, 161] on input "Seadistamine" at bounding box center [550, 161] width 0 height 0
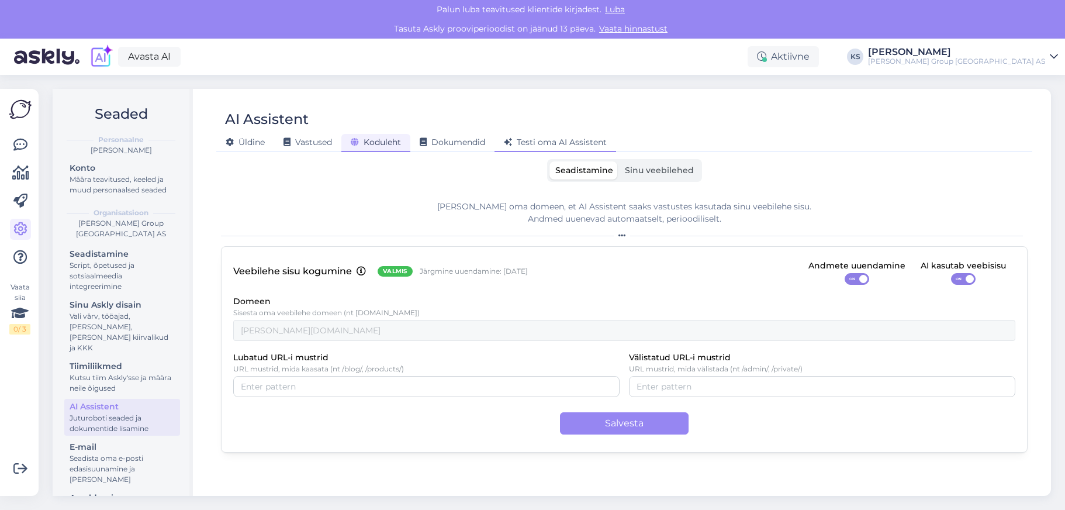
click at [577, 144] on span "Testi oma AI Assistent" at bounding box center [555, 142] width 103 height 11
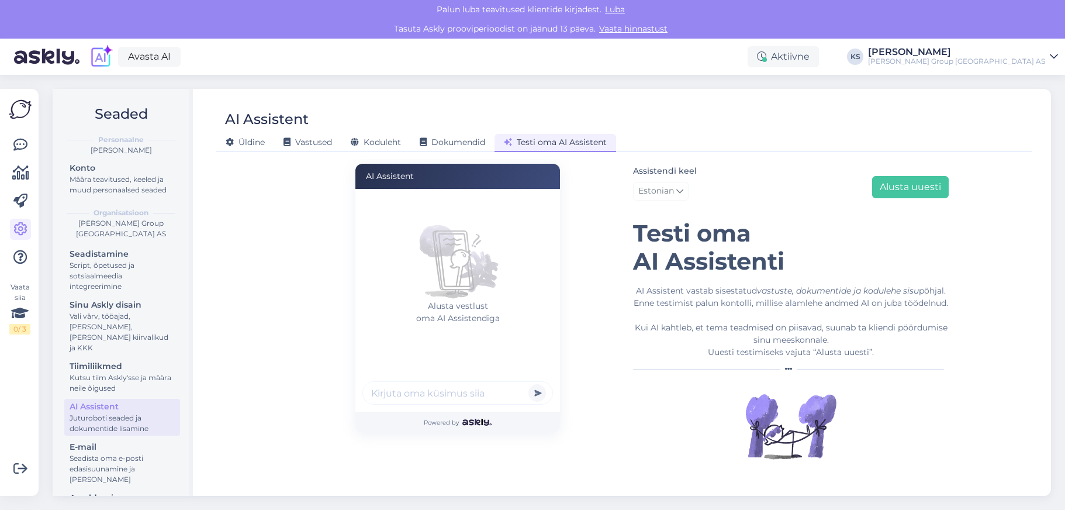
click at [450, 393] on input "text" at bounding box center [458, 392] width 191 height 23
type input "Kas tegelete ka logotamisega?"
click at [542, 394] on button "submit" at bounding box center [538, 393] width 18 height 18
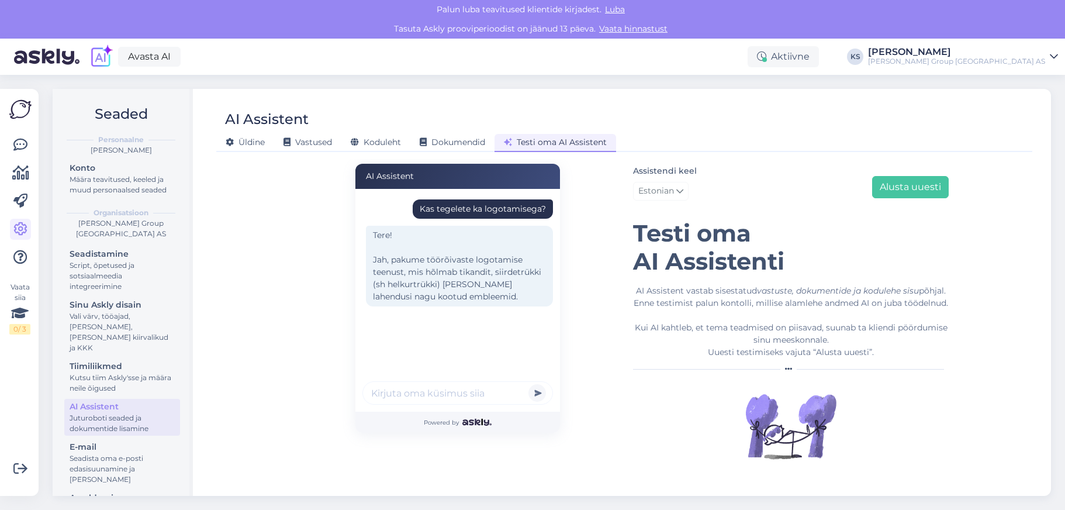
click at [442, 398] on input "text" at bounding box center [458, 392] width 191 height 23
type input "Mis see maksab?"
click at [529, 384] on button "submit" at bounding box center [538, 393] width 18 height 18
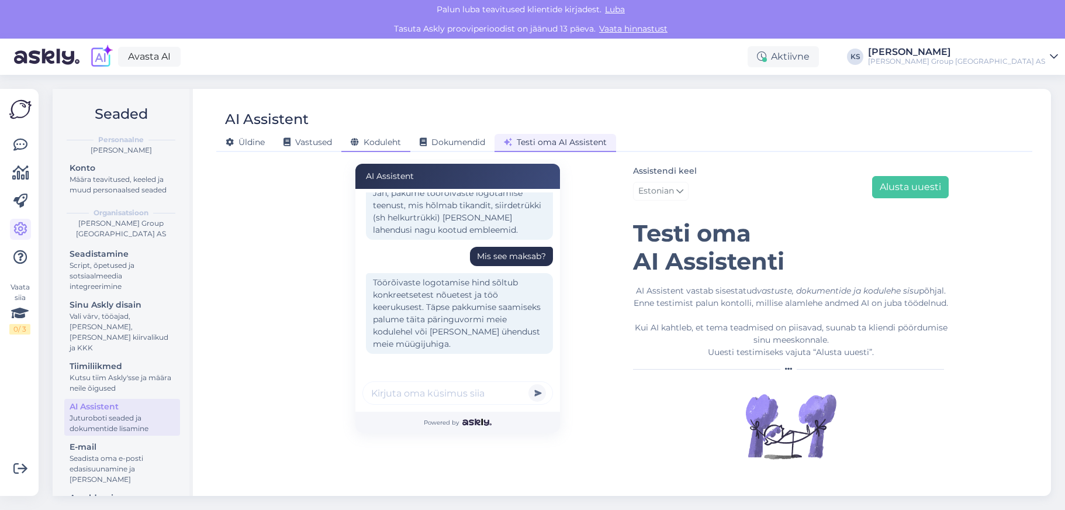
click at [375, 144] on span "Koduleht" at bounding box center [376, 142] width 50 height 11
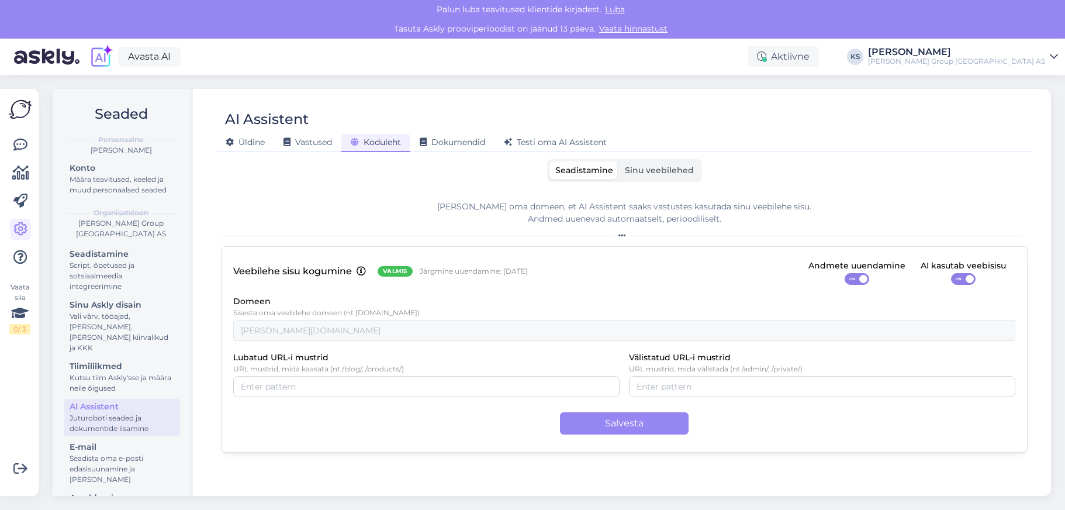
click at [778, 116] on div "AI Assistent" at bounding box center [618, 119] width 805 height 22
click at [320, 140] on span "Vastused" at bounding box center [308, 142] width 49 height 11
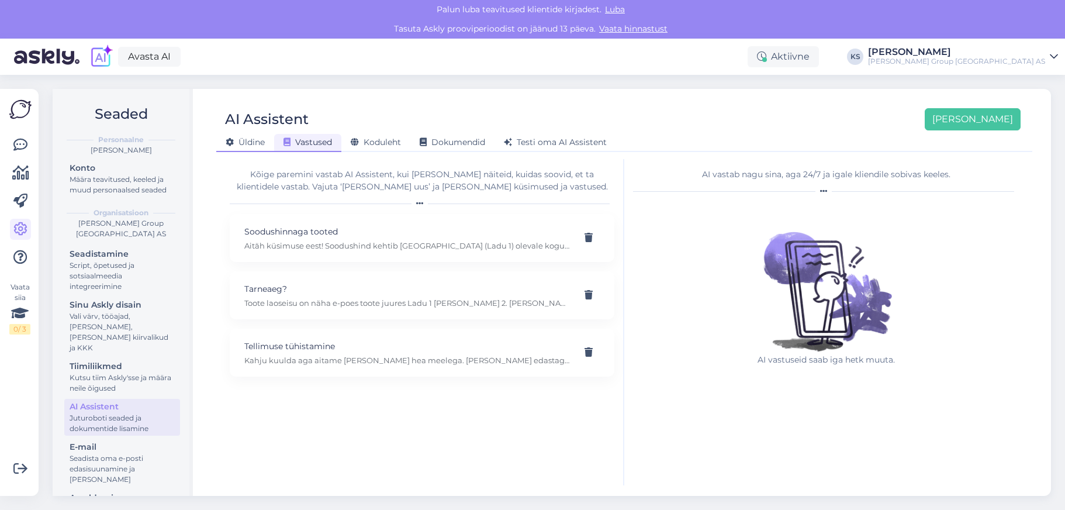
click at [259, 143] on span "Üldine" at bounding box center [245, 142] width 39 height 11
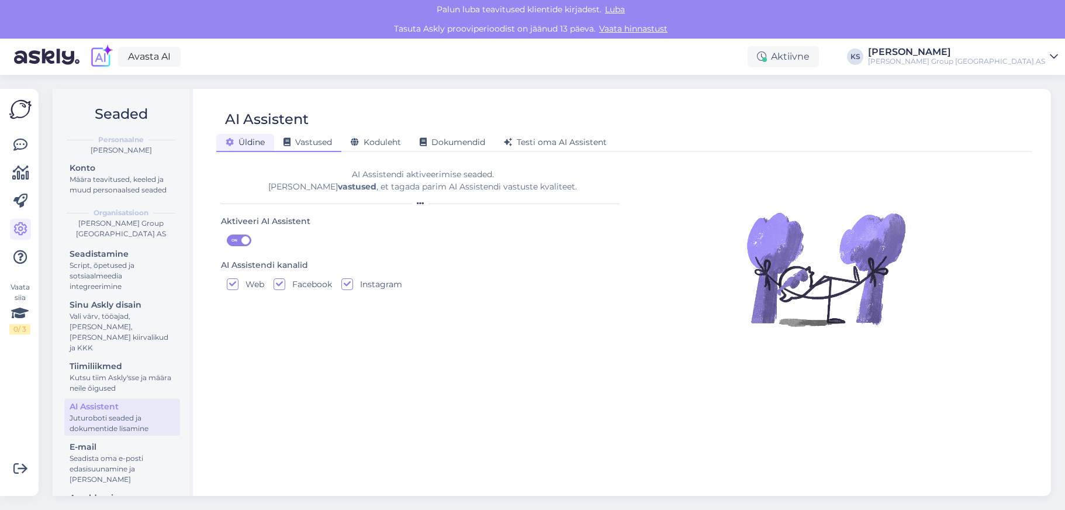
click at [318, 140] on span "Vastused" at bounding box center [308, 142] width 49 height 11
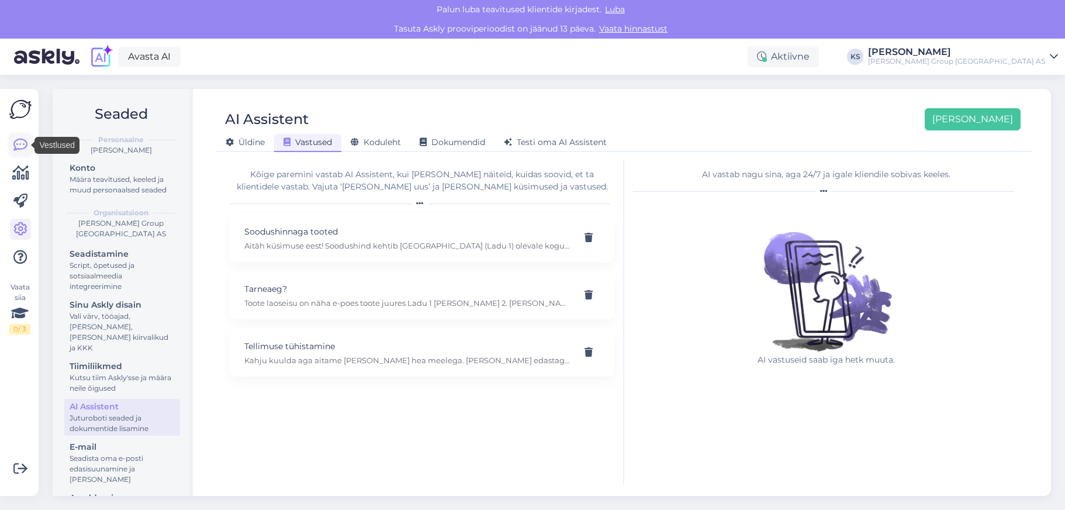
click at [16, 150] on icon at bounding box center [20, 145] width 14 height 14
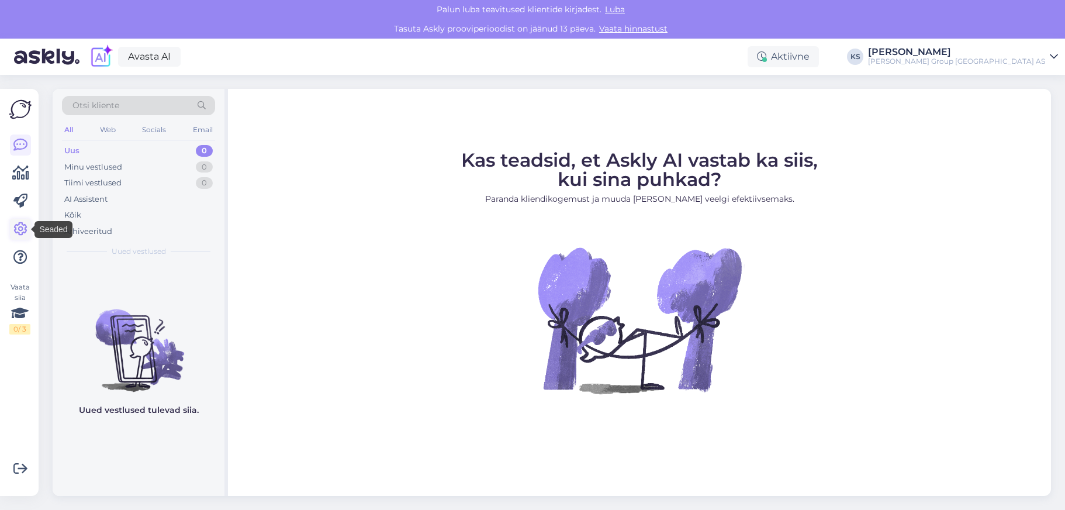
click at [29, 231] on link at bounding box center [20, 229] width 21 height 21
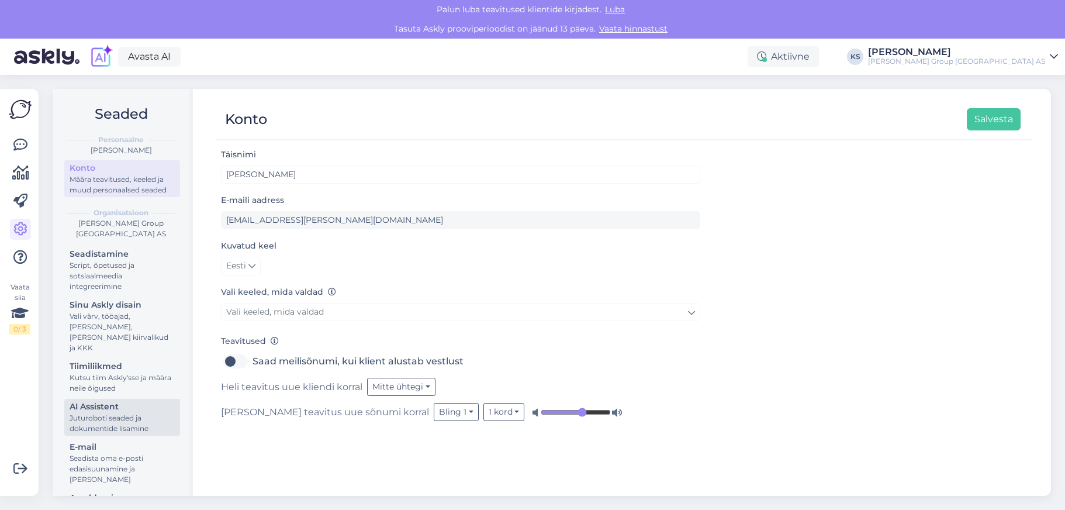
click at [92, 418] on div "Juturoboti seaded ja dokumentide lisamine" at bounding box center [122, 423] width 105 height 21
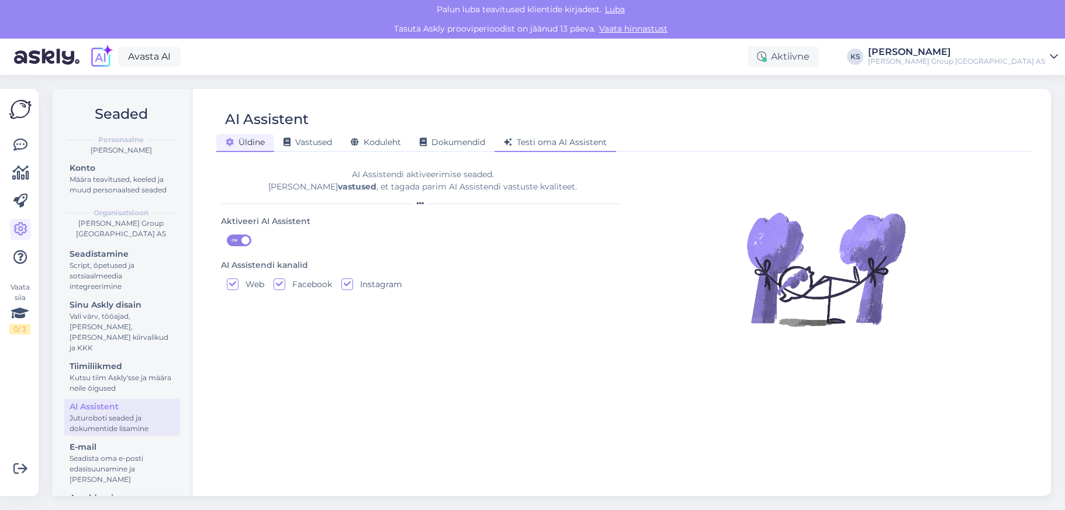
click at [551, 141] on span "Testi oma AI Assistent" at bounding box center [555, 142] width 103 height 11
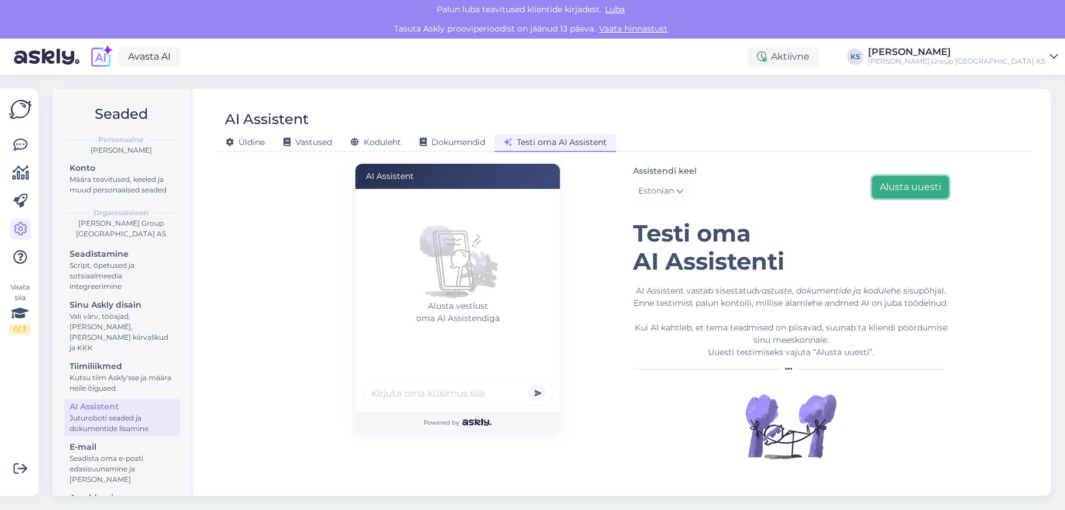
click at [898, 189] on button "Alusta uuesti" at bounding box center [910, 187] width 77 height 22
click at [801, 377] on div "Assistendi keel Estonian Alusta uuesti [PERSON_NAME] oma AI Assistenti AI Assis…" at bounding box center [791, 318] width 316 height 309
click at [464, 427] on div "Powered by" at bounding box center [458, 422] width 205 height 21
click at [380, 130] on div "AI Assistent" at bounding box center [618, 119] width 805 height 22
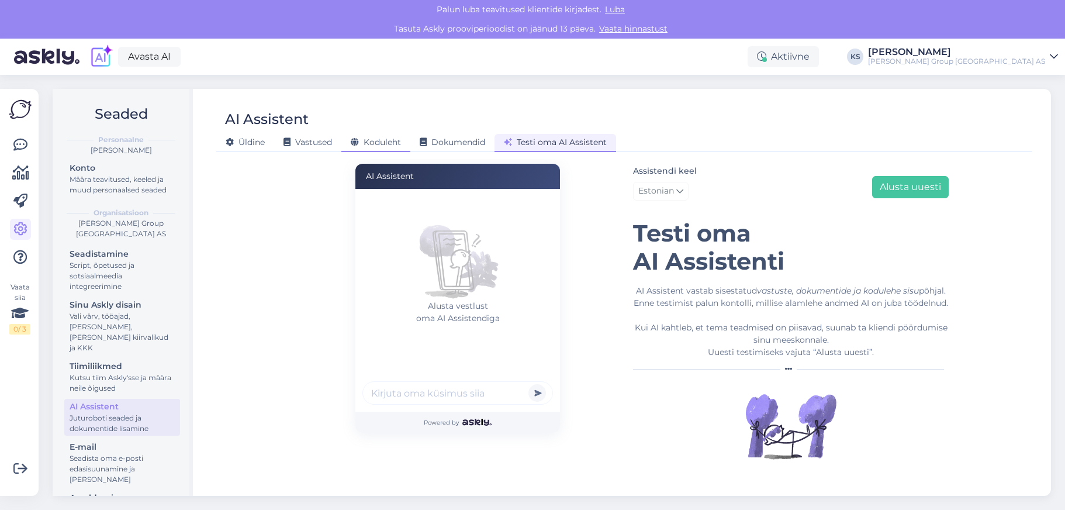
click at [380, 136] on div "Koduleht" at bounding box center [376, 143] width 69 height 18
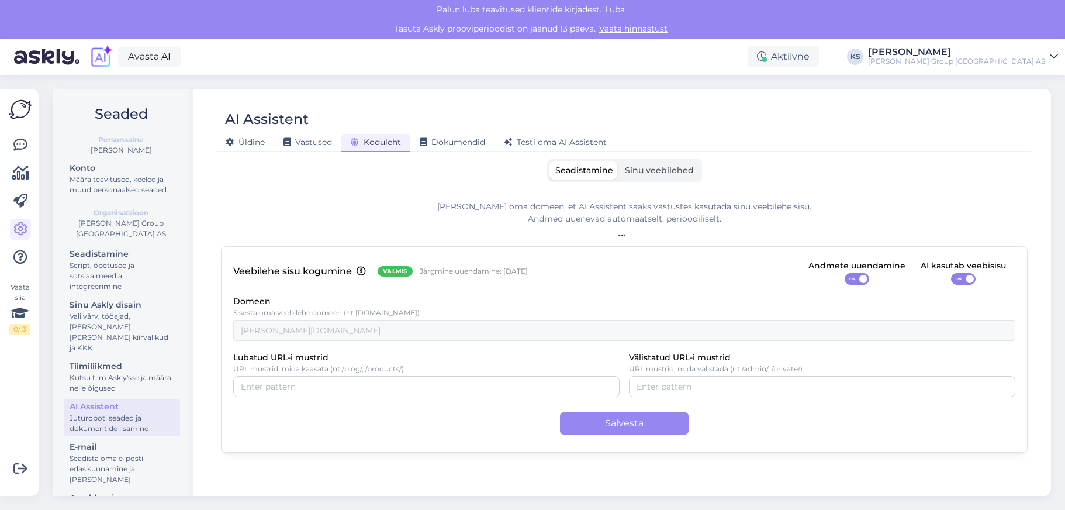
click at [656, 170] on span "Sinu veebilehed" at bounding box center [659, 170] width 69 height 11
click at [619, 161] on input "Sinu veebilehed" at bounding box center [619, 161] width 0 height 0
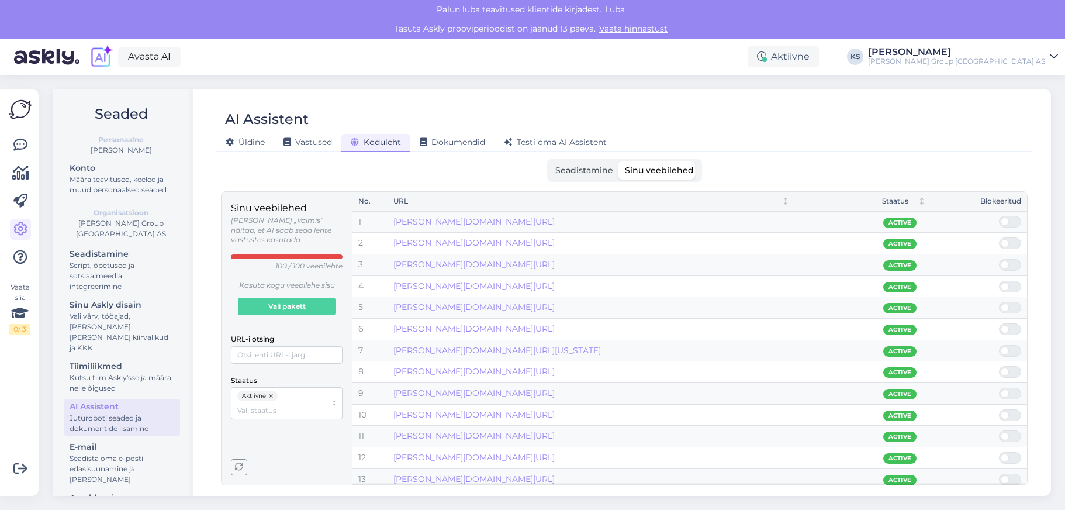
click at [311, 154] on div "AI Assistent [PERSON_NAME] Vastused Koduleht Dokumendid [PERSON_NAME] oma AI As…" at bounding box center [625, 292] width 854 height 407
click at [249, 140] on span "Üldine" at bounding box center [245, 142] width 39 height 11
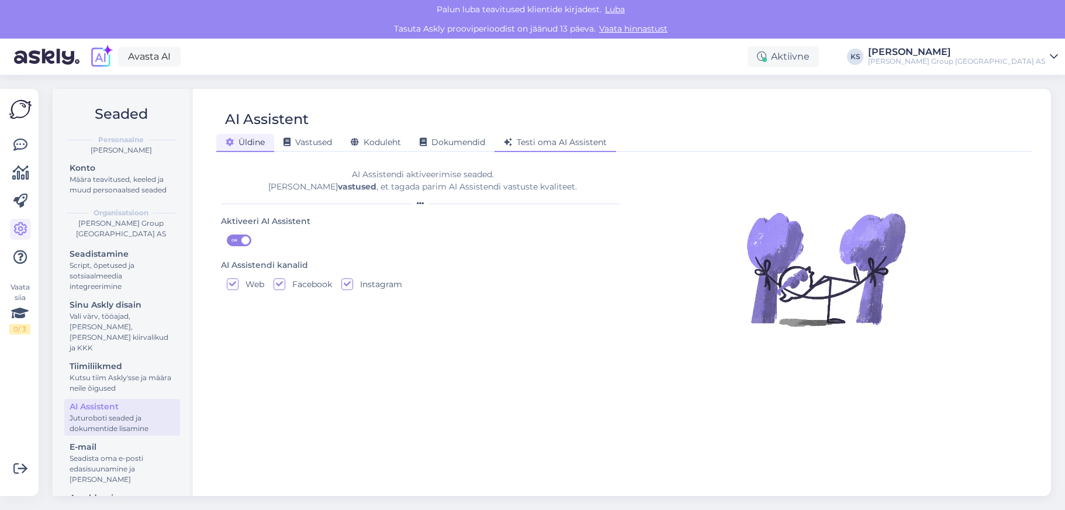
click at [585, 137] on span "Testi oma AI Assistent" at bounding box center [555, 142] width 103 height 11
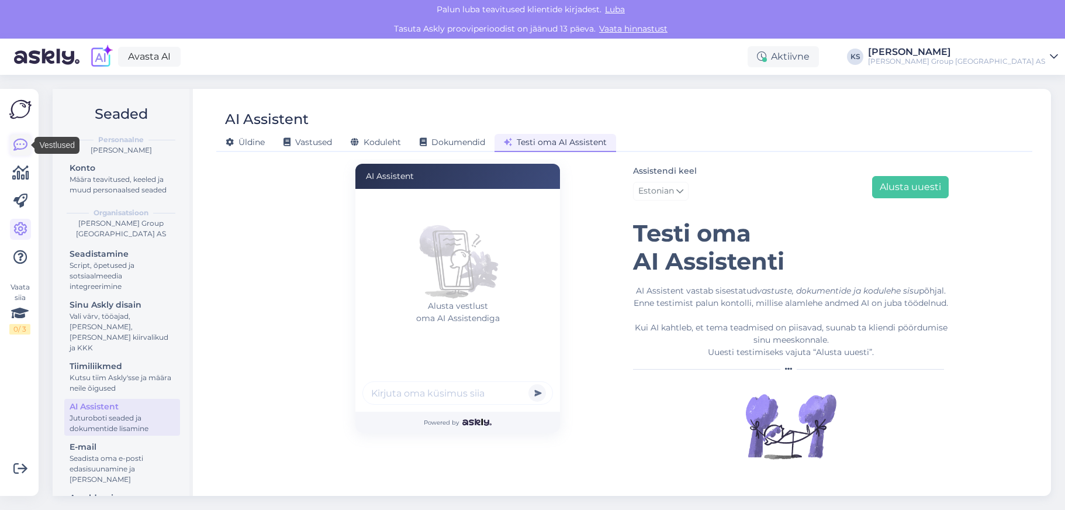
click at [16, 140] on icon at bounding box center [20, 145] width 14 height 14
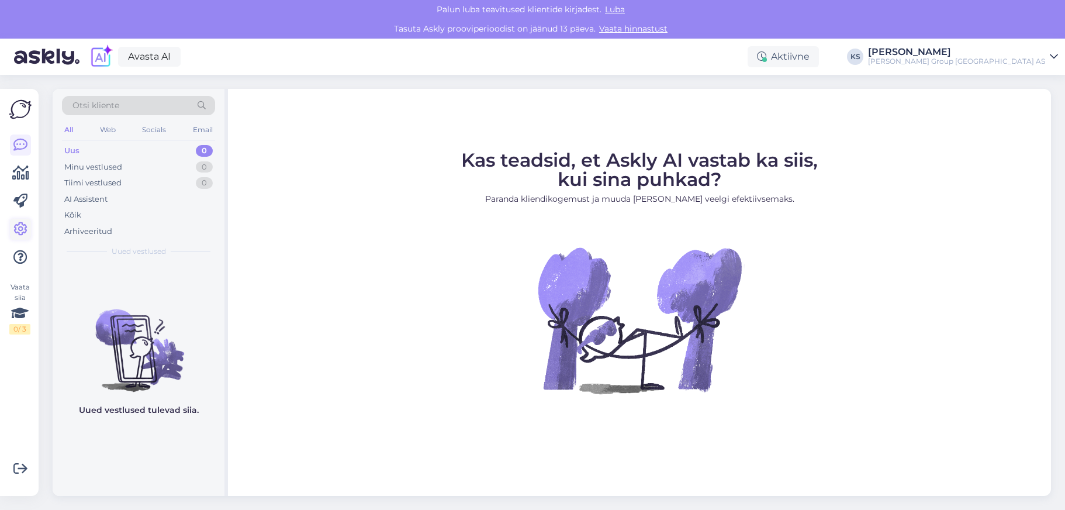
click at [24, 232] on icon at bounding box center [20, 229] width 14 height 14
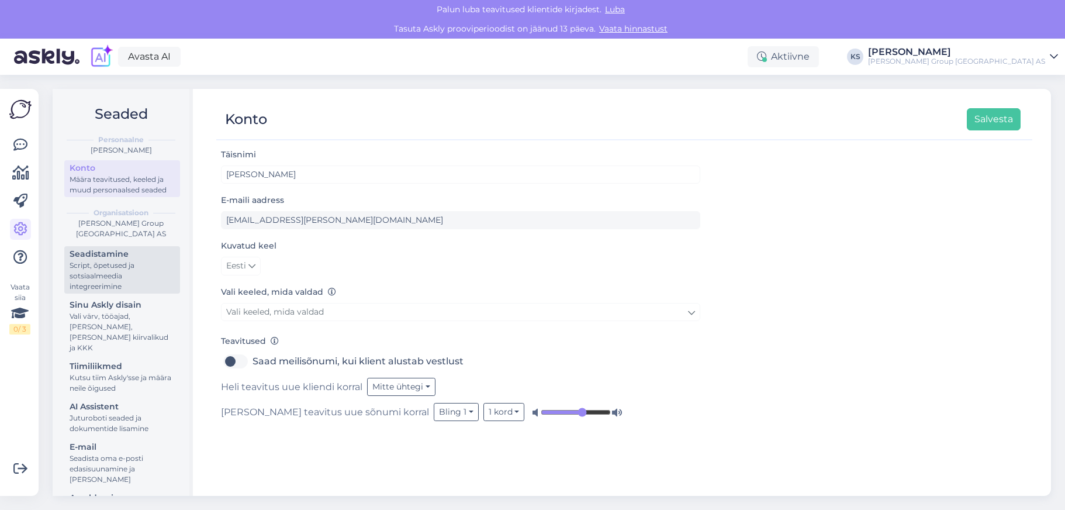
click at [140, 264] on div "Script, õpetused ja sotsiaalmeedia integreerimine" at bounding box center [122, 276] width 105 height 32
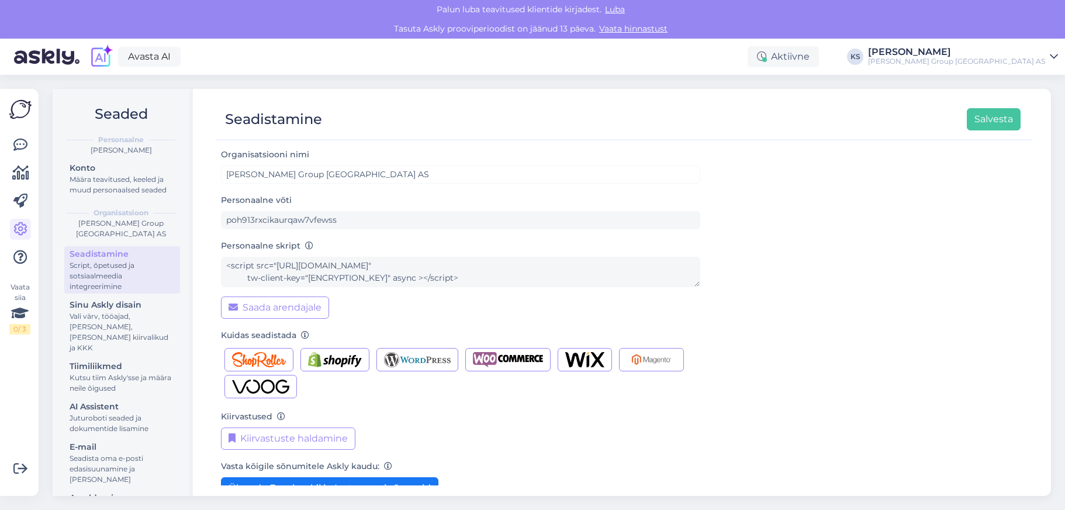
click at [198, 263] on div "Seadistamine Salvesta Organisatsiooni [PERSON_NAME] Group [GEOGRAPHIC_DATA] AS …" at bounding box center [625, 292] width 854 height 407
click at [481, 356] on img "button" at bounding box center [508, 359] width 70 height 15
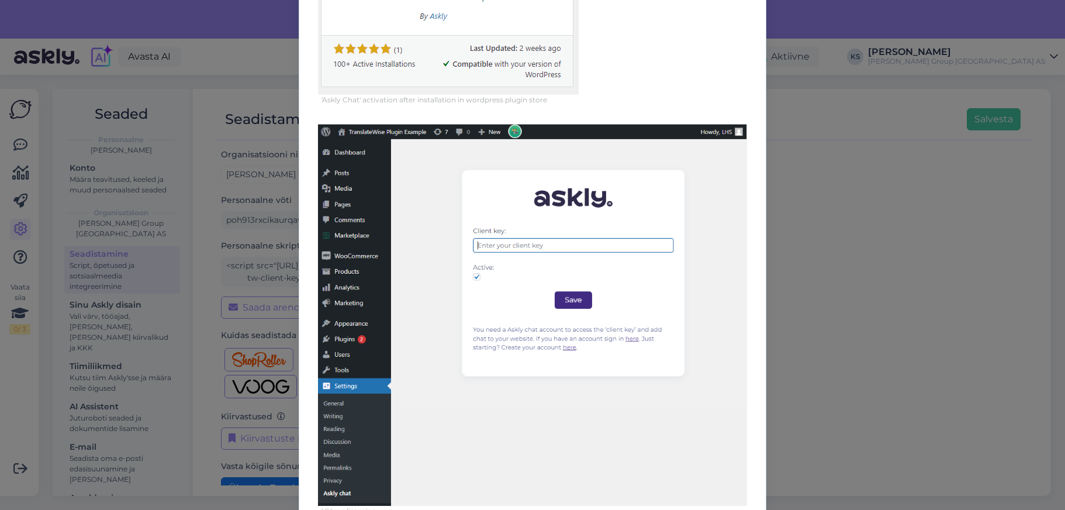
scroll to position [531, 0]
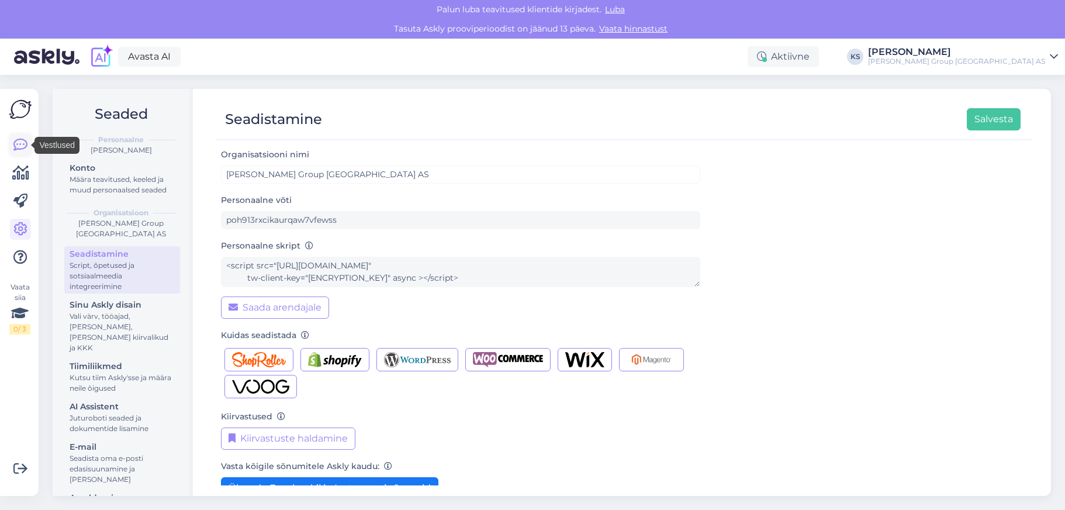
click at [15, 147] on icon at bounding box center [20, 145] width 14 height 14
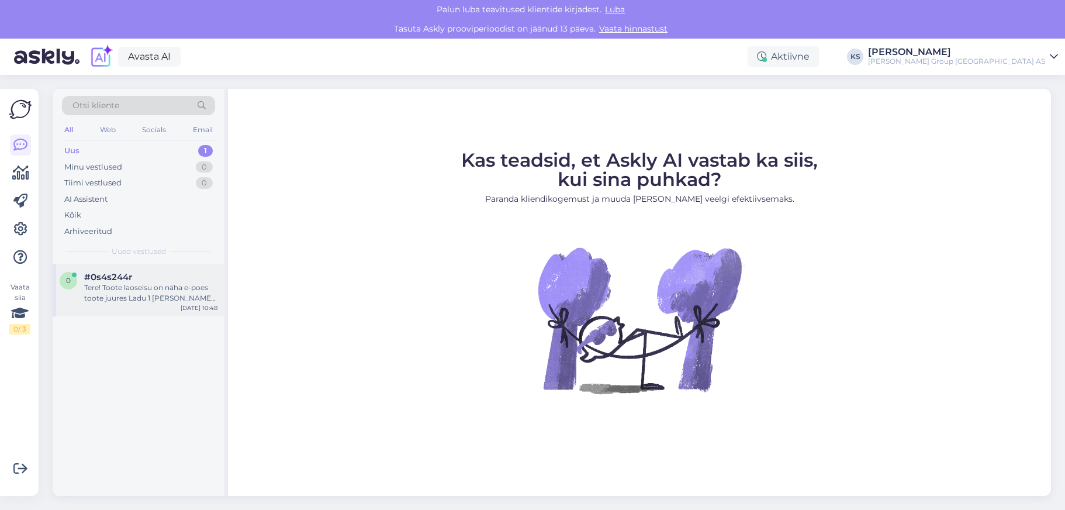
click at [150, 291] on div "Tere! Toote laoseisu on näha e-poes toote juures Ladu 1 [PERSON_NAME] 2. [PERSO…" at bounding box center [150, 292] width 133 height 21
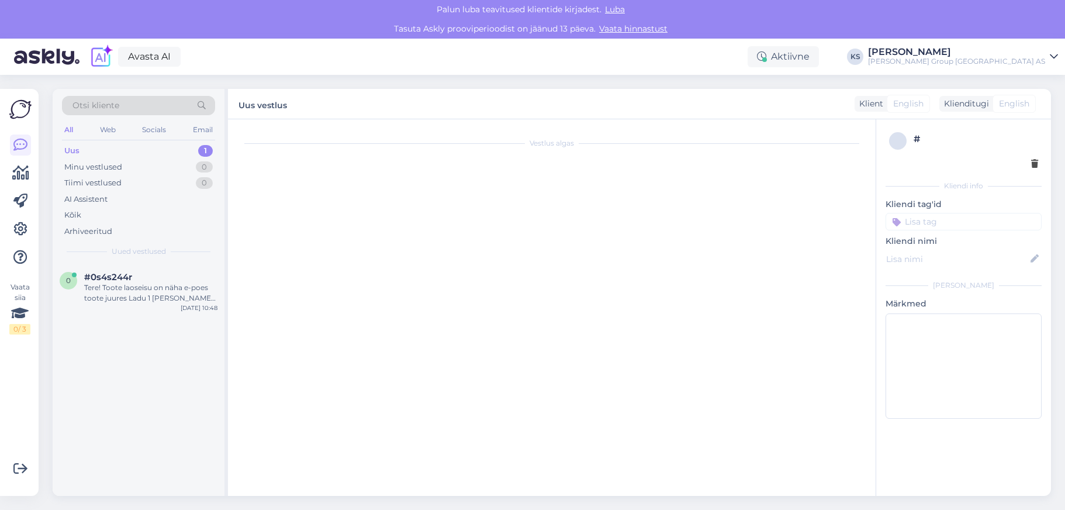
click at [73, 154] on div "Uus" at bounding box center [71, 151] width 15 height 12
click at [73, 145] on div "Uus" at bounding box center [71, 151] width 15 height 12
click at [110, 288] on div "Mis on konkreetse toote laoseis?" at bounding box center [150, 287] width 133 height 11
click at [207, 282] on div "#0s4s244r 1" at bounding box center [150, 277] width 133 height 11
click at [601, 178] on div "Vestlus algas" at bounding box center [557, 310] width 635 height 359
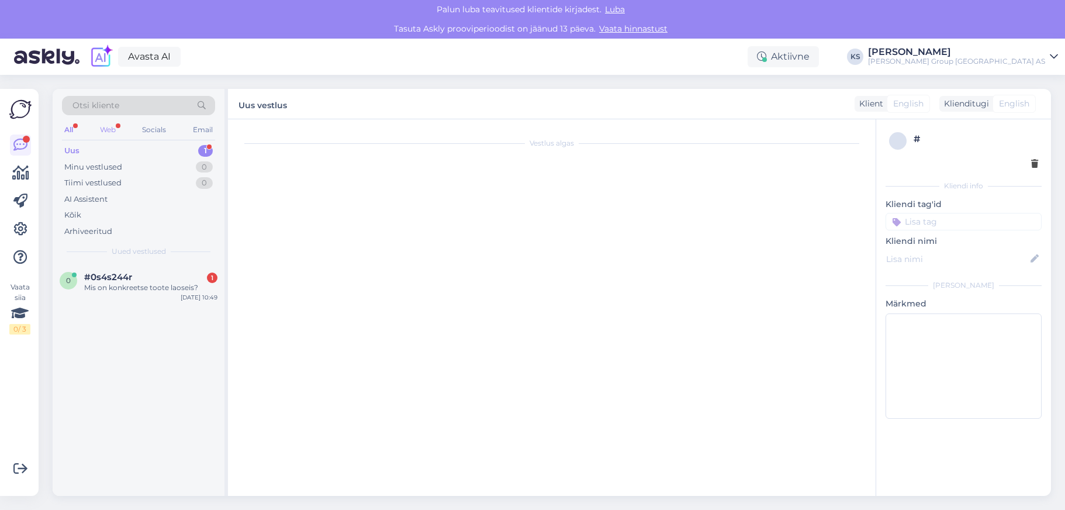
click at [112, 130] on div "Web" at bounding box center [108, 129] width 20 height 15
click at [100, 282] on div "Mis on konkreetse toote laoseis?" at bounding box center [150, 287] width 133 height 11
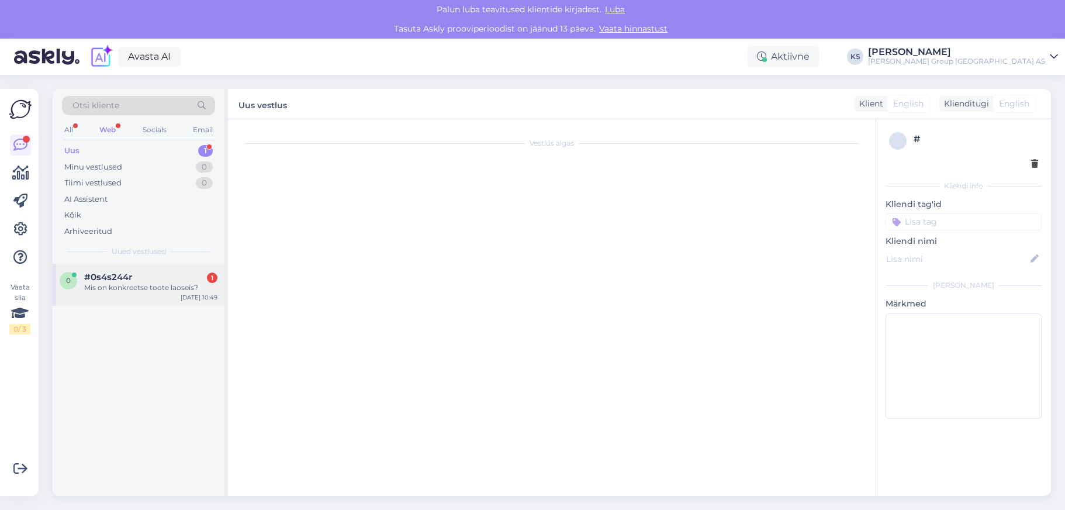
click at [216, 280] on div "1" at bounding box center [212, 278] width 11 height 11
click at [211, 150] on div "1" at bounding box center [205, 151] width 15 height 12
click at [155, 282] on div "#0s4s244r 1" at bounding box center [150, 277] width 133 height 11
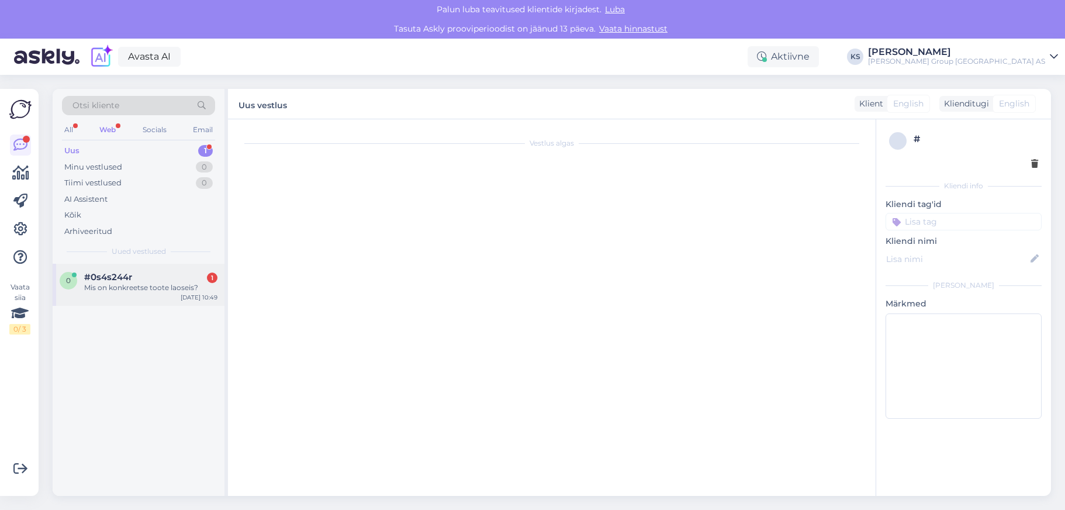
click at [169, 292] on div "Mis on konkreetse toote laoseis?" at bounding box center [150, 287] width 133 height 11
drag, startPoint x: 169, startPoint y: 292, endPoint x: 120, endPoint y: 286, distance: 49.5
click at [120, 286] on div "Mis on konkreetse toote laoseis?" at bounding box center [150, 287] width 133 height 11
click at [111, 131] on div "Web" at bounding box center [107, 129] width 21 height 15
click at [72, 151] on div "Uus" at bounding box center [71, 151] width 15 height 12
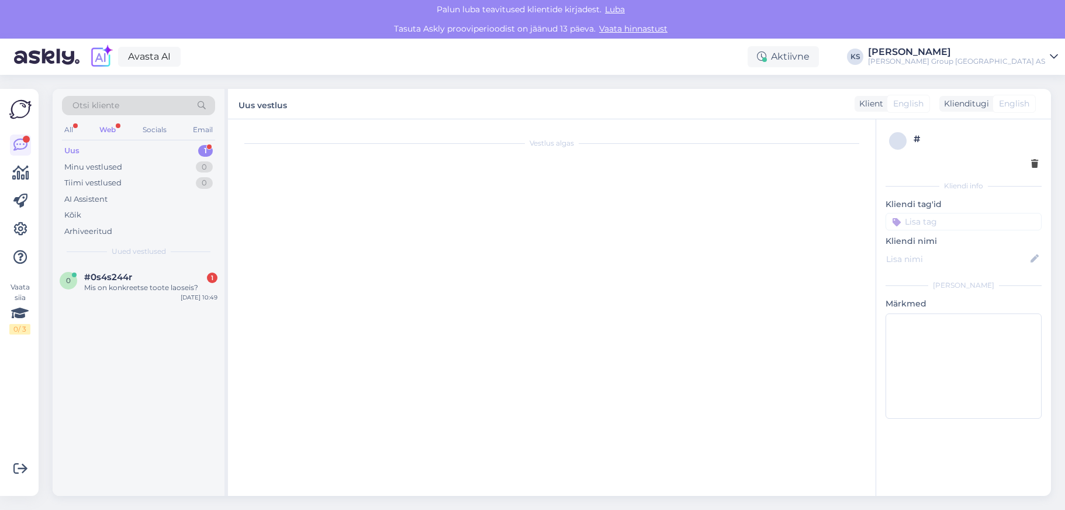
click at [72, 151] on div "Uus" at bounding box center [71, 151] width 15 height 12
click at [200, 274] on div "#0s4s244r 1" at bounding box center [150, 277] width 133 height 11
click at [131, 288] on div "Mis on konkreetse toote laoseis?" at bounding box center [150, 287] width 133 height 11
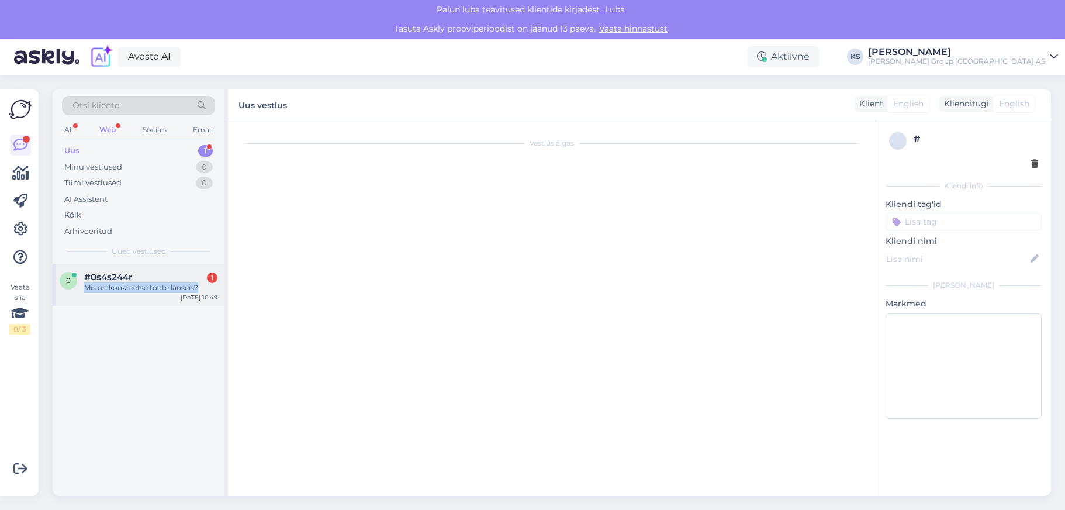
click at [131, 288] on div "Mis on konkreetse toote laoseis?" at bounding box center [150, 287] width 133 height 11
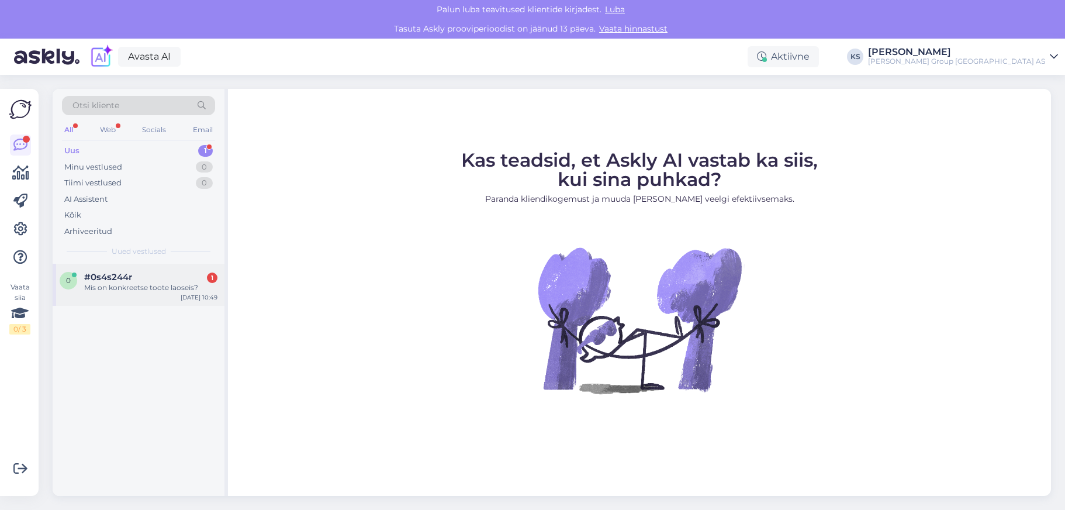
click at [109, 287] on div "Mis on konkreetse toote laoseis?" at bounding box center [150, 287] width 133 height 11
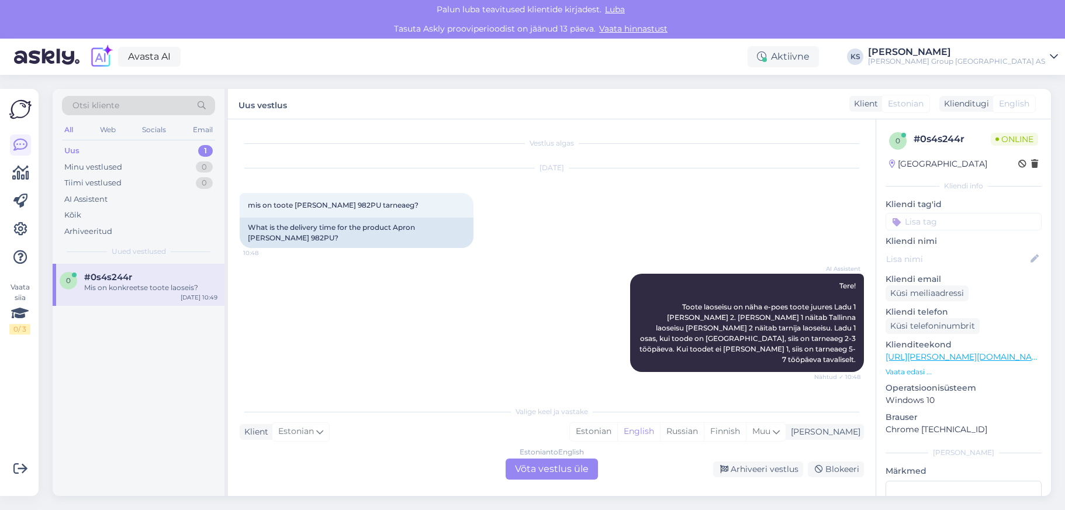
scroll to position [56, 0]
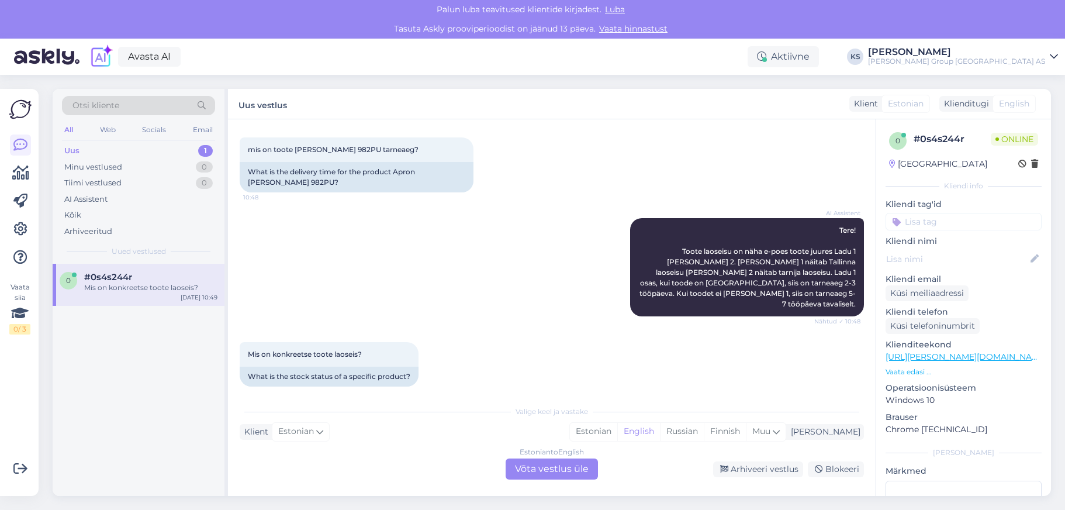
click at [553, 467] on div "Estonian to English Võta vestlus üle" at bounding box center [552, 468] width 92 height 21
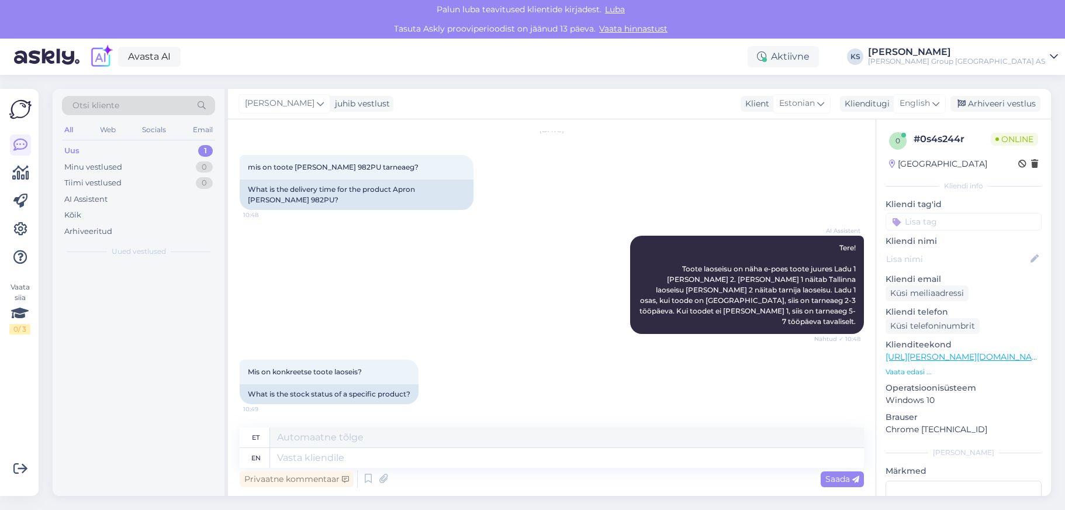
scroll to position [27, 0]
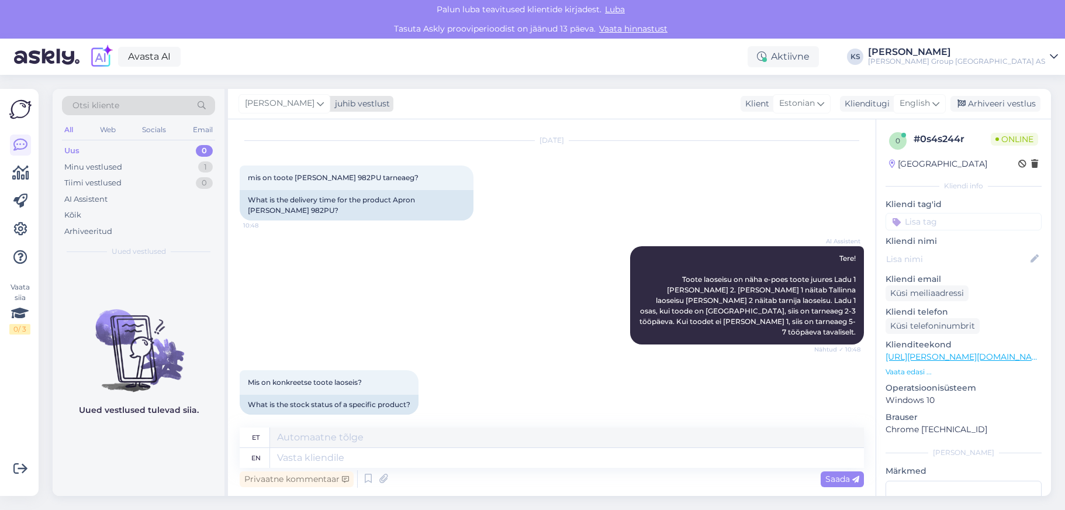
click at [324, 106] on icon at bounding box center [320, 103] width 7 height 13
click at [18, 236] on icon at bounding box center [20, 229] width 14 height 14
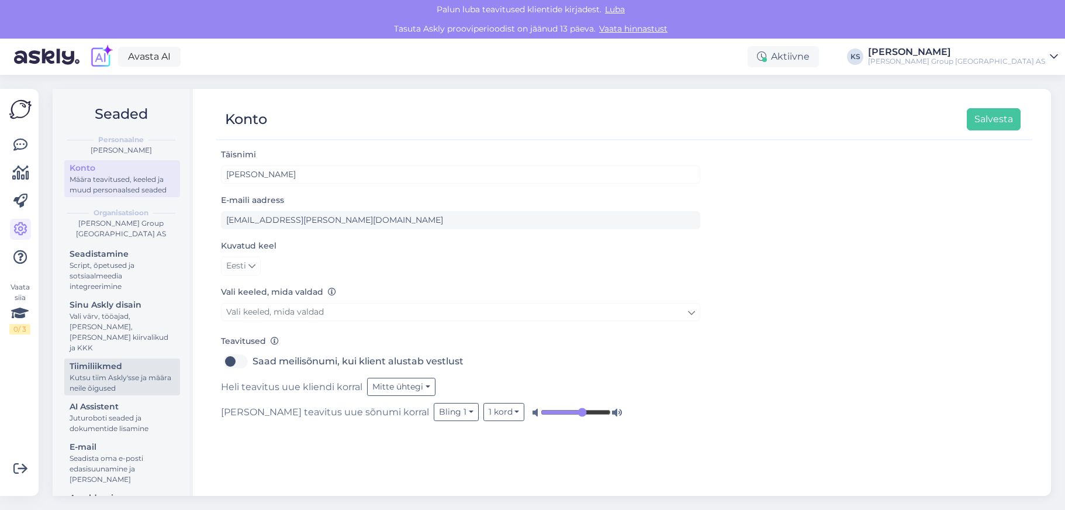
click at [92, 360] on div "Tiimiliikmed" at bounding box center [122, 366] width 105 height 12
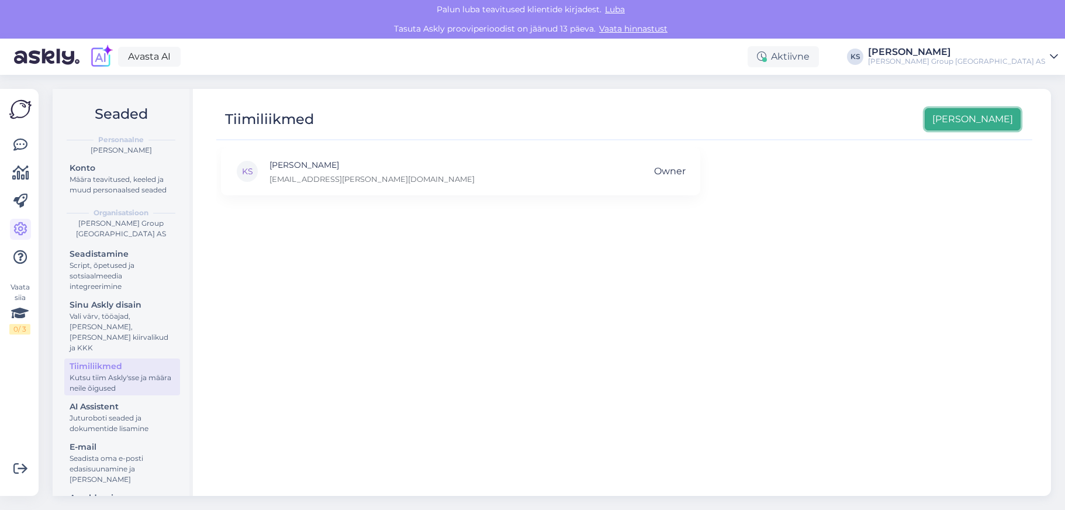
click at [997, 121] on button "[PERSON_NAME]" at bounding box center [973, 119] width 96 height 22
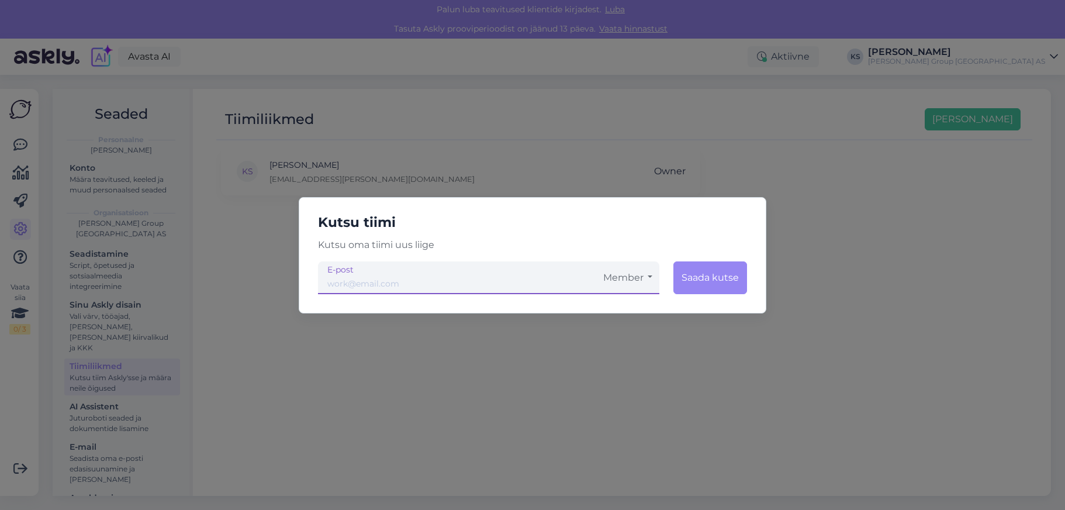
click at [534, 287] on input "email" at bounding box center [457, 277] width 278 height 33
type input "violetta.jy"
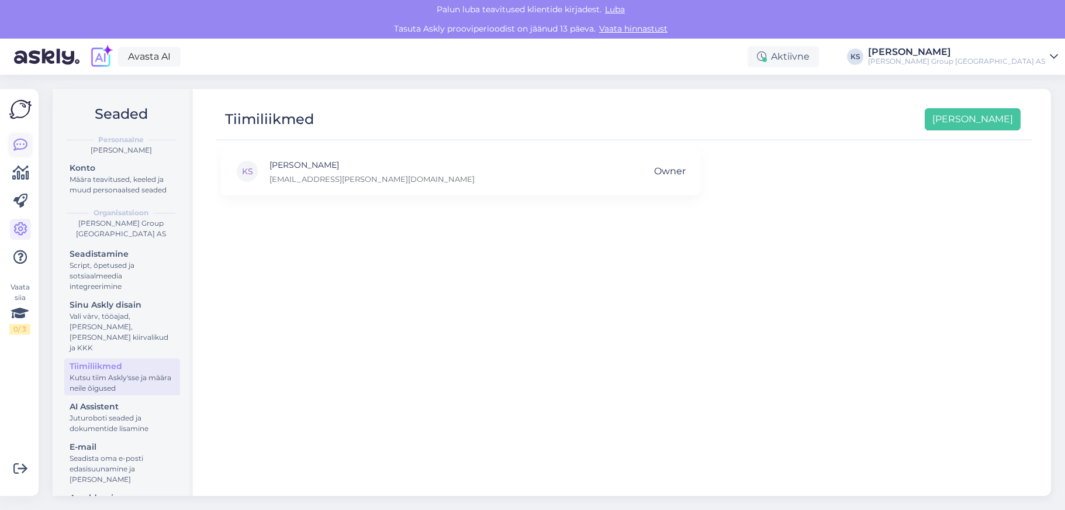
click at [13, 149] on icon at bounding box center [20, 145] width 14 height 14
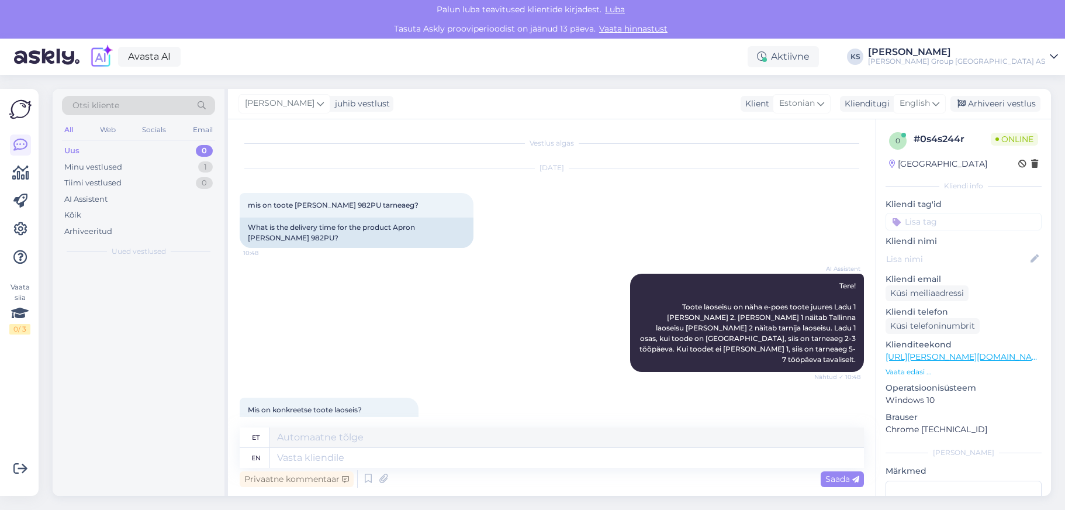
scroll to position [27, 0]
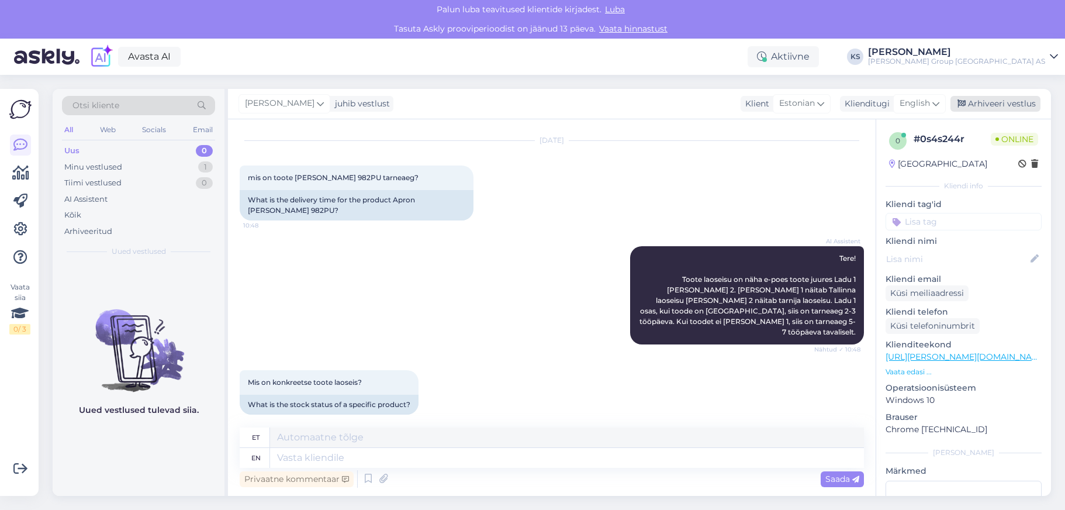
click at [1020, 107] on div "Arhiveeri vestlus" at bounding box center [996, 104] width 90 height 16
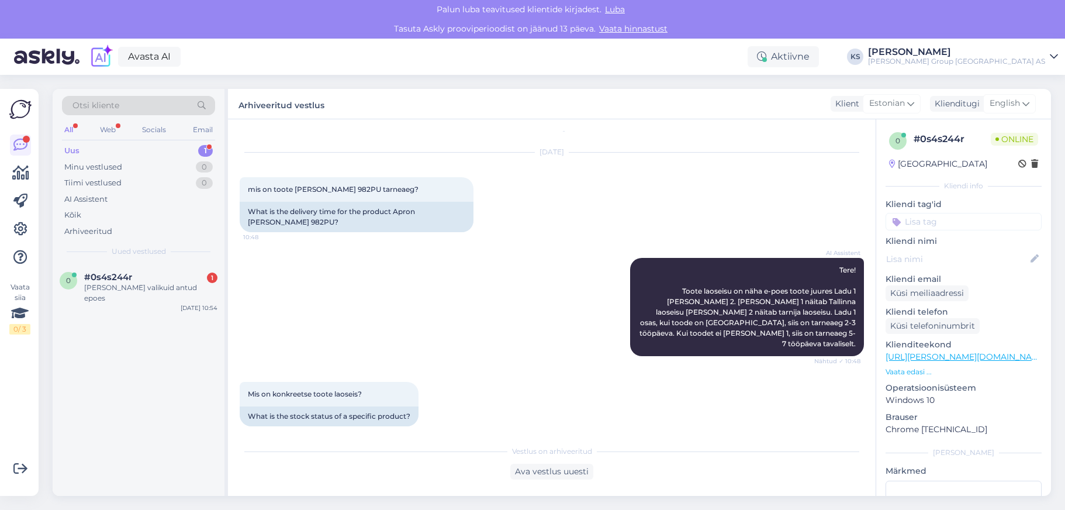
scroll to position [227, 0]
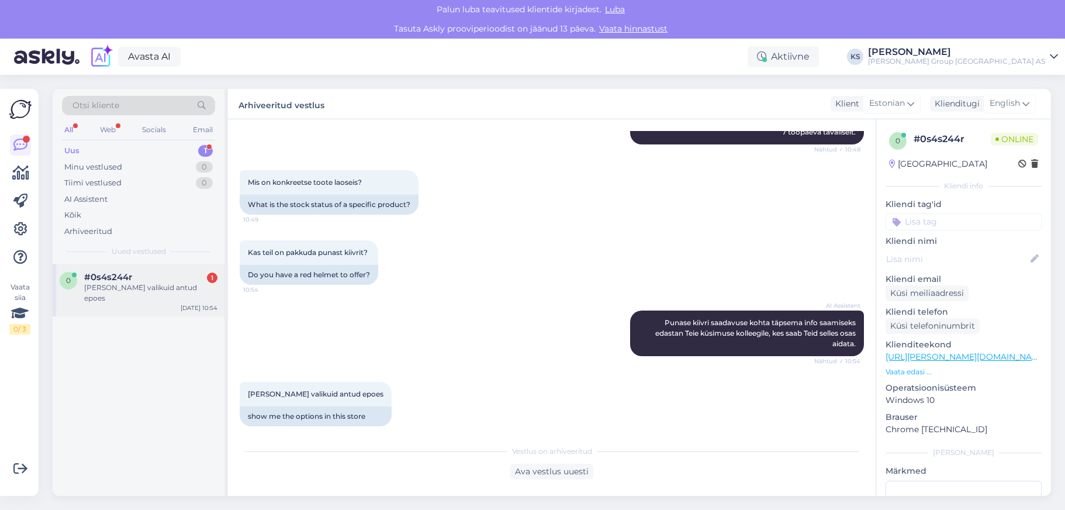
click at [136, 277] on div "#0s4s244r 1" at bounding box center [150, 277] width 133 height 11
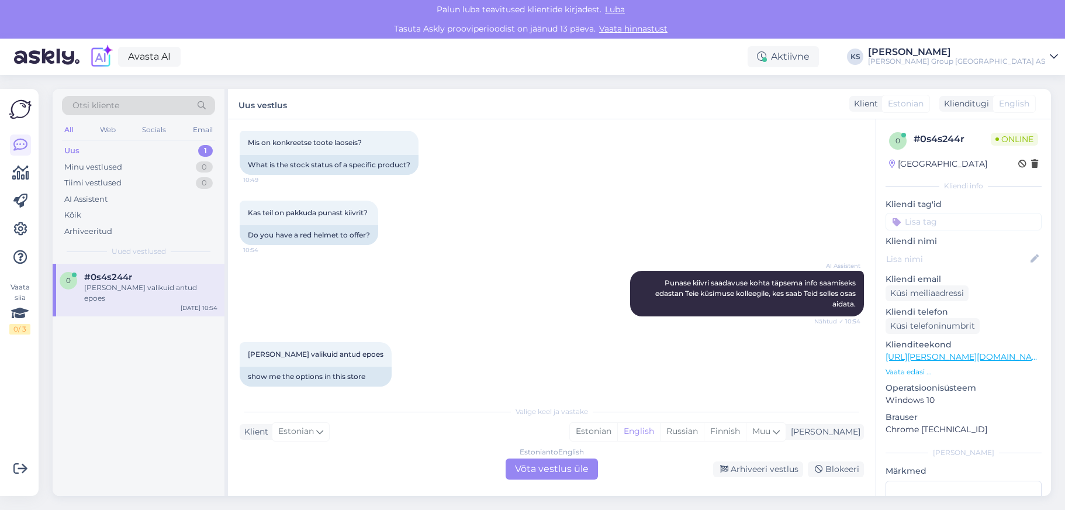
click at [640, 463] on div "Arhiveeri vestlus Blokeeri" at bounding box center [733, 469] width 261 height 16
click at [23, 226] on icon at bounding box center [20, 229] width 14 height 14
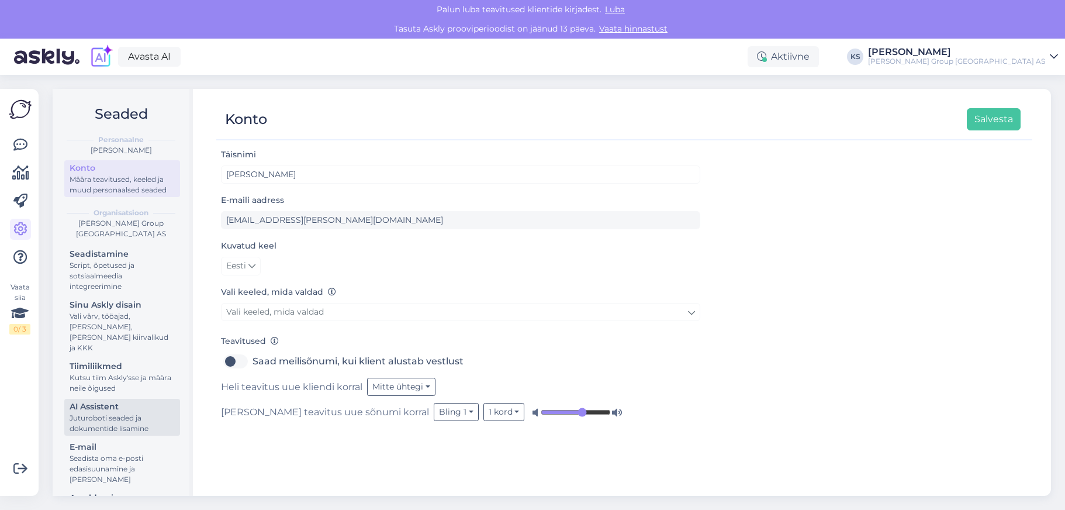
click at [88, 413] on div "Juturoboti seaded ja dokumentide lisamine" at bounding box center [122, 423] width 105 height 21
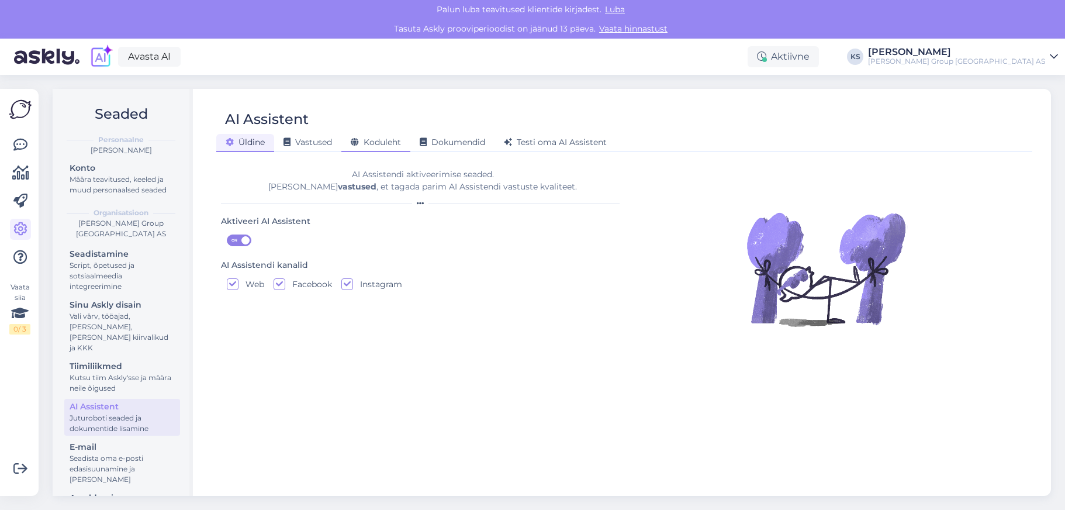
click at [377, 136] on div "Koduleht" at bounding box center [376, 143] width 69 height 18
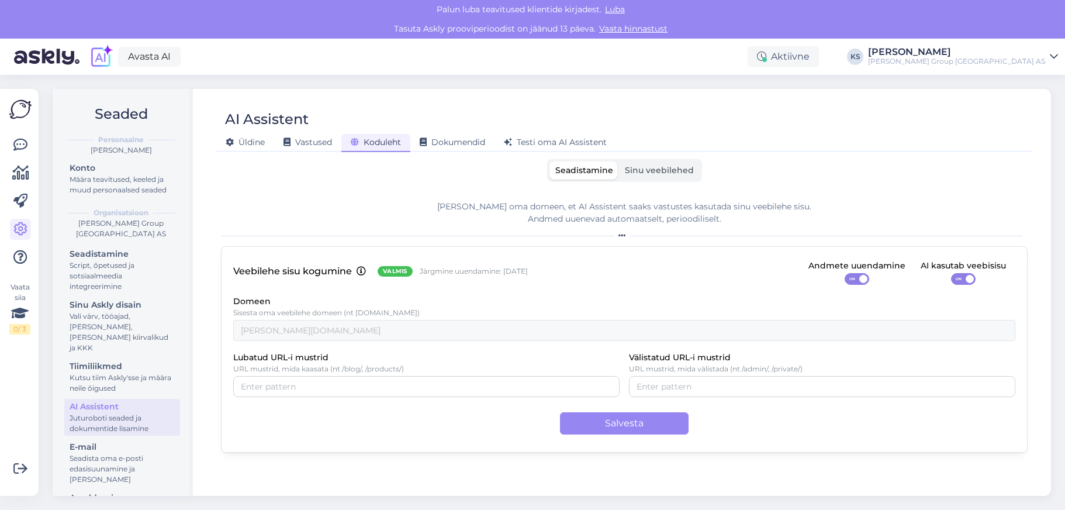
click at [665, 172] on span "Sinu veebilehed" at bounding box center [659, 170] width 69 height 11
click at [619, 161] on input "Sinu veebilehed" at bounding box center [619, 161] width 0 height 0
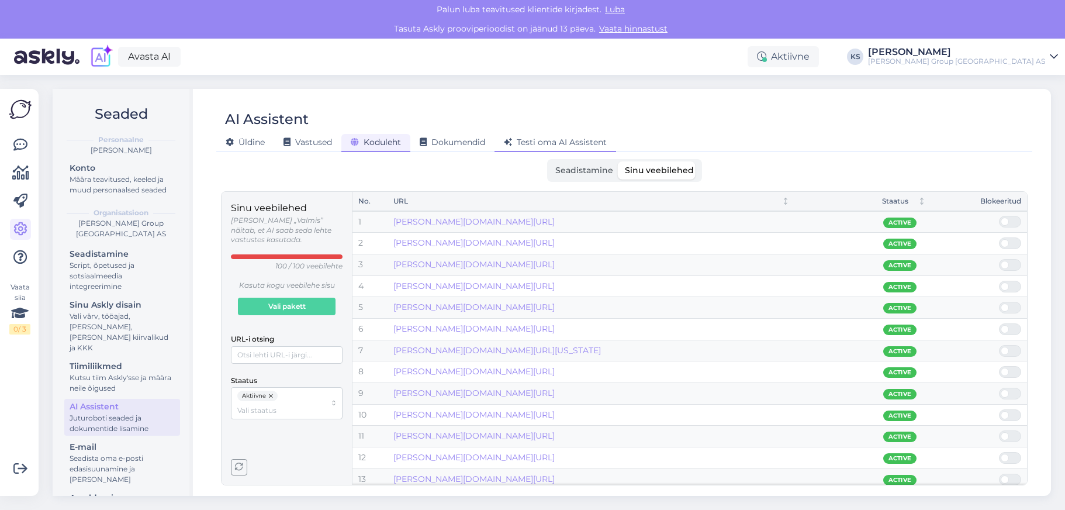
click at [595, 139] on span "Testi oma AI Assistent" at bounding box center [555, 142] width 103 height 11
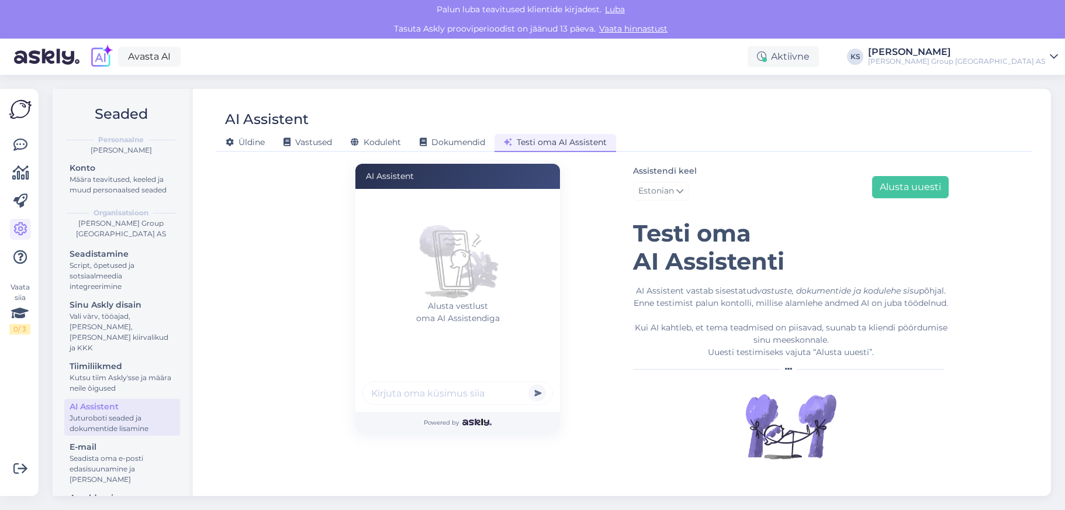
click at [493, 399] on input "text" at bounding box center [458, 392] width 191 height 23
type input "paku kiivreid?"
click at [529, 384] on button "submit" at bounding box center [538, 393] width 18 height 18
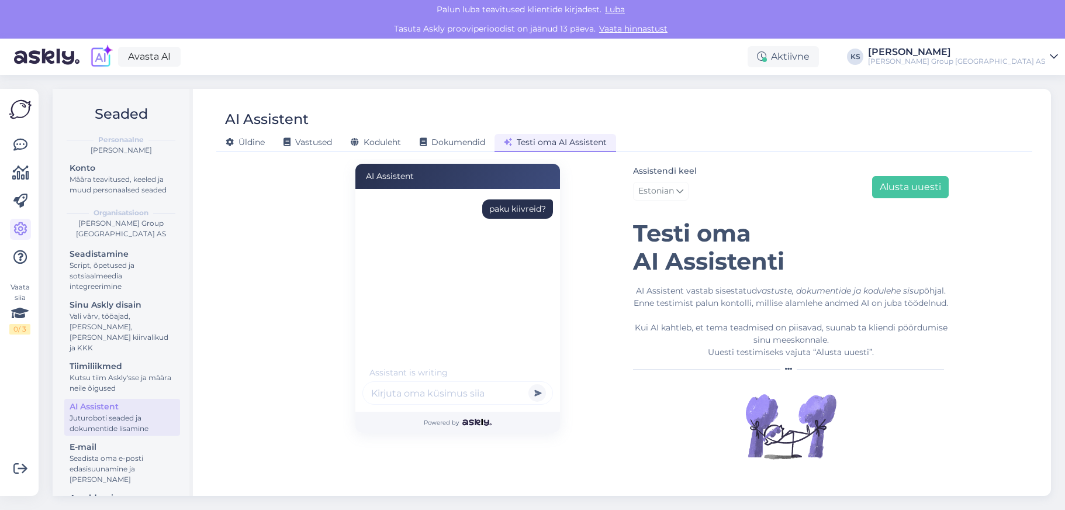
scroll to position [23, 0]
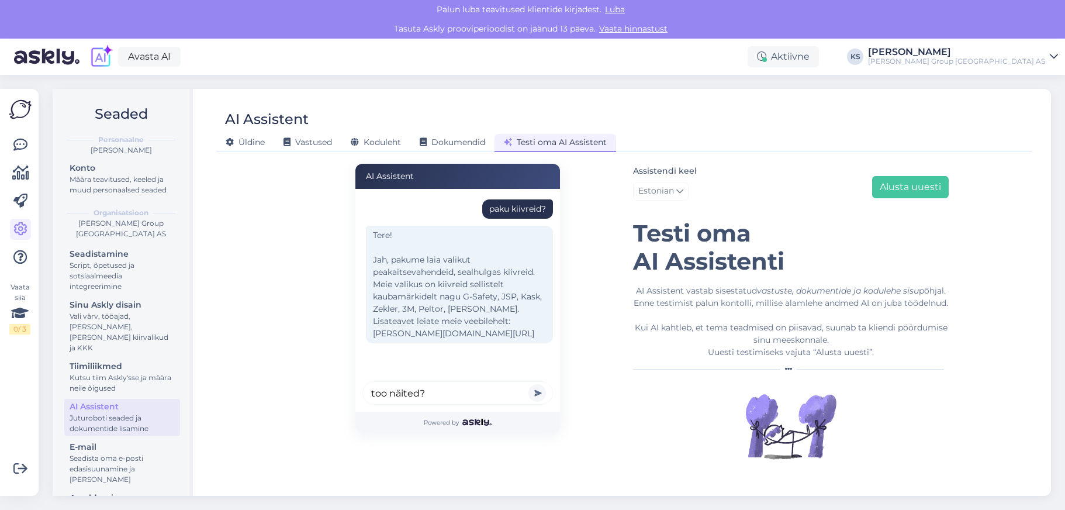
type input "too näited?"
click at [529, 384] on button "submit" at bounding box center [538, 393] width 18 height 18
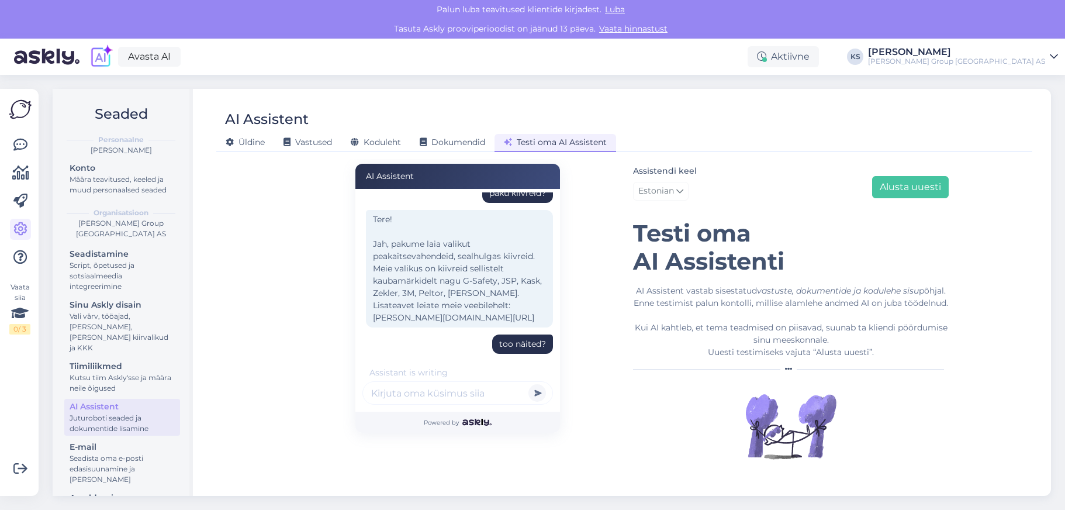
scroll to position [125, 0]
